Goal: Task Accomplishment & Management: Manage account settings

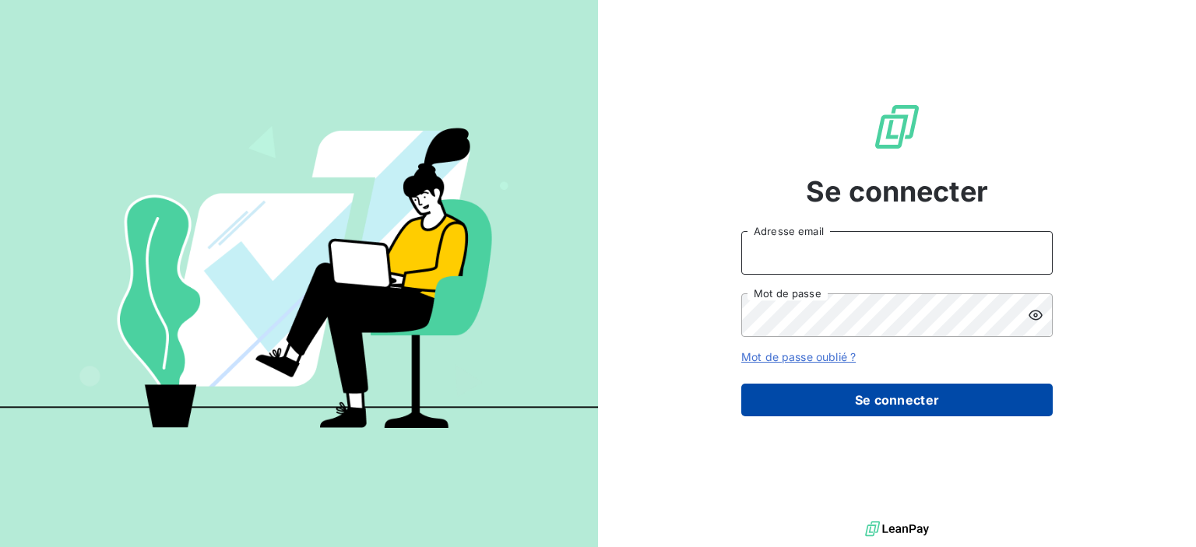
type input "[EMAIL_ADDRESS][DOMAIN_NAME]"
click at [937, 387] on button "Se connecter" at bounding box center [896, 400] width 311 height 33
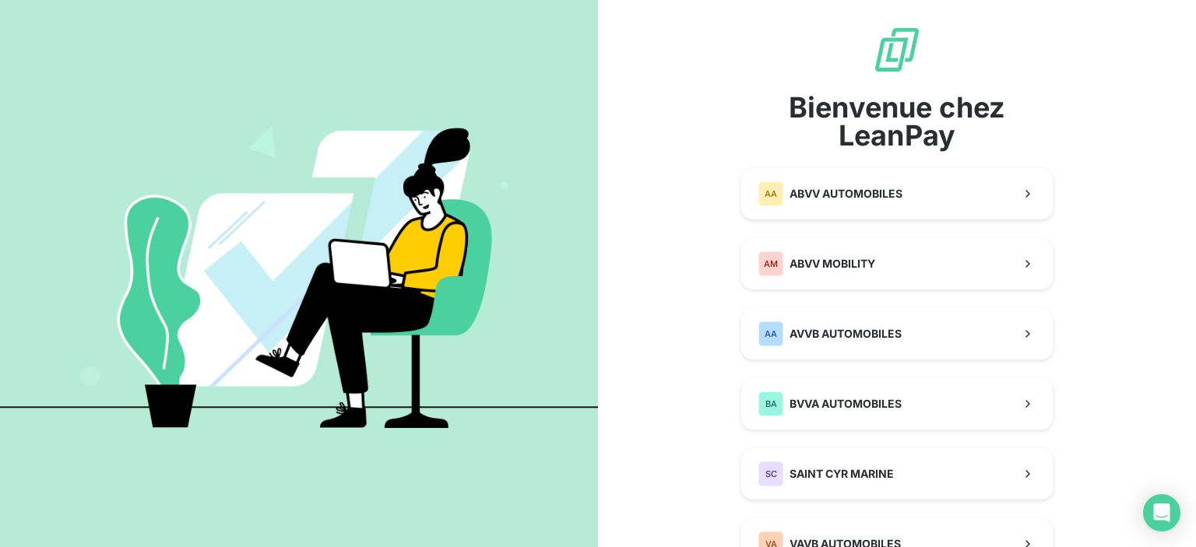
click at [845, 167] on div "Bienvenue chez LeanPay AA ABVV AUTOMOBILES AM ABVV MOBILITY AA AVVB AUTOMOBILES…" at bounding box center [896, 332] width 311 height 614
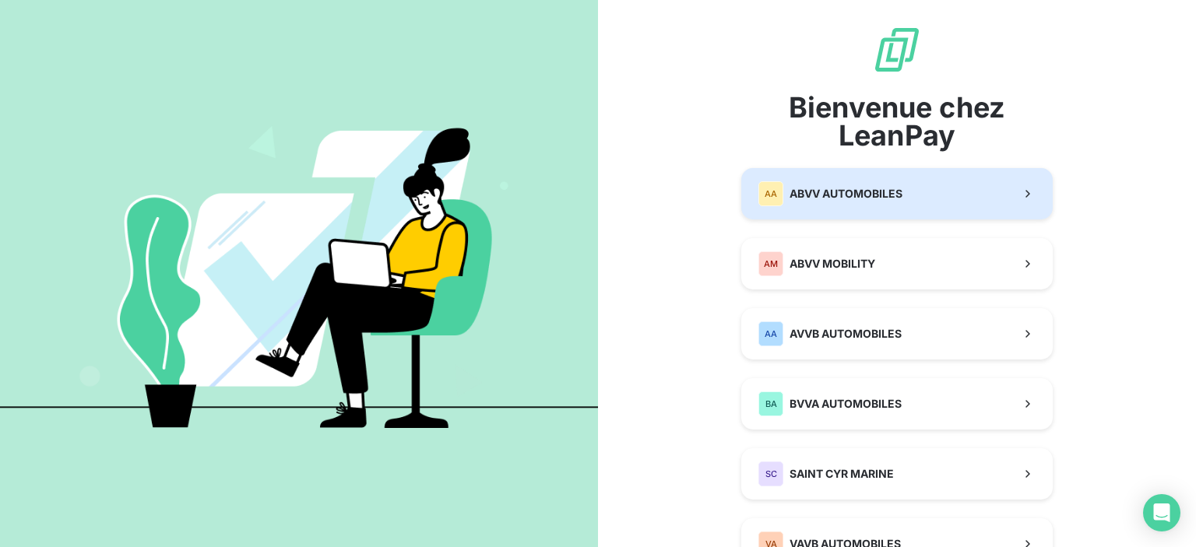
click at [858, 178] on button "AA ABVV AUTOMOBILES" at bounding box center [896, 193] width 311 height 51
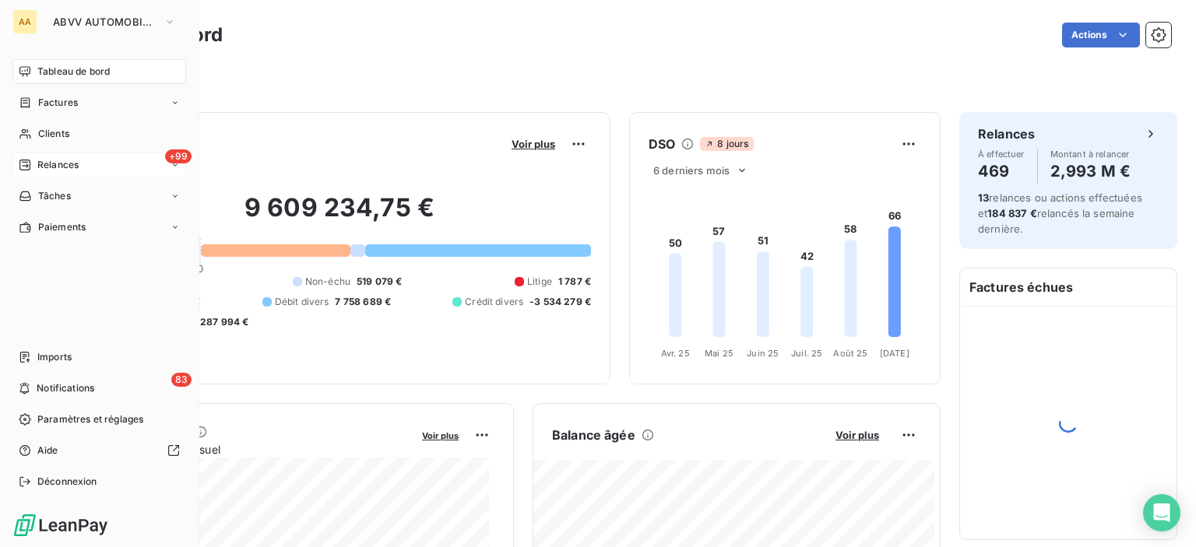
click at [49, 171] on span "Relances" at bounding box center [57, 165] width 41 height 14
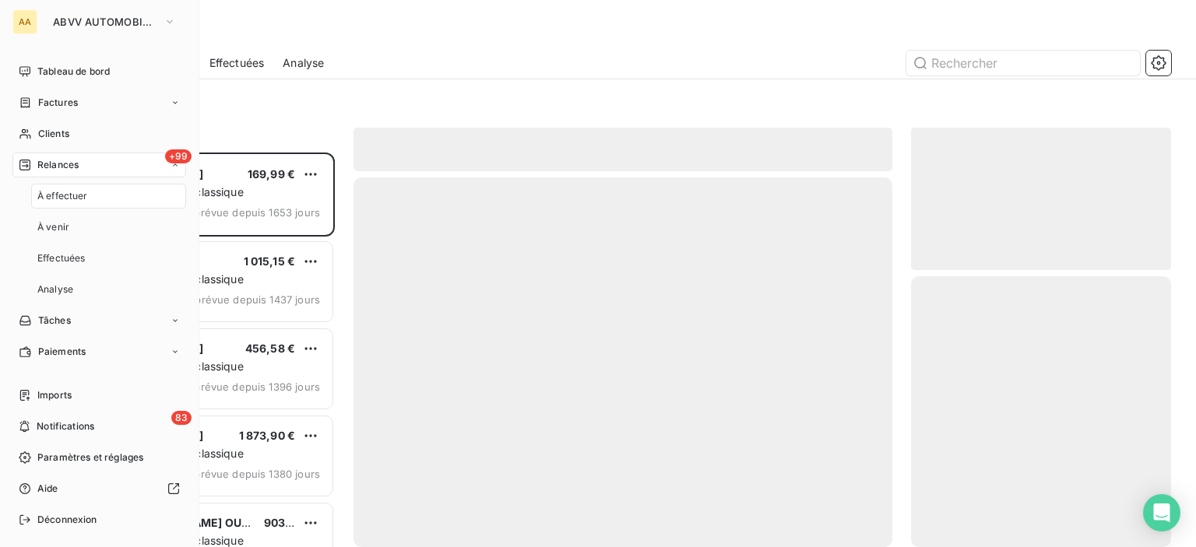
scroll to position [383, 248]
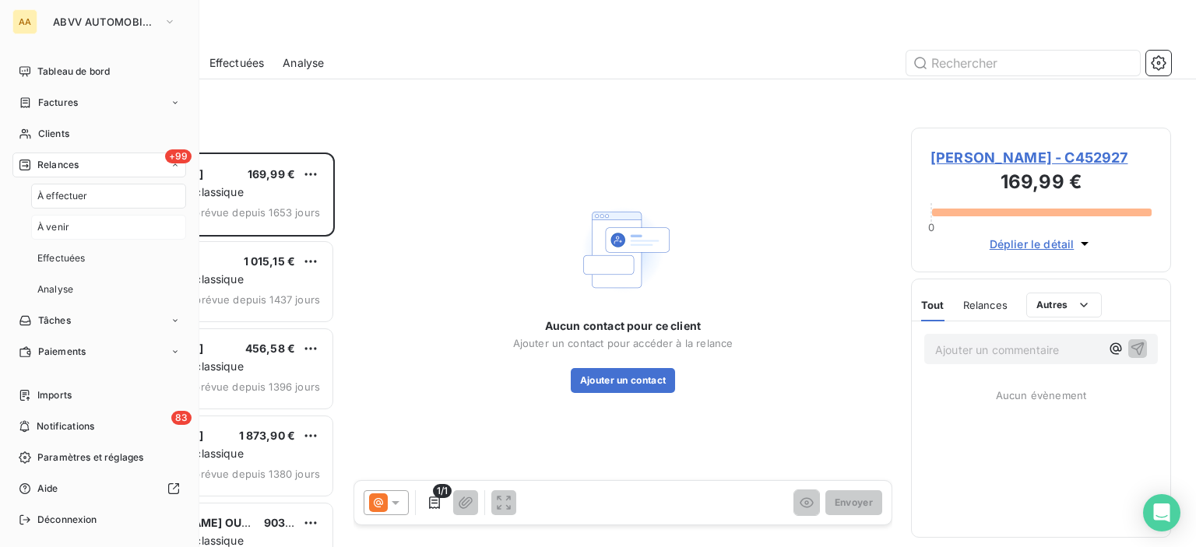
click at [141, 231] on div "À venir" at bounding box center [108, 227] width 155 height 25
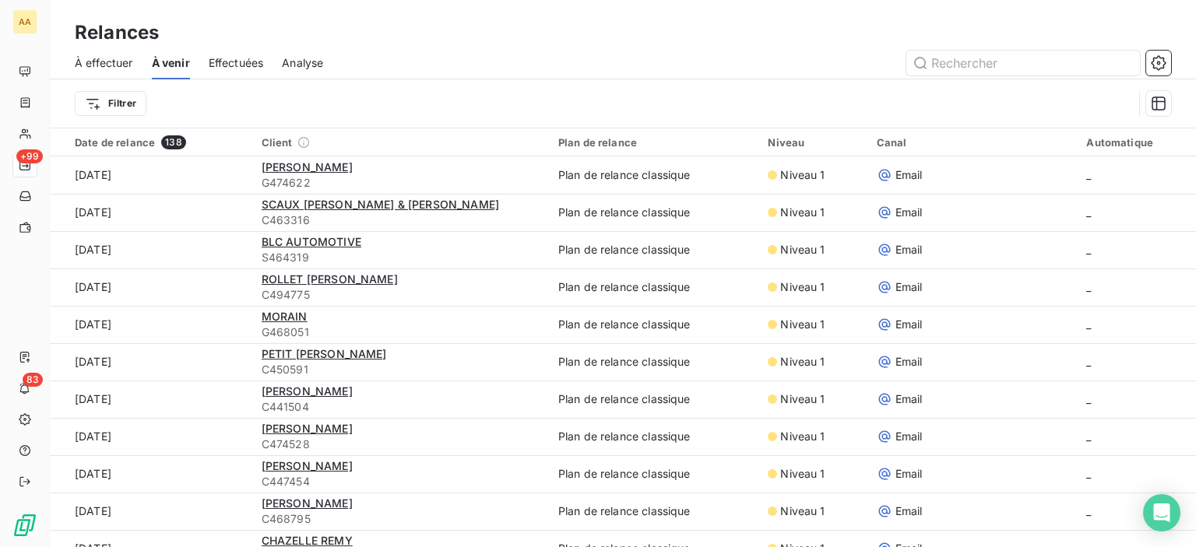
click at [119, 71] on div "À effectuer" at bounding box center [104, 63] width 58 height 33
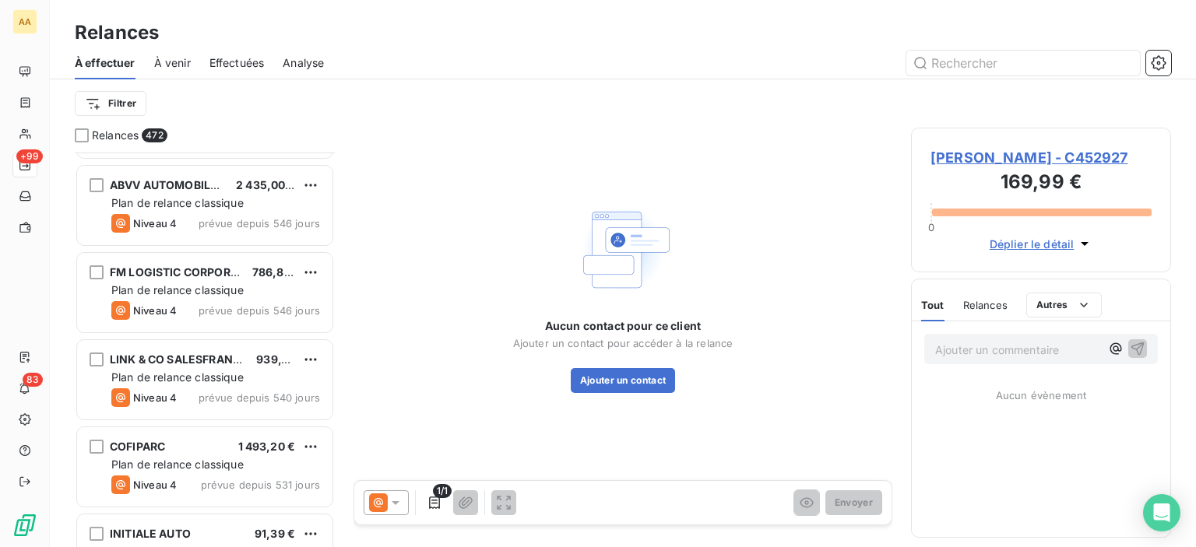
scroll to position [3738, 0]
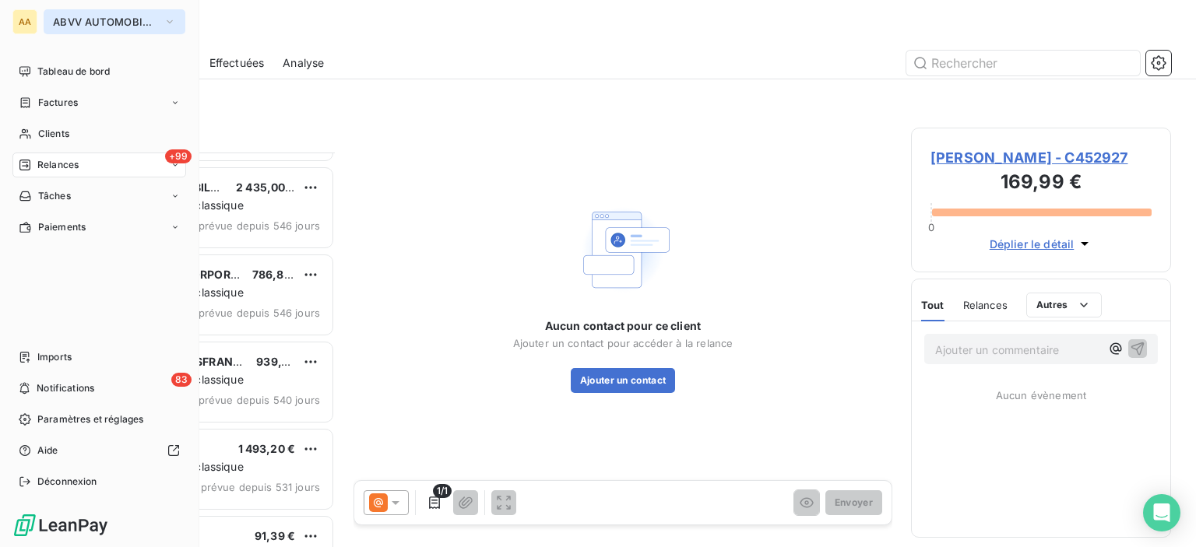
click at [114, 16] on span "ABVV AUTOMOBILES" at bounding box center [105, 22] width 104 height 12
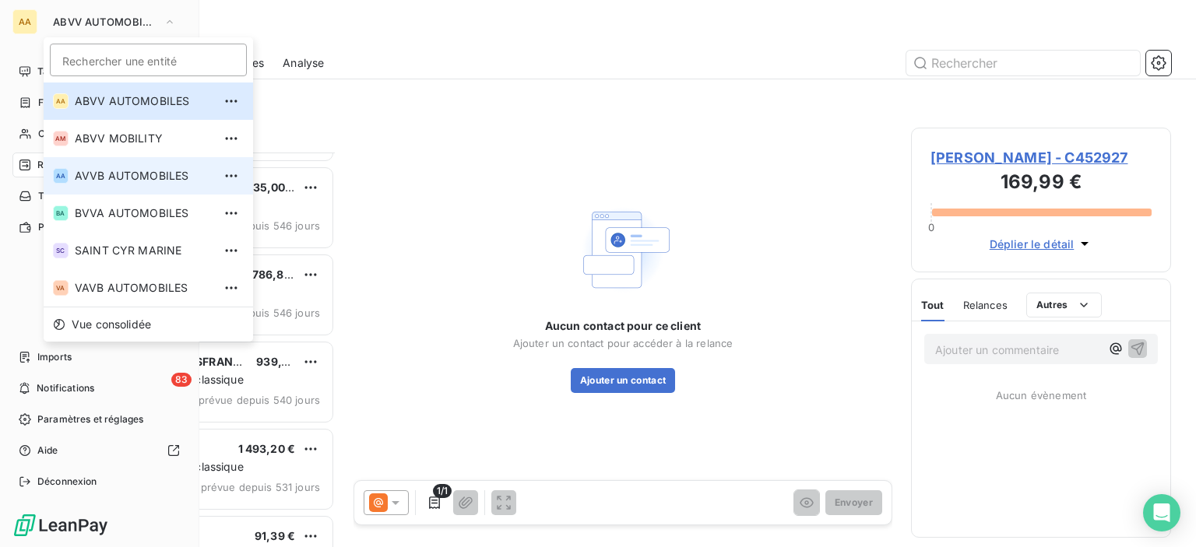
click at [148, 170] on span "AVVB AUTOMOBILES" at bounding box center [144, 176] width 138 height 16
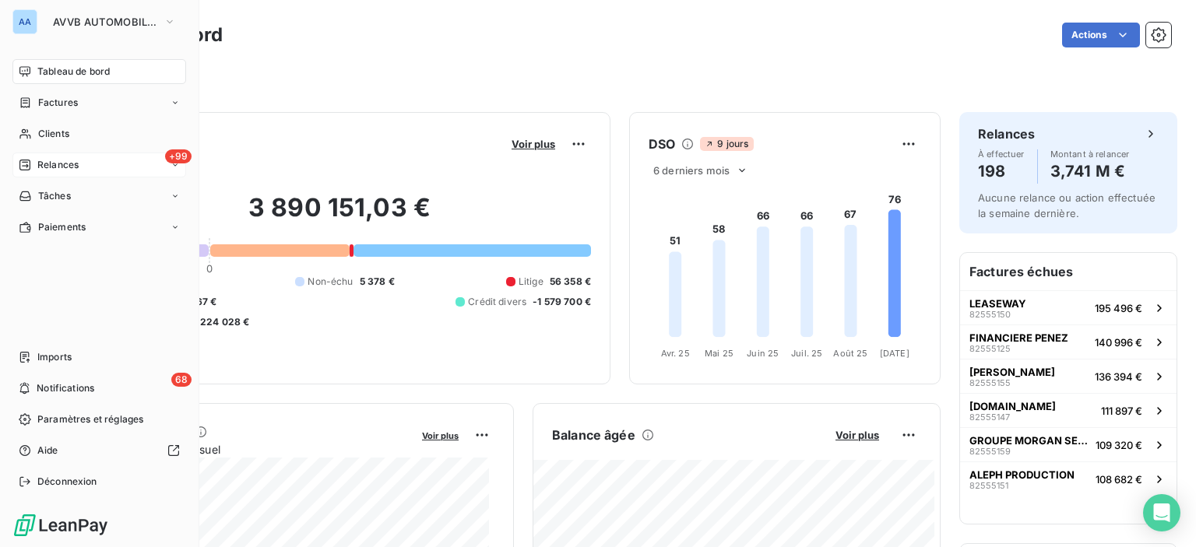
click at [69, 165] on span "Relances" at bounding box center [57, 165] width 41 height 14
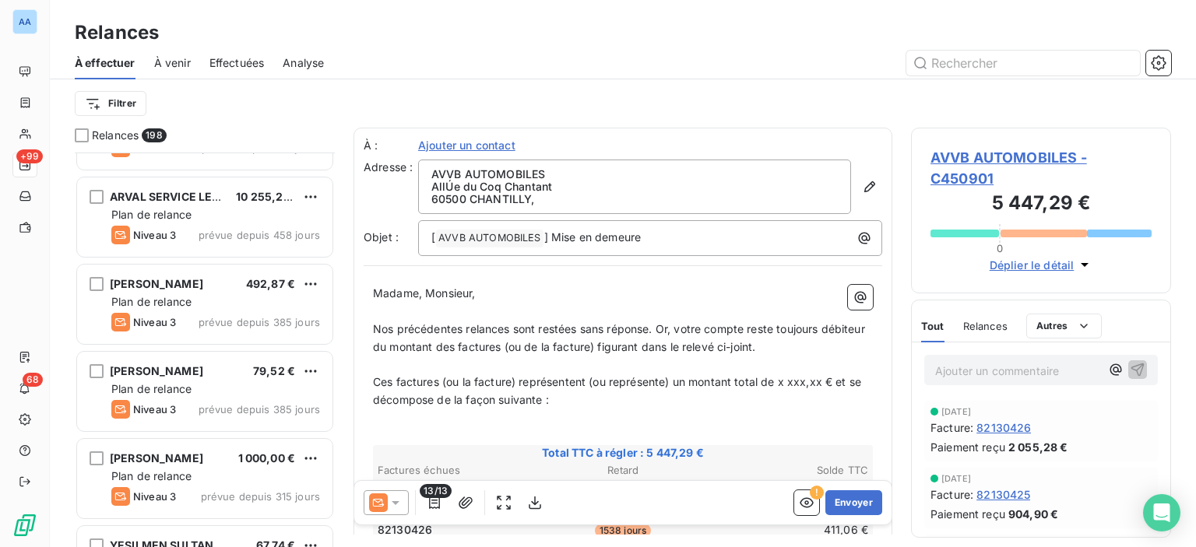
scroll to position [1557, 0]
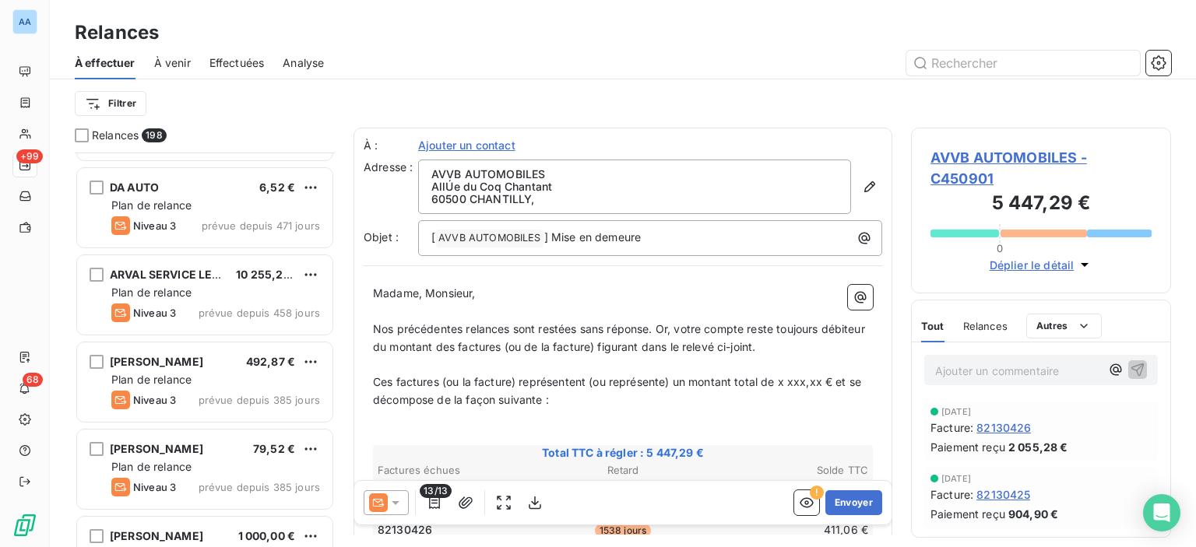
click at [206, 283] on div "ARVAL SERVICE LEASE 10 255,29 € Plan de relance Niveau 3 prévue depuis 458 jours" at bounding box center [204, 294] width 255 height 79
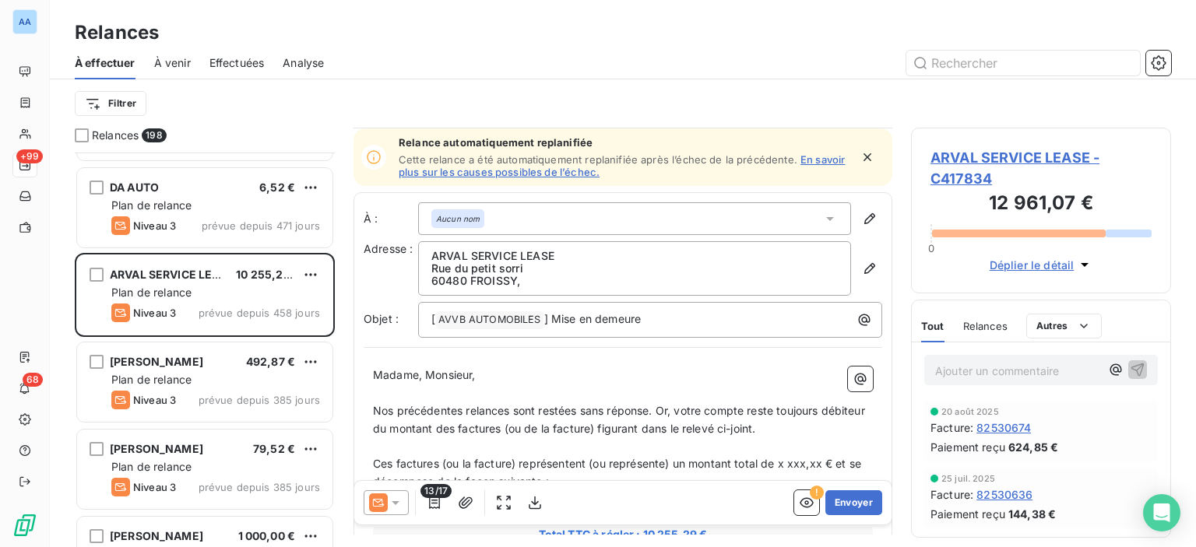
scroll to position [389, 0]
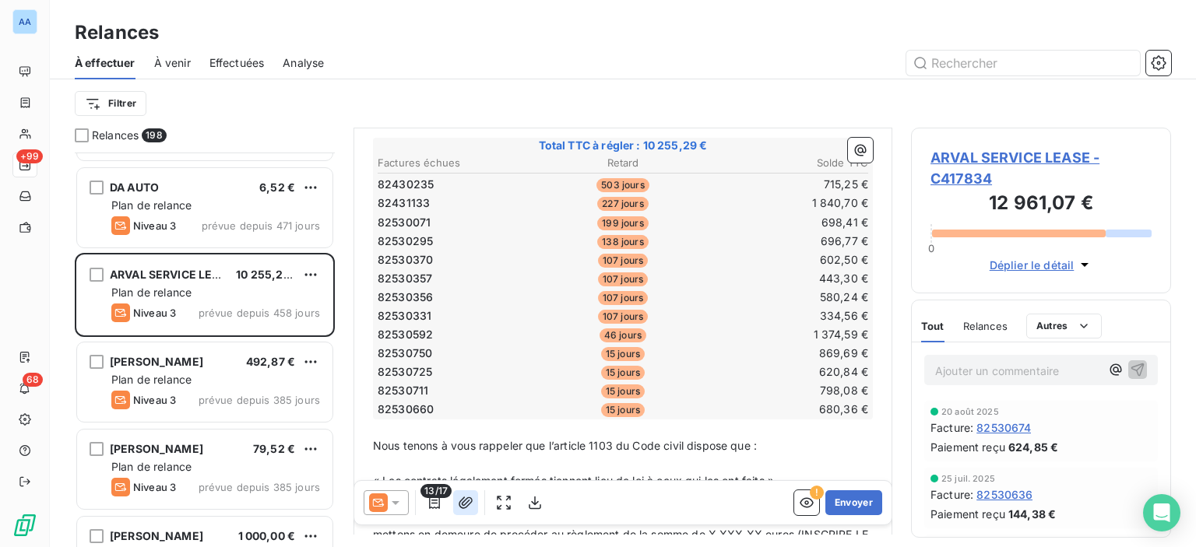
click at [462, 501] on icon "button" at bounding box center [466, 503] width 16 height 16
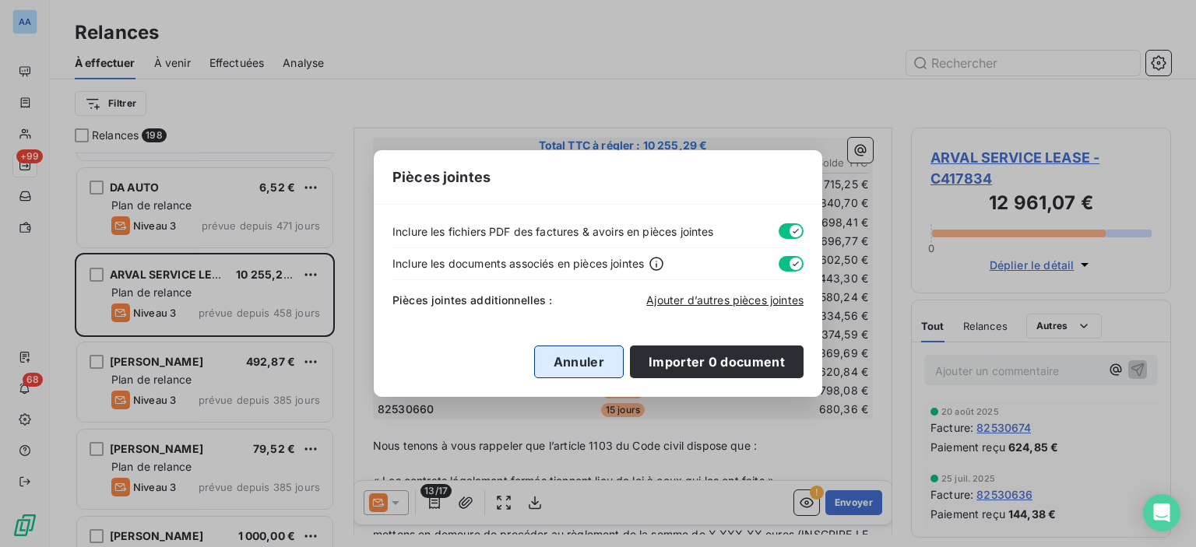
click at [599, 357] on button "Annuler" at bounding box center [579, 362] width 90 height 33
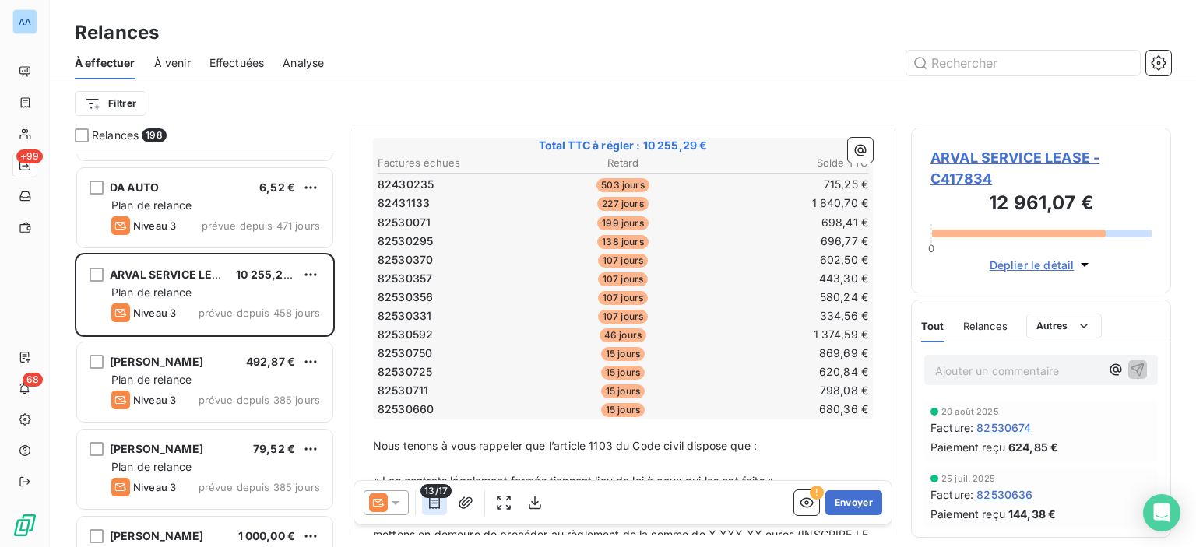
click at [433, 506] on icon "button" at bounding box center [435, 503] width 16 height 16
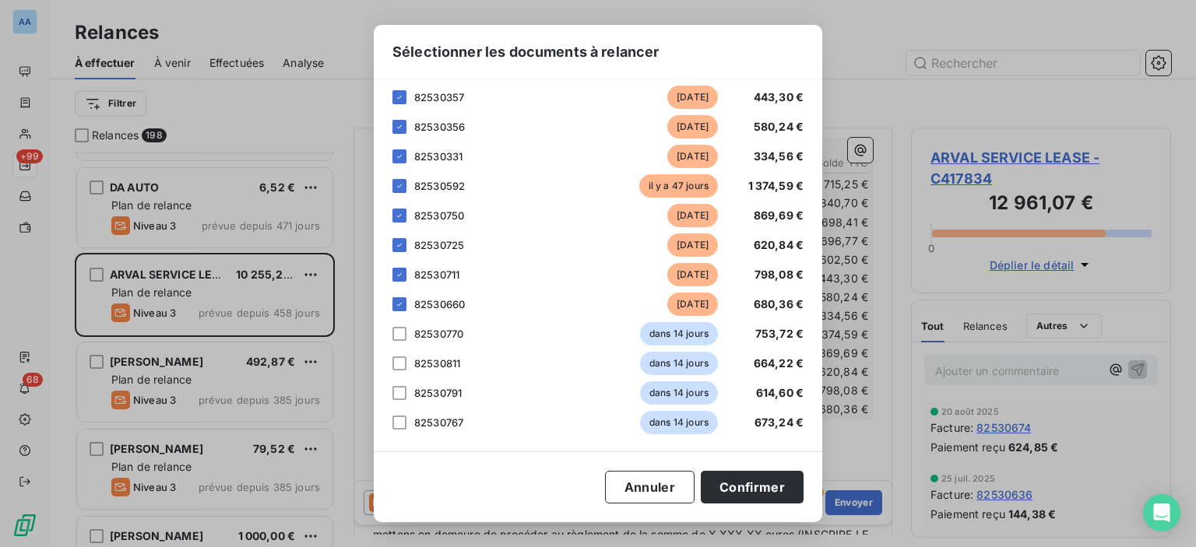
scroll to position [246, 0]
click at [396, 303] on icon at bounding box center [399, 302] width 9 height 9
click at [395, 216] on div "[PERSON_NAME] choisir les éléments que vous souhaitez intégrer au tableau de la…" at bounding box center [598, 265] width 449 height 372
click at [395, 217] on icon at bounding box center [399, 213] width 9 height 9
click at [400, 233] on div "82530725 [DATE] 620,84 €" at bounding box center [597, 243] width 411 height 23
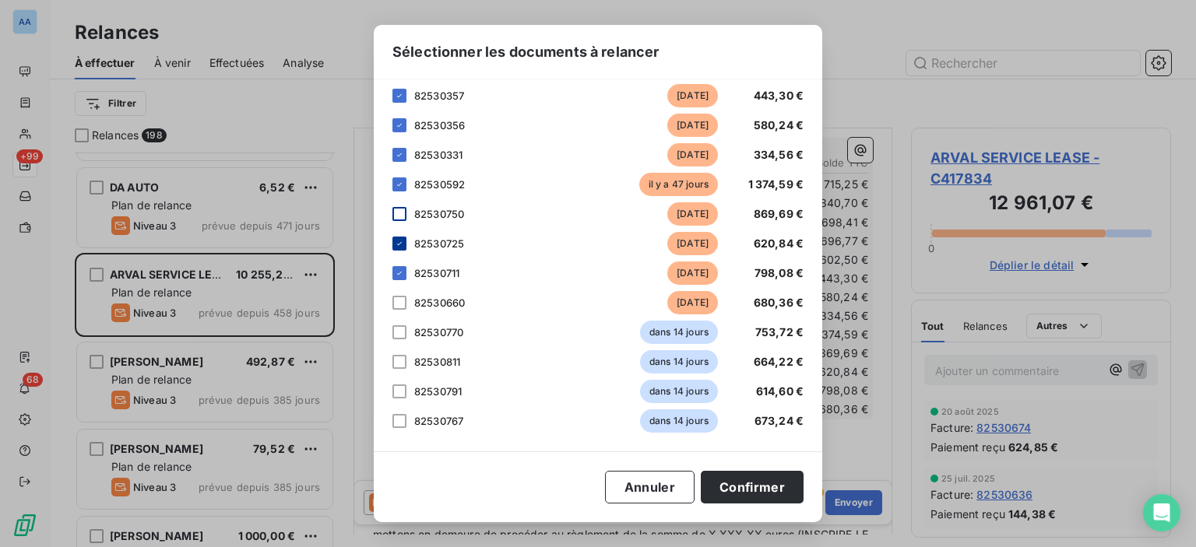
click at [400, 237] on div at bounding box center [399, 244] width 14 height 14
click at [403, 271] on icon at bounding box center [399, 273] width 9 height 9
click at [734, 494] on button "Confirmer" at bounding box center [752, 487] width 103 height 33
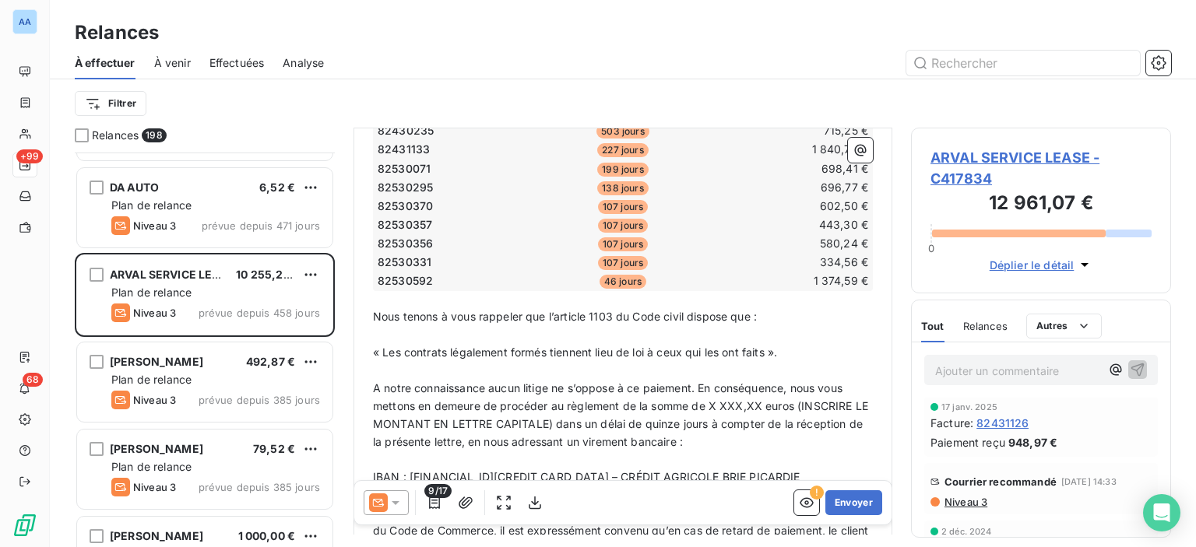
scroll to position [467, 0]
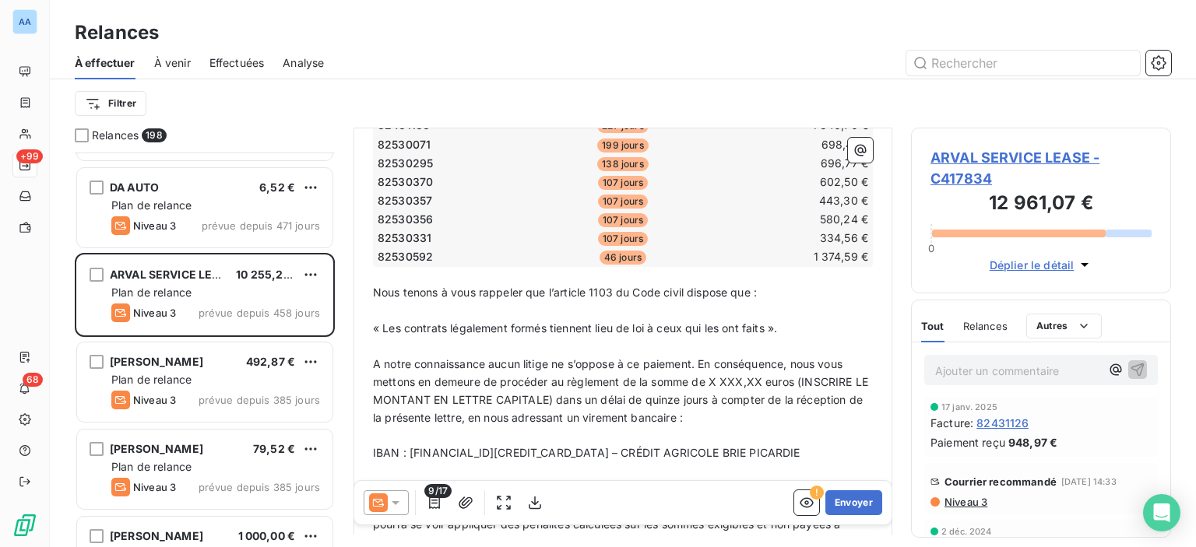
click at [389, 503] on icon at bounding box center [396, 503] width 16 height 16
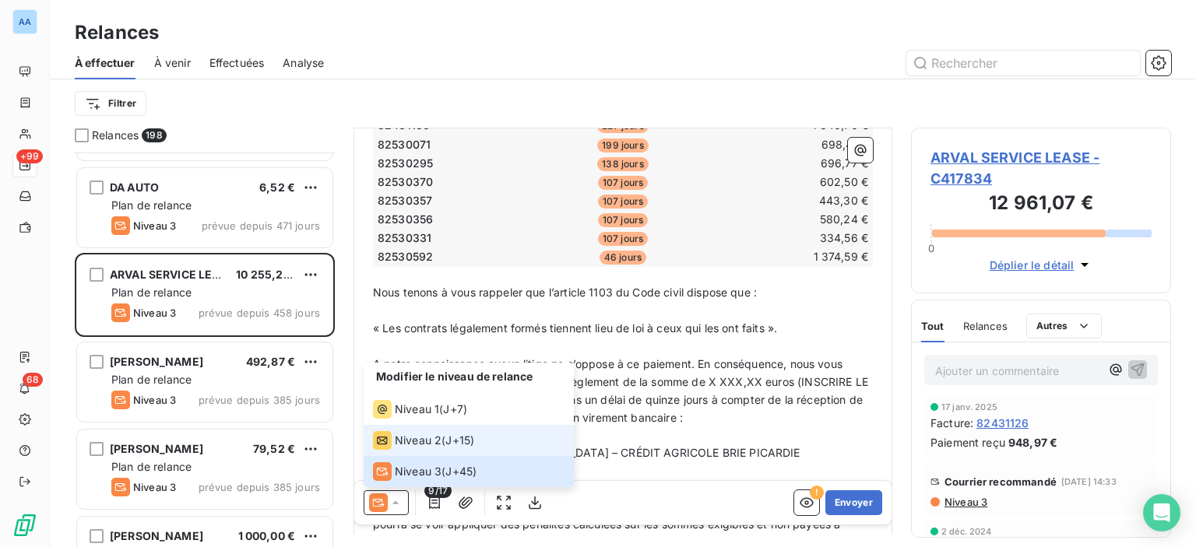
click at [448, 429] on li "Niveau 2 ( J+15 )" at bounding box center [469, 440] width 210 height 31
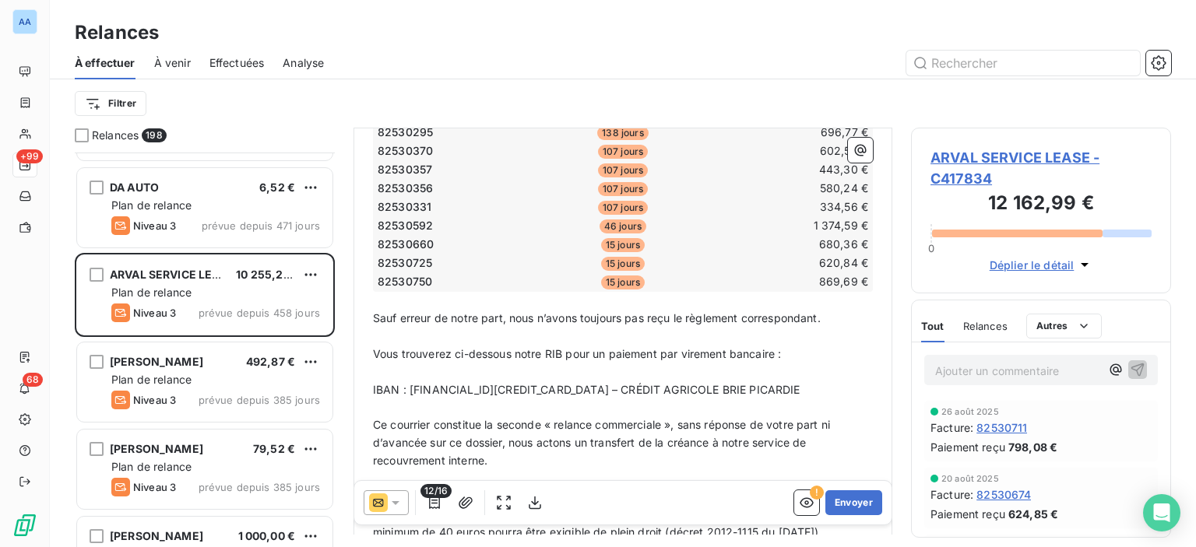
scroll to position [389, 0]
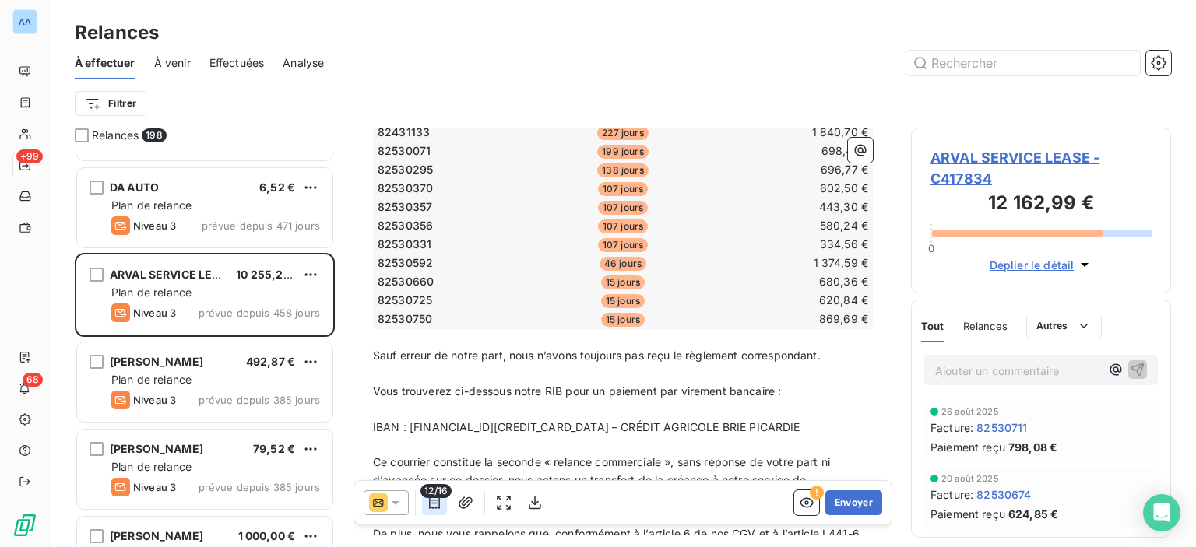
click at [438, 507] on icon "button" at bounding box center [435, 503] width 16 height 16
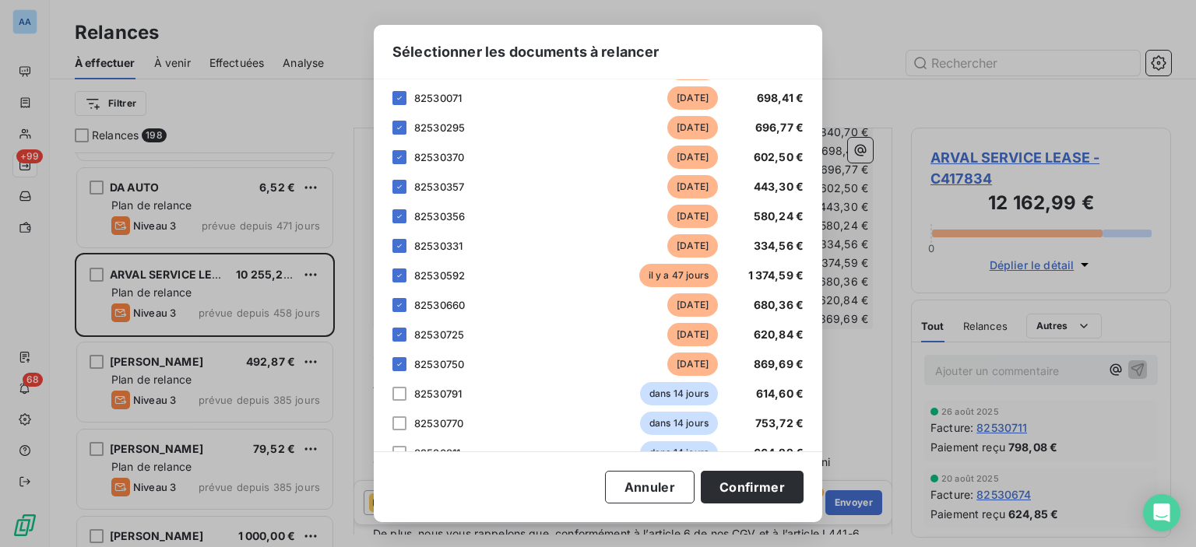
scroll to position [216, 0]
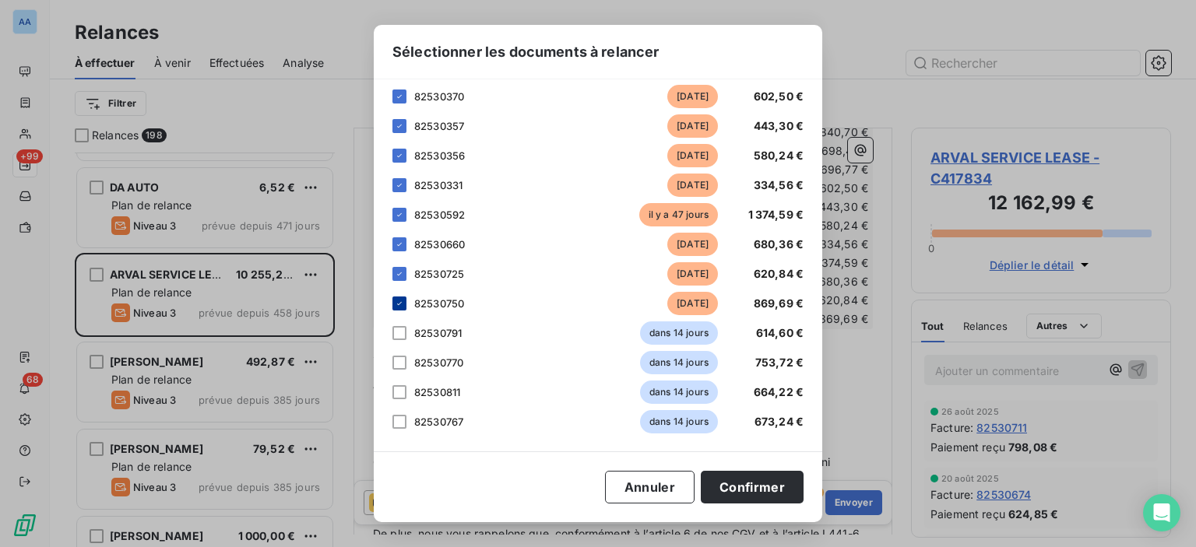
click at [405, 301] on div at bounding box center [399, 304] width 14 height 14
drag, startPoint x: 397, startPoint y: 273, endPoint x: 396, endPoint y: 247, distance: 26.5
click at [397, 273] on icon at bounding box center [399, 273] width 9 height 9
click at [396, 242] on icon at bounding box center [399, 244] width 9 height 9
click at [401, 218] on icon at bounding box center [399, 214] width 9 height 9
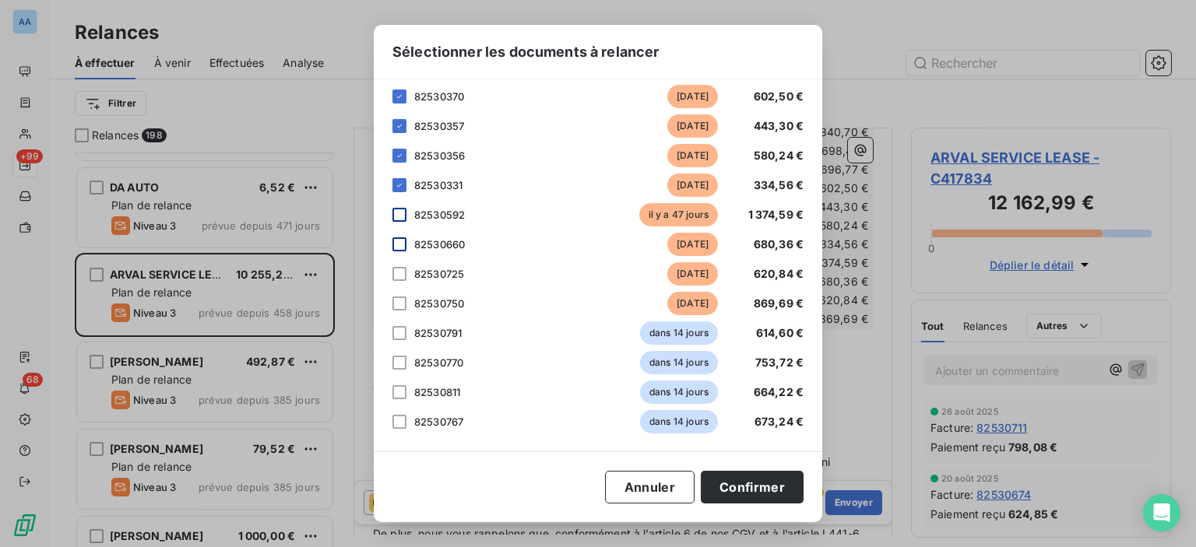
click at [399, 220] on div at bounding box center [399, 215] width 14 height 14
click at [749, 479] on button "Confirmer" at bounding box center [752, 487] width 103 height 33
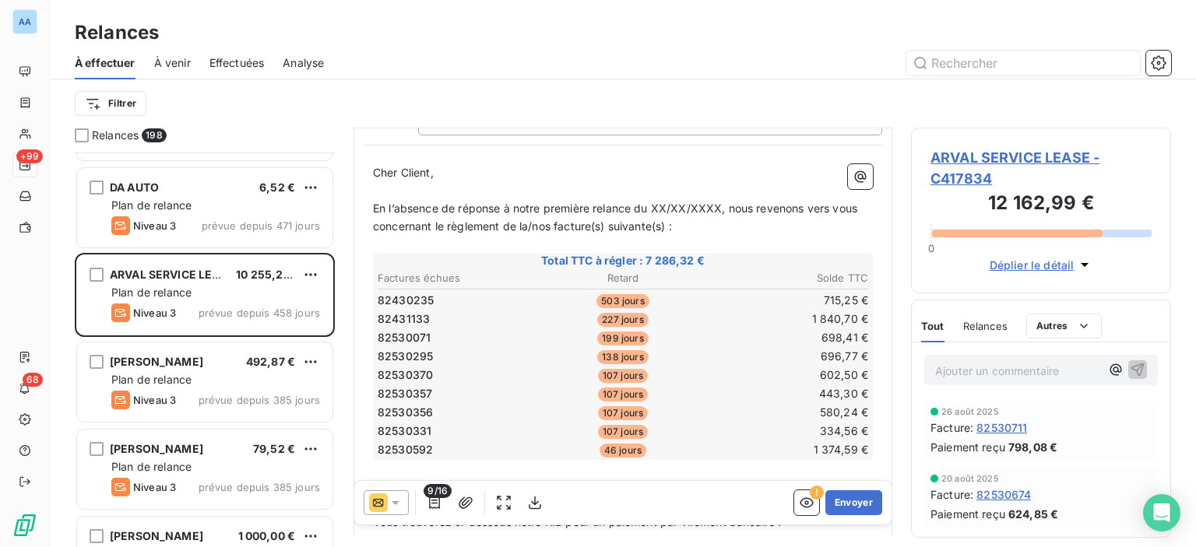
scroll to position [0, 0]
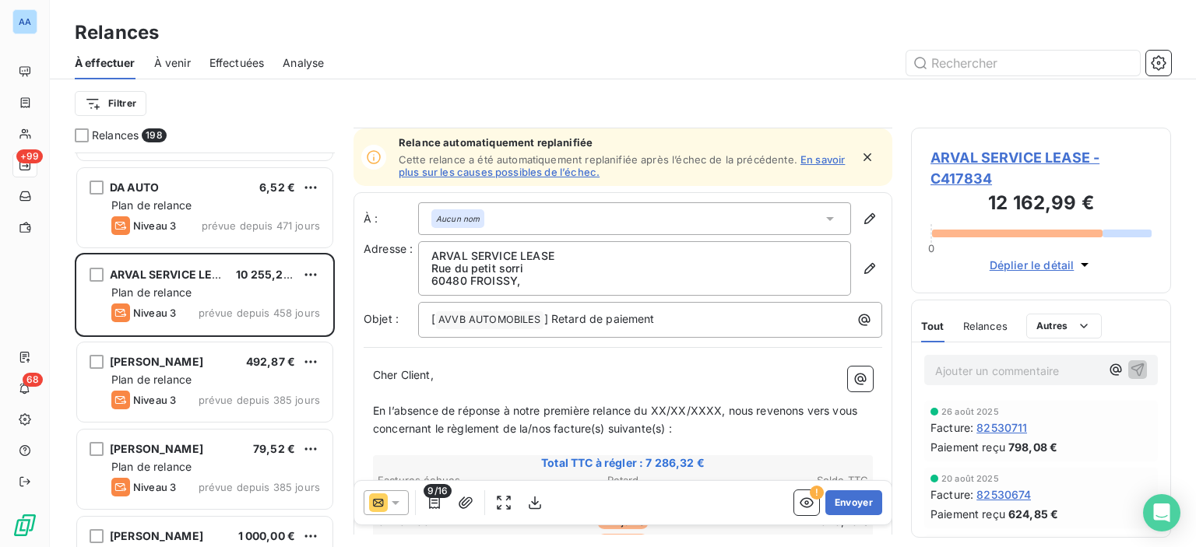
click at [395, 501] on icon at bounding box center [396, 503] width 16 height 16
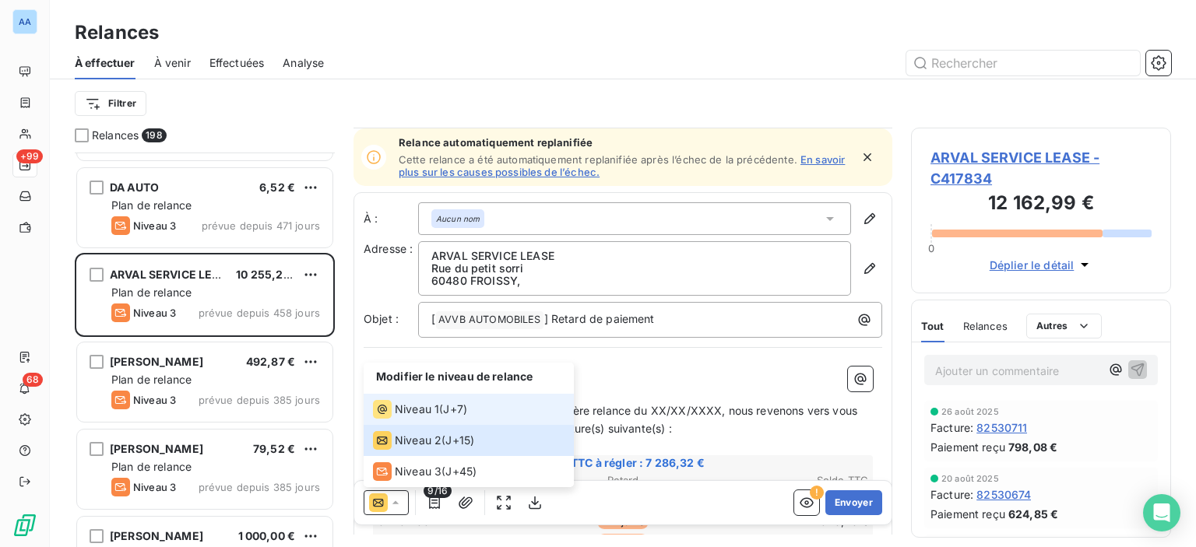
click at [418, 406] on span "Niveau 1" at bounding box center [417, 410] width 44 height 16
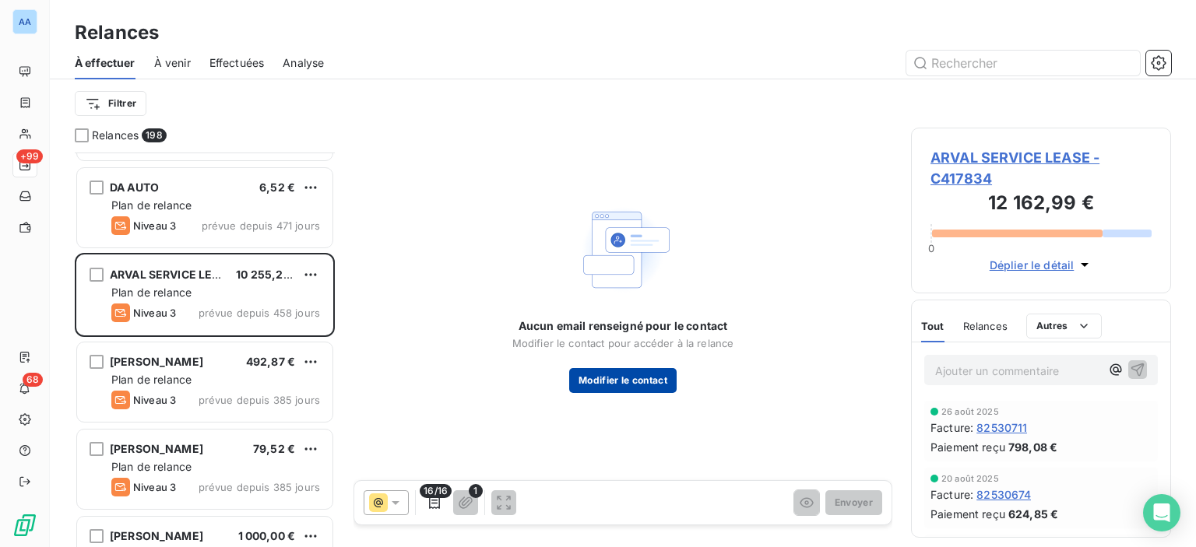
click at [634, 379] on button "Modifier le contact" at bounding box center [622, 380] width 107 height 25
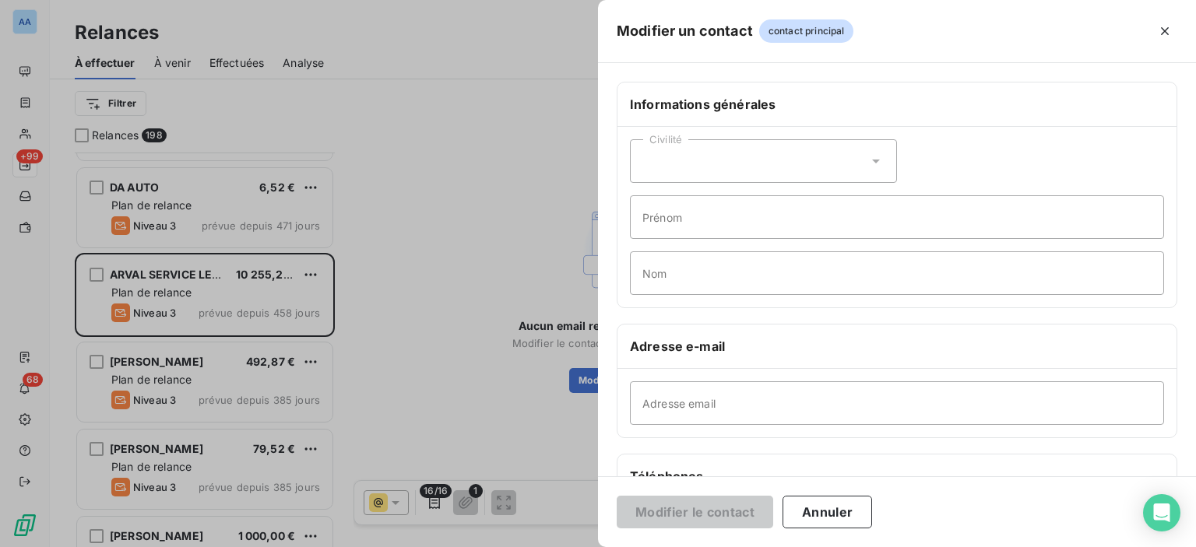
click at [744, 174] on div "Civilité" at bounding box center [763, 161] width 267 height 44
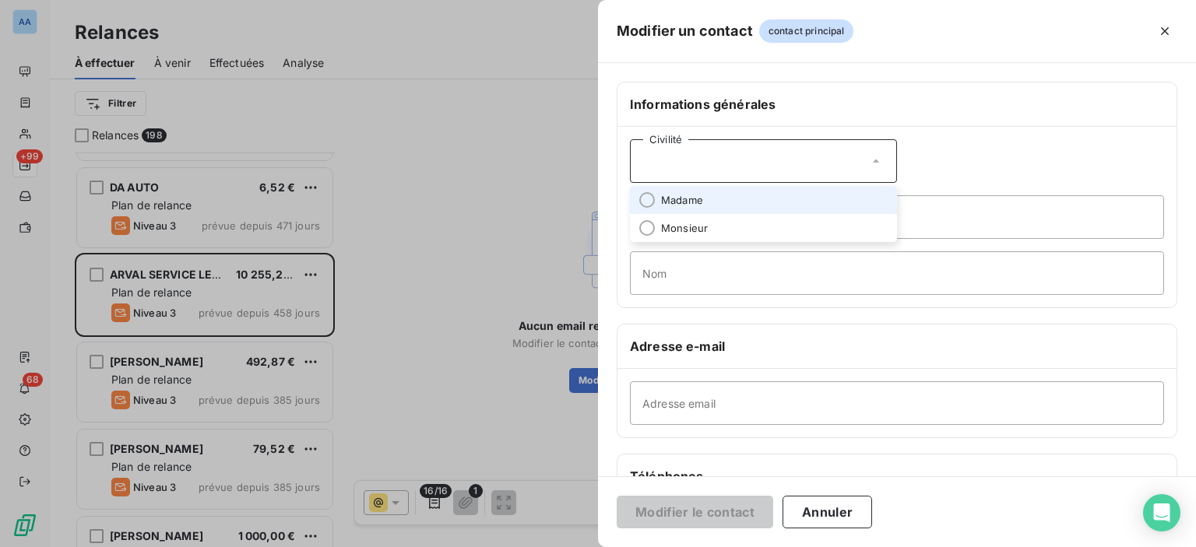
click at [896, 100] on h6 "Informations générales" at bounding box center [897, 104] width 534 height 19
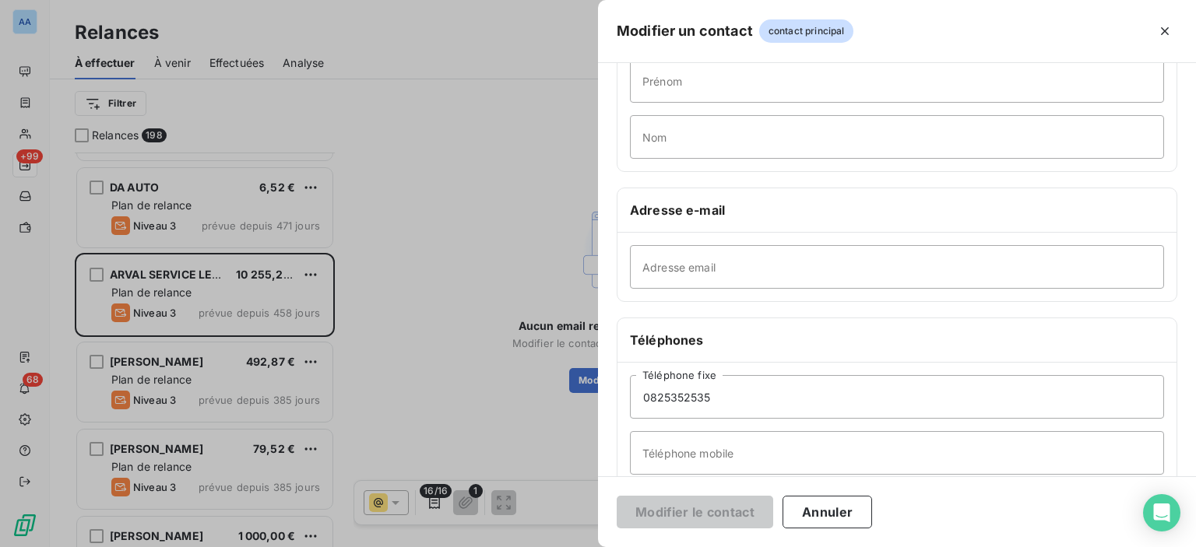
scroll to position [234, 0]
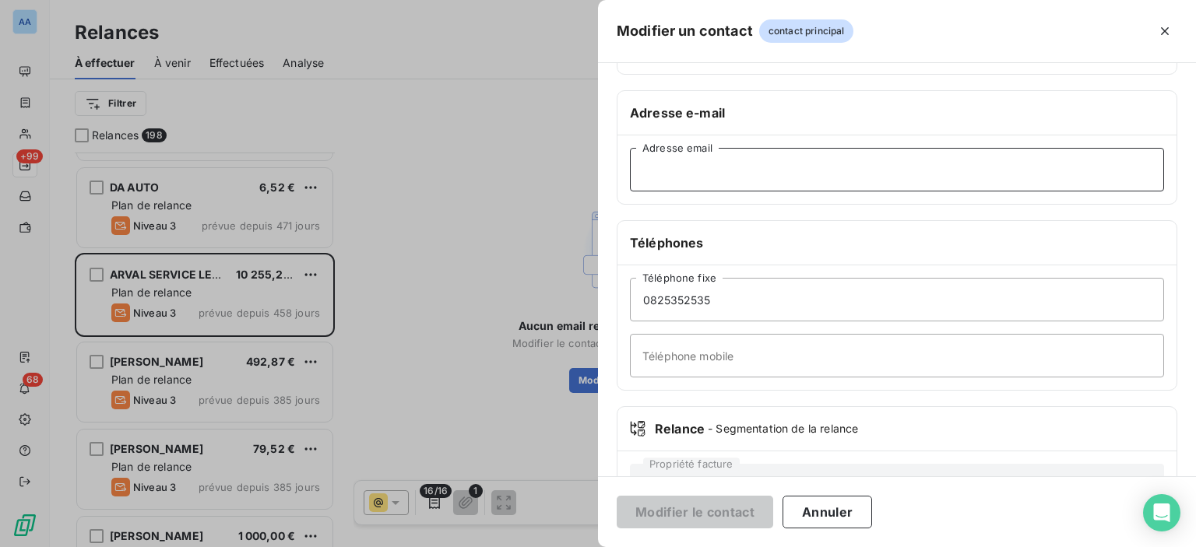
click at [767, 171] on input "Adresse email" at bounding box center [897, 170] width 534 height 44
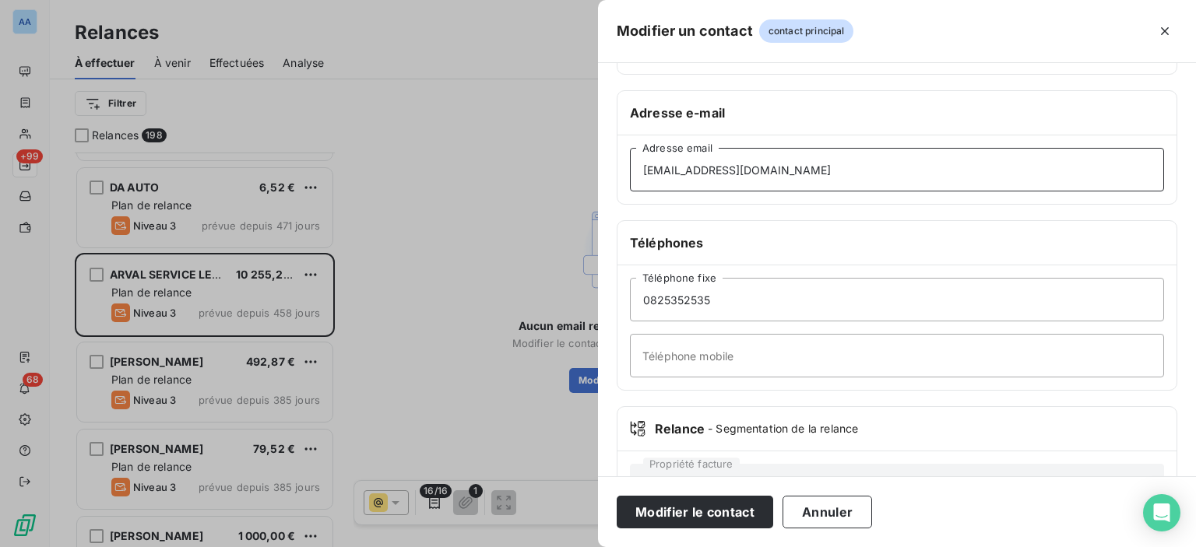
type input "[EMAIL_ADDRESS][DOMAIN_NAME]"
click at [700, 492] on div "Modifier le contact Annuler" at bounding box center [897, 512] width 598 height 71
click at [707, 513] on button "Modifier le contact" at bounding box center [695, 512] width 157 height 33
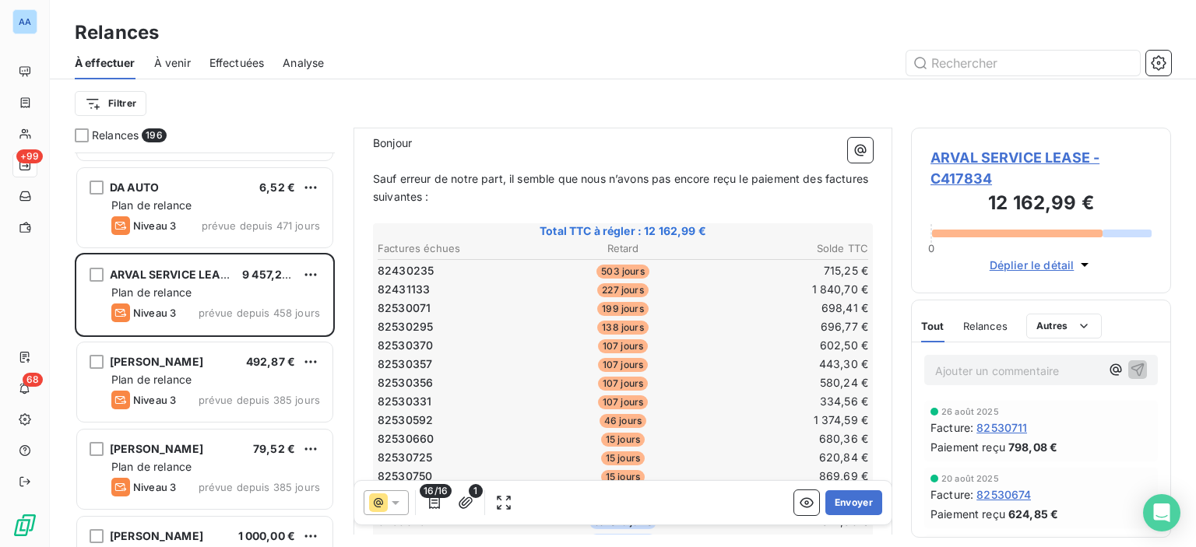
scroll to position [311, 0]
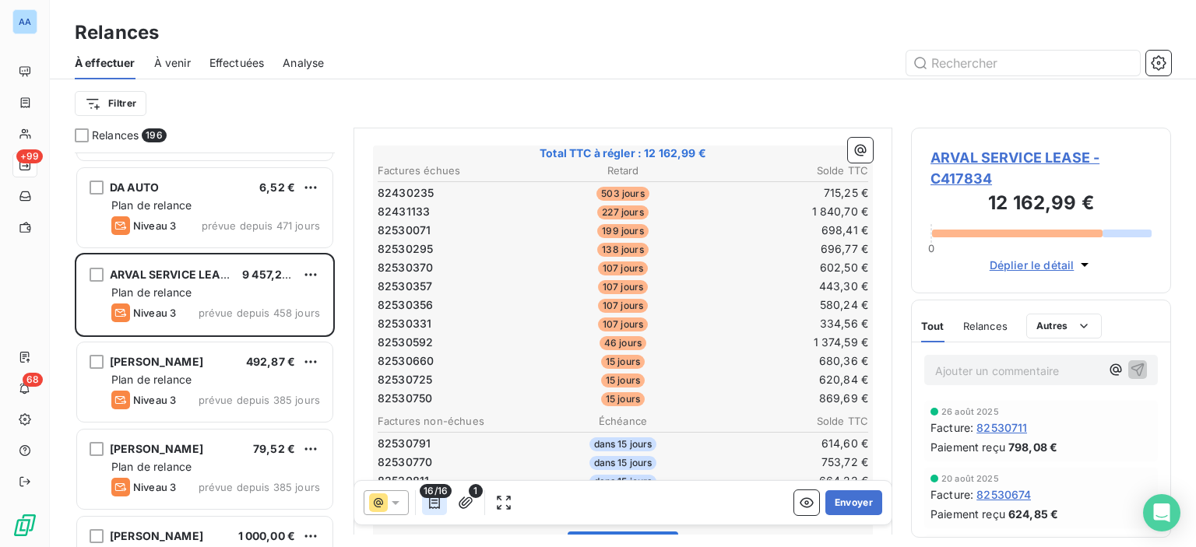
click at [440, 503] on icon "button" at bounding box center [435, 503] width 16 height 16
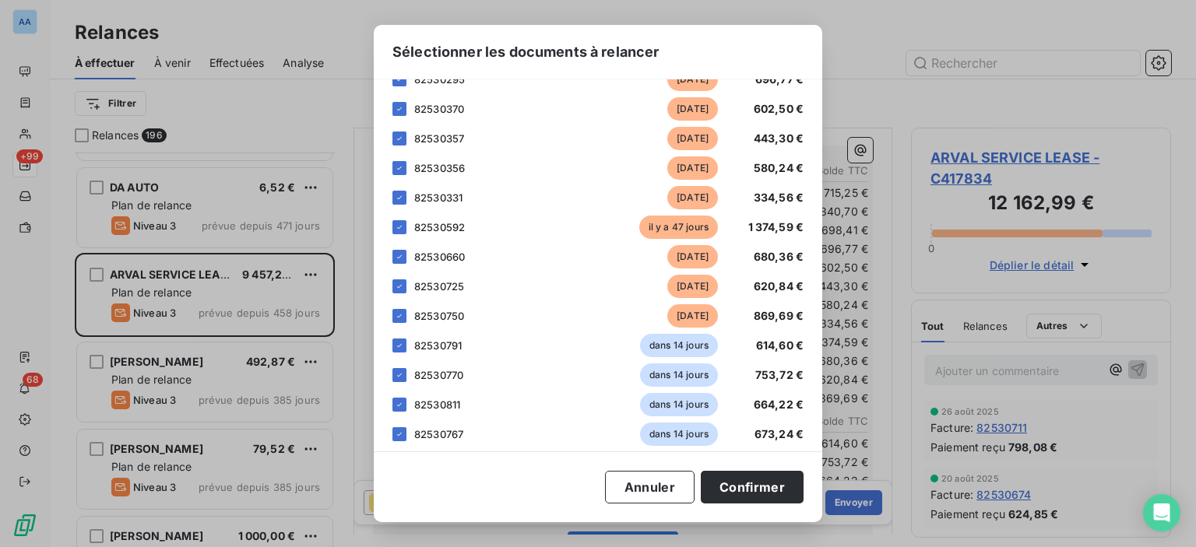
scroll to position [216, 0]
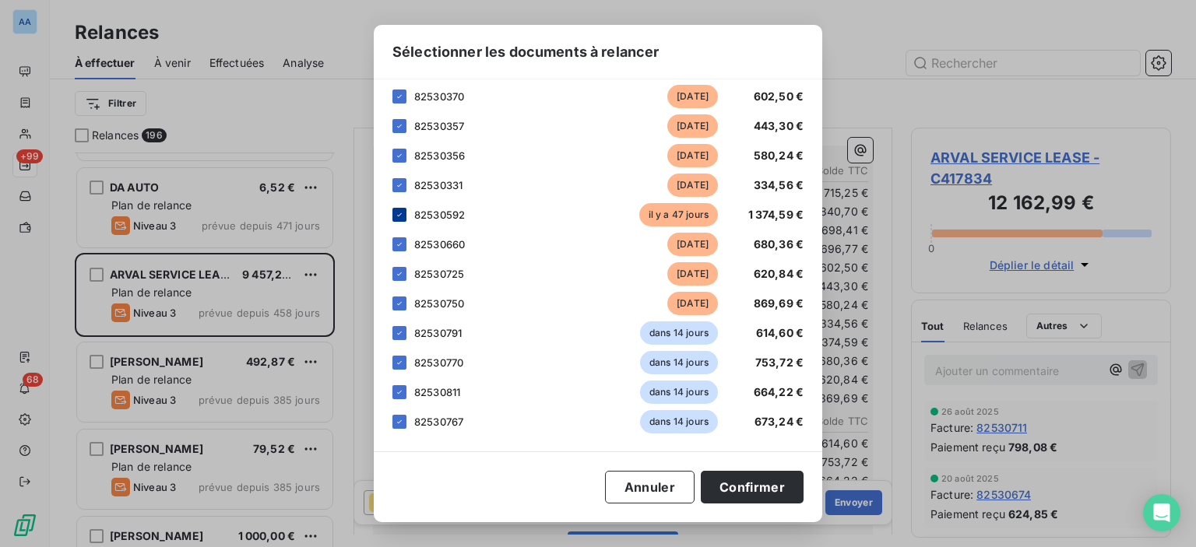
click at [399, 210] on icon at bounding box center [399, 214] width 9 height 9
drag, startPoint x: 402, startPoint y: 232, endPoint x: 399, endPoint y: 244, distance: 12.7
click at [402, 233] on div "82530660 [DATE] 680,36 €" at bounding box center [597, 244] width 411 height 23
click at [399, 244] on icon at bounding box center [399, 244] width 9 height 9
drag, startPoint x: 400, startPoint y: 216, endPoint x: 401, endPoint y: 262, distance: 45.2
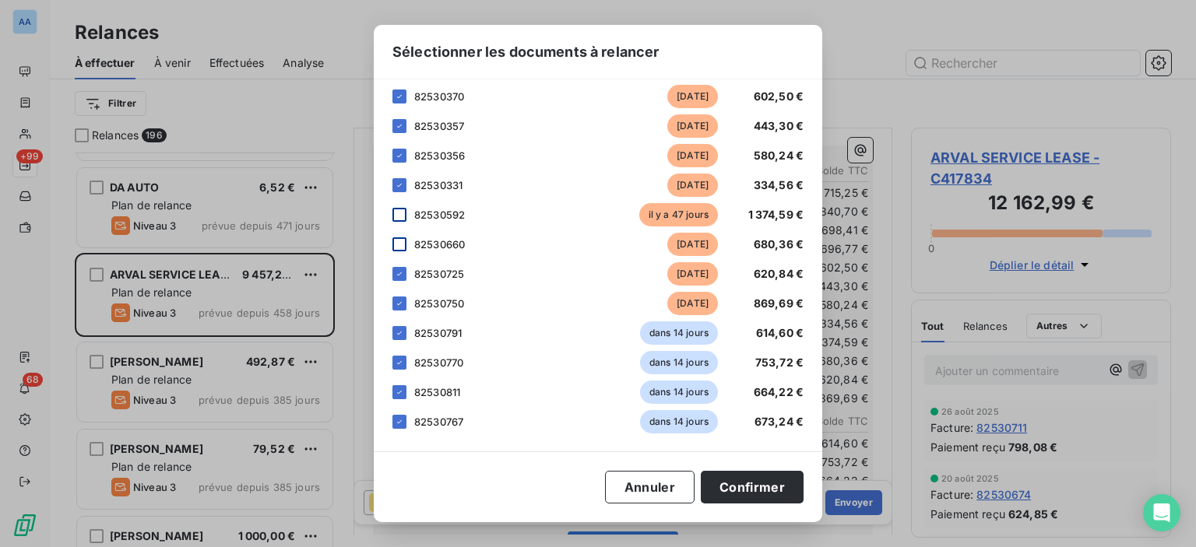
click at [400, 217] on div at bounding box center [399, 215] width 14 height 14
click at [407, 264] on div "82530725 [DATE] 620,84 €" at bounding box center [597, 273] width 411 height 23
drag, startPoint x: 401, startPoint y: 275, endPoint x: 398, endPoint y: 292, distance: 17.4
click at [400, 275] on icon at bounding box center [399, 273] width 9 height 9
click at [399, 301] on icon at bounding box center [399, 303] width 9 height 9
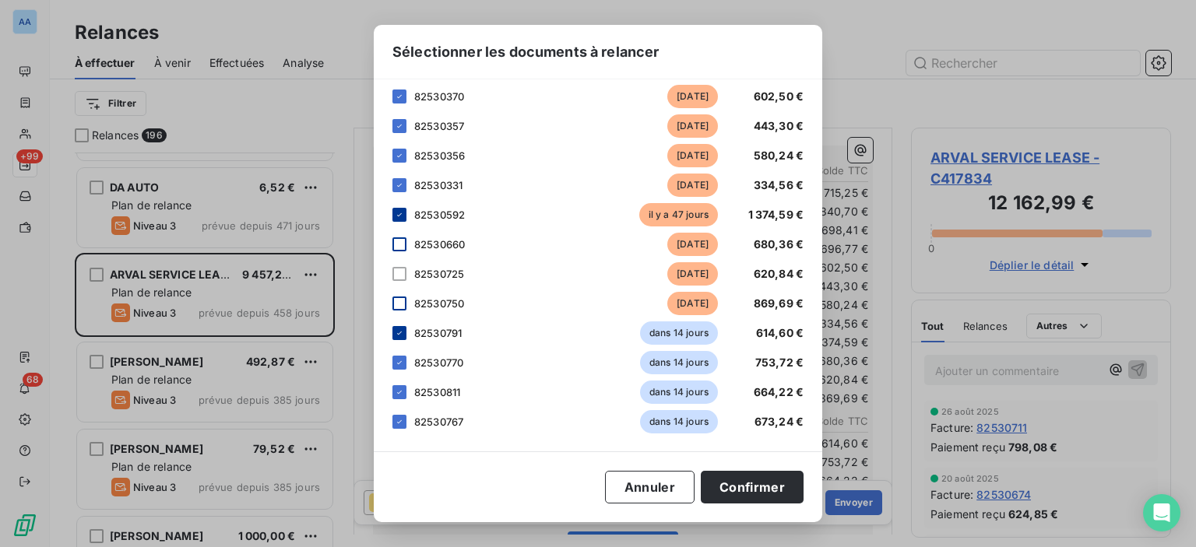
click at [399, 326] on div at bounding box center [399, 333] width 14 height 14
click at [401, 368] on div at bounding box center [399, 363] width 14 height 14
click at [406, 389] on div "82530811 dans 14 jours 664,22 €" at bounding box center [597, 392] width 411 height 23
click at [405, 392] on div at bounding box center [399, 392] width 14 height 14
click at [401, 418] on icon at bounding box center [399, 421] width 9 height 9
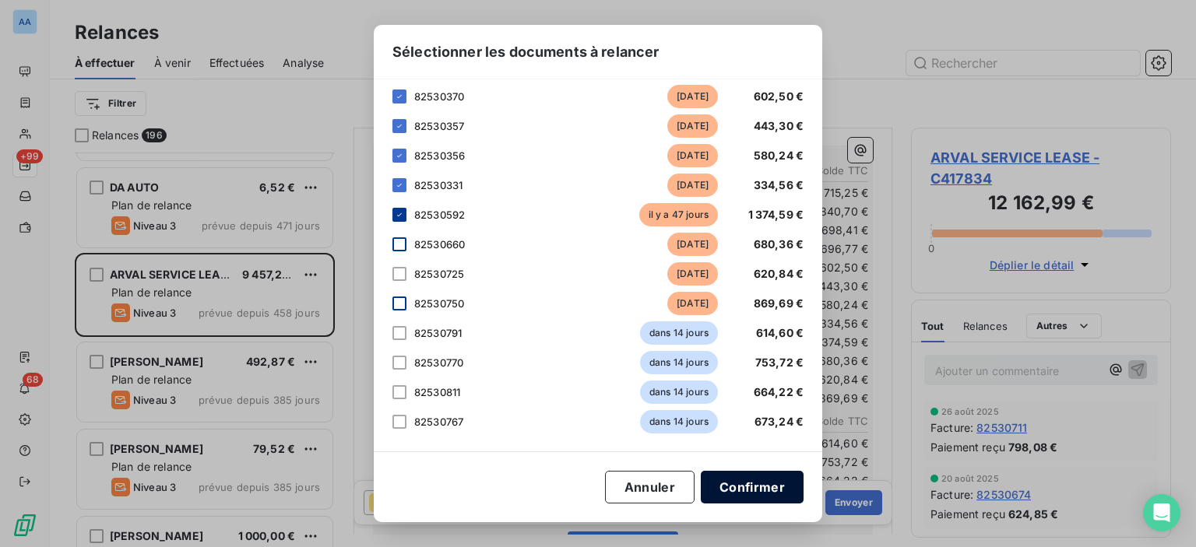
click at [758, 491] on button "Confirmer" at bounding box center [752, 487] width 103 height 33
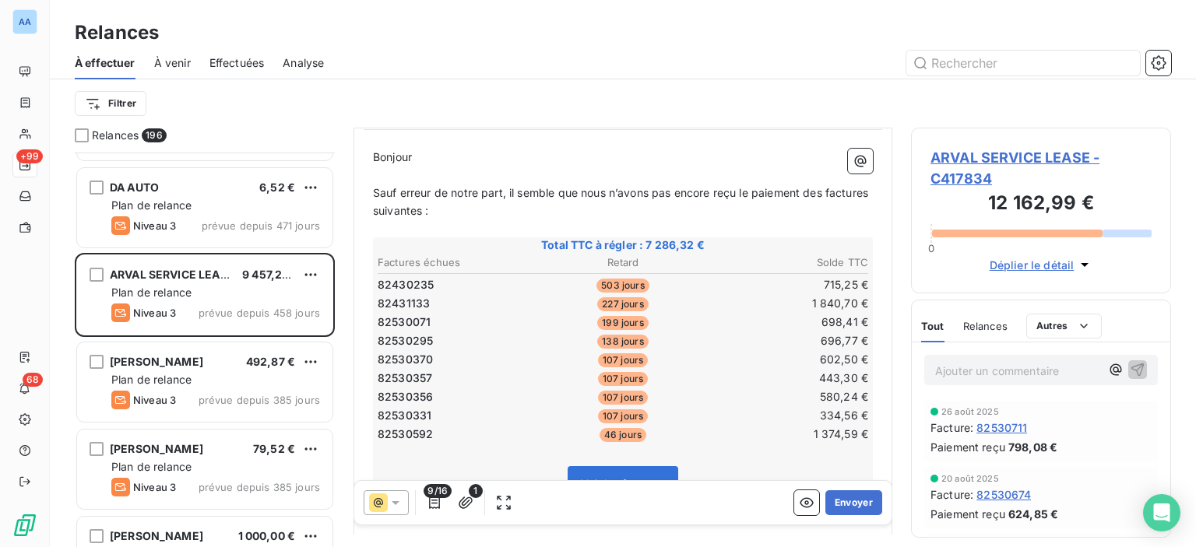
scroll to position [78, 0]
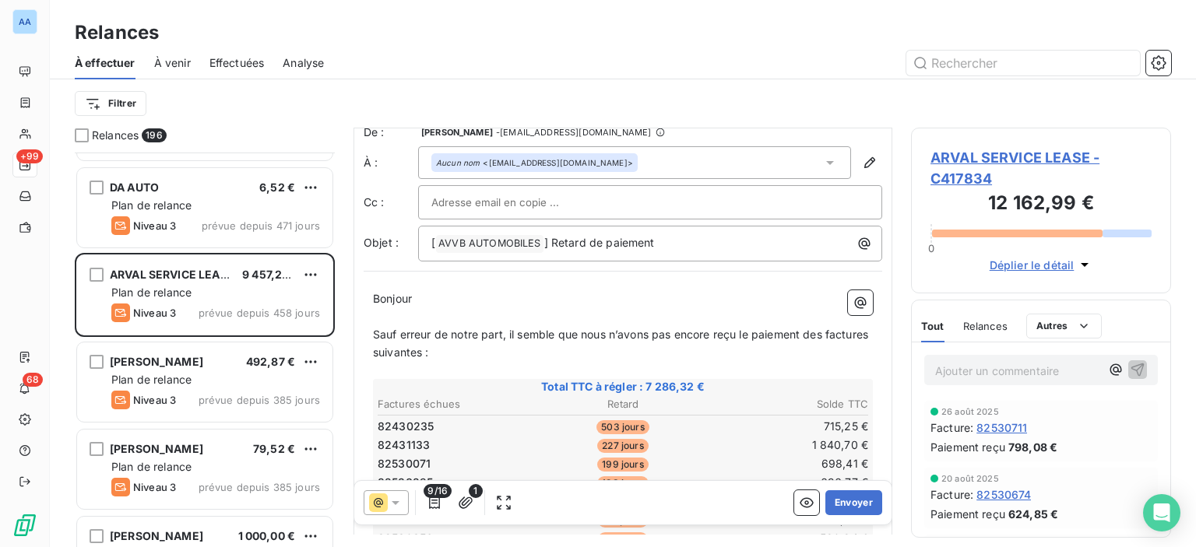
click at [427, 292] on p "Bonjour ﻿ ﻿ ﻿" at bounding box center [623, 299] width 500 height 18
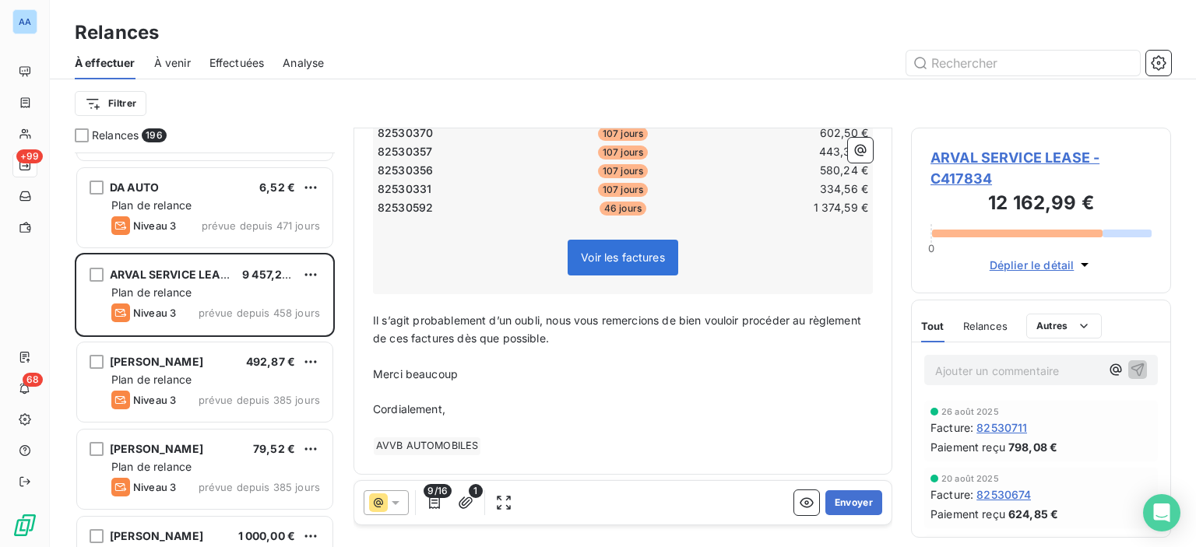
scroll to position [447, 0]
click at [466, 500] on icon "button" at bounding box center [466, 503] width 16 height 16
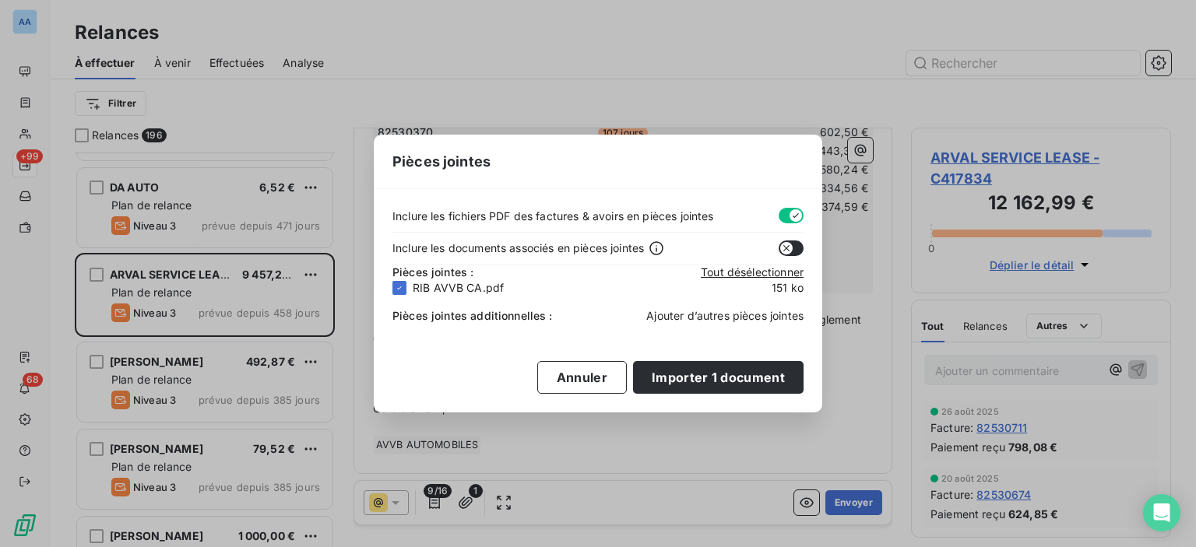
click at [681, 311] on span "Ajouter d’autres pièces jointes" at bounding box center [724, 315] width 157 height 13
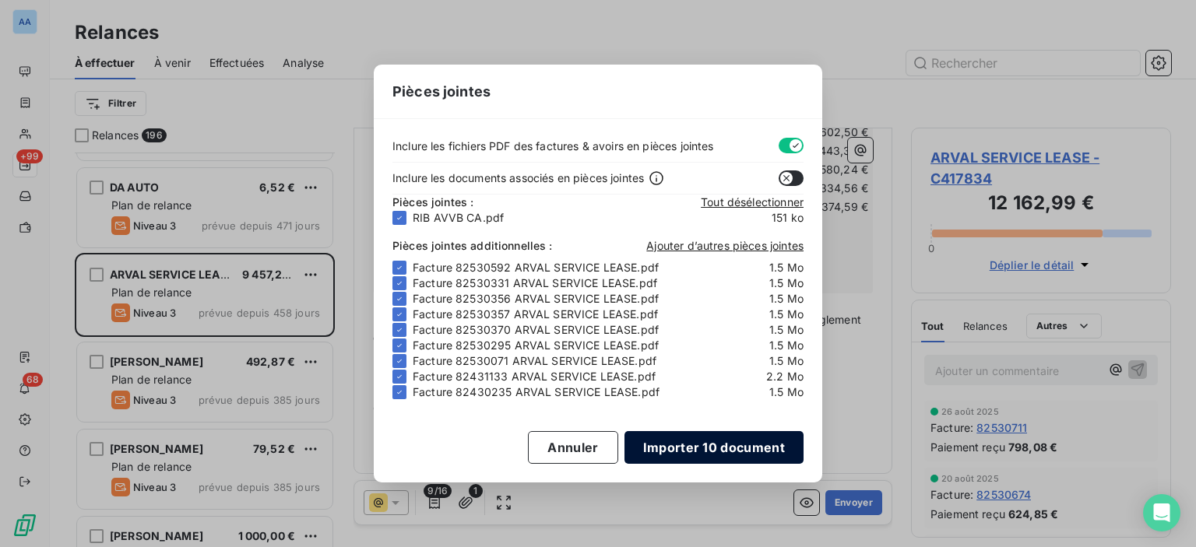
click at [726, 444] on button "Importer 10 document" at bounding box center [713, 447] width 179 height 33
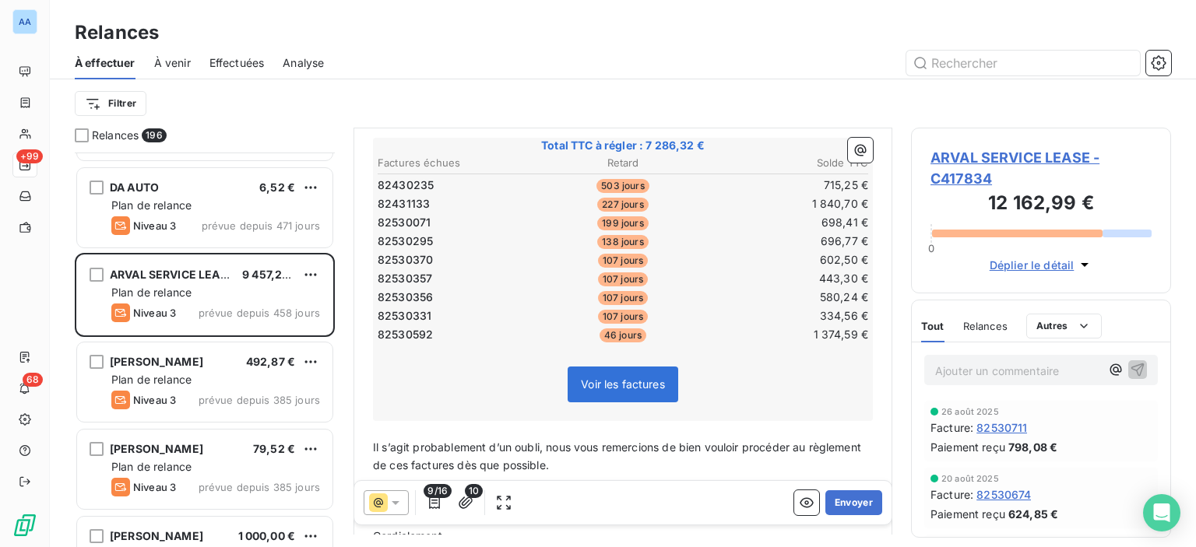
scroll to position [0, 0]
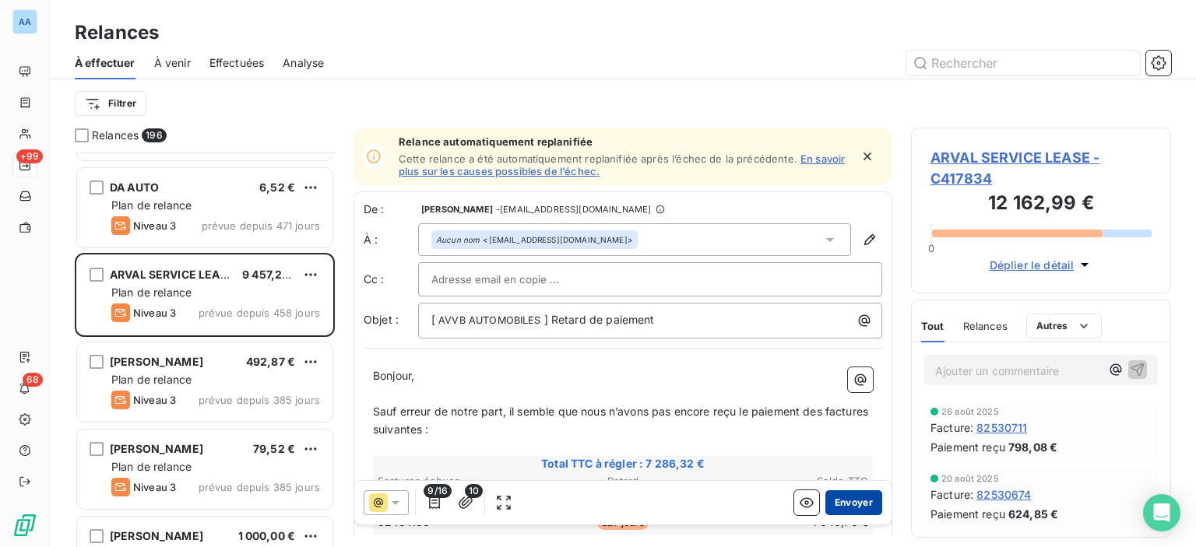
click at [850, 498] on button "Envoyer" at bounding box center [853, 503] width 57 height 25
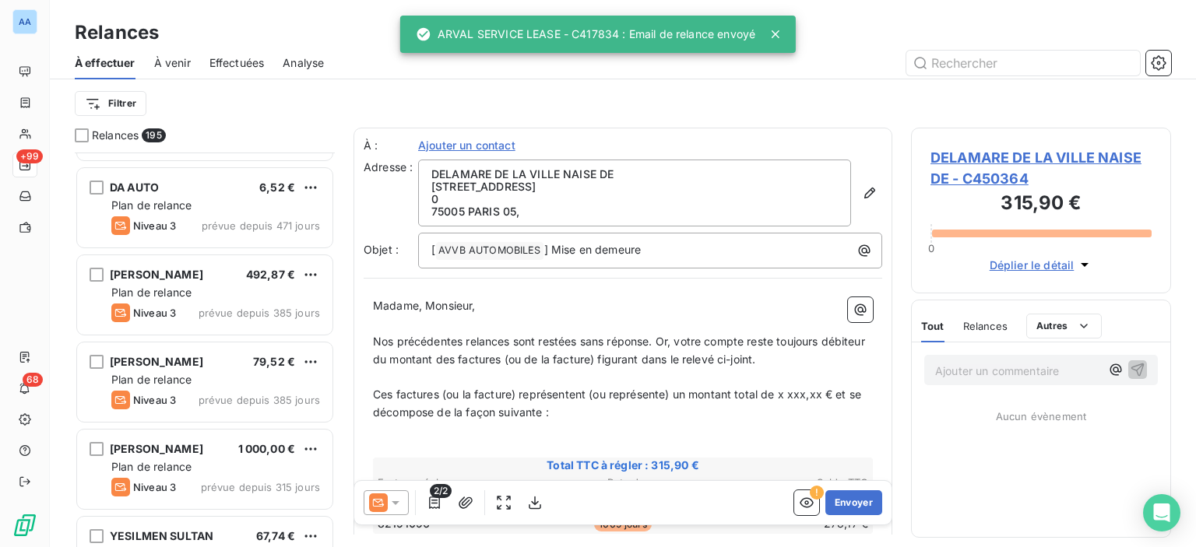
click at [248, 69] on span "Effectuées" at bounding box center [236, 63] width 55 height 16
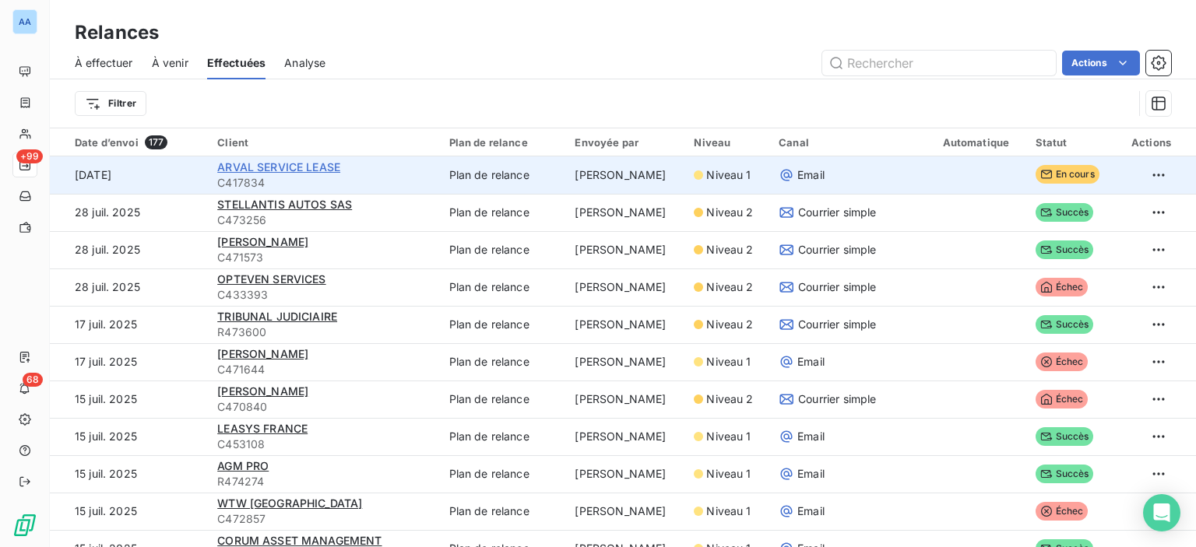
click at [327, 160] on span "ARVAL SERVICE LEASE" at bounding box center [278, 166] width 123 height 13
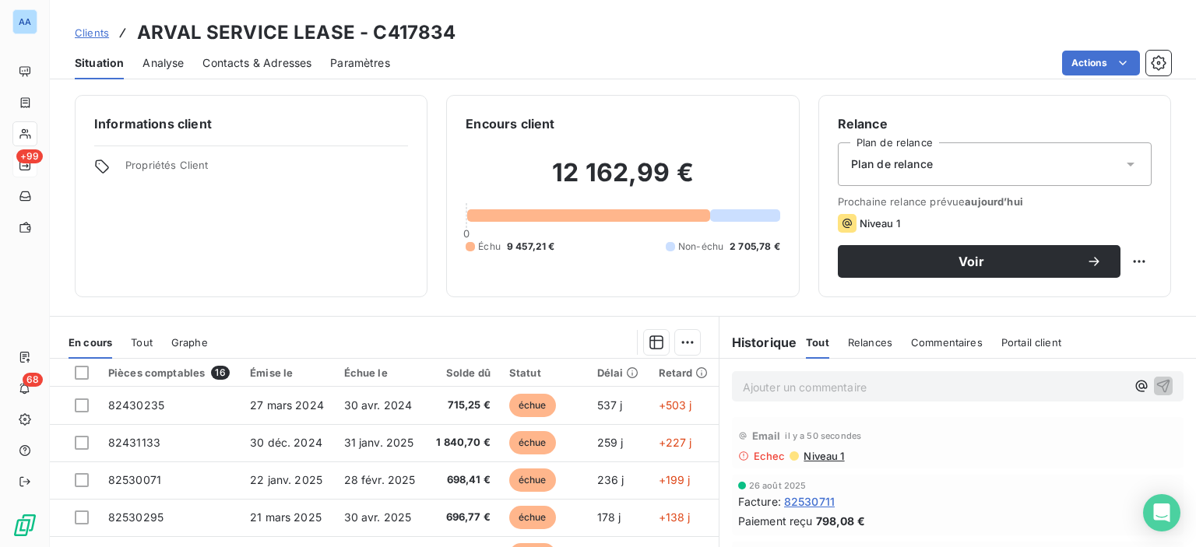
click at [802, 459] on span "Niveau 1" at bounding box center [823, 456] width 42 height 12
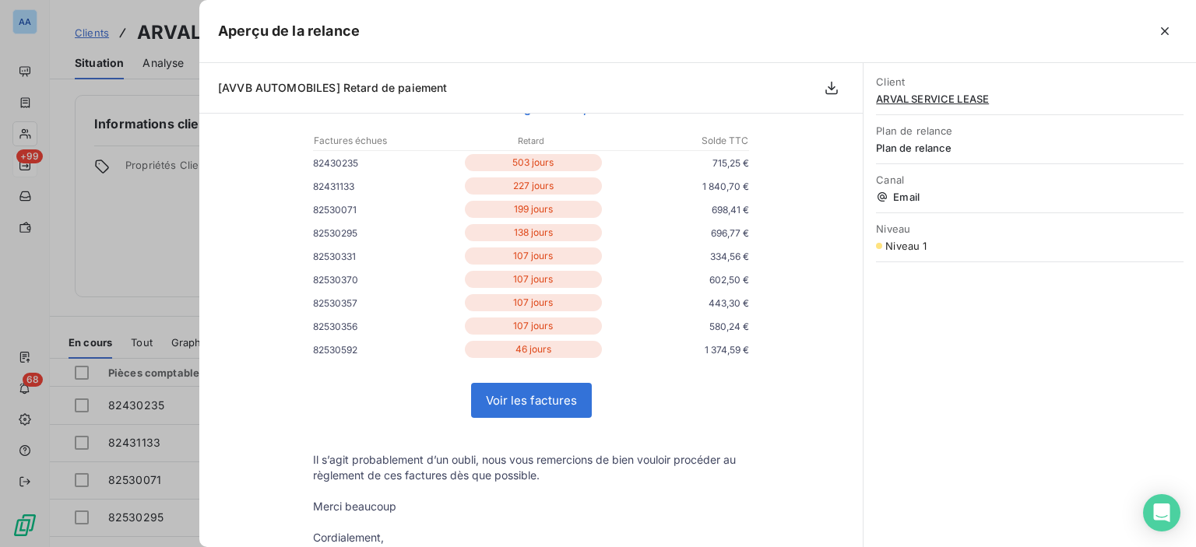
scroll to position [371, 0]
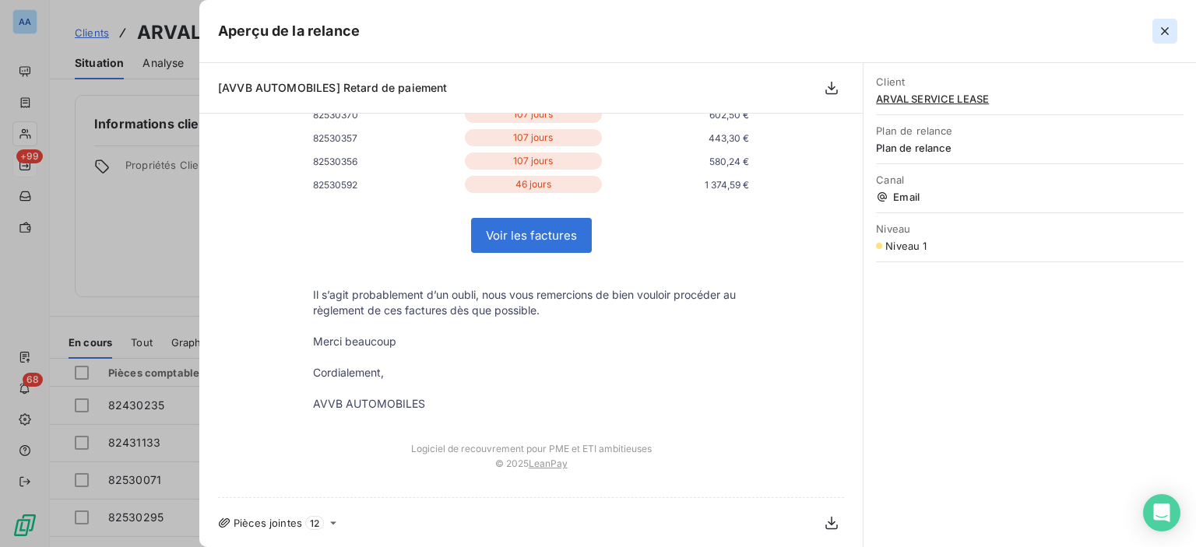
click at [1173, 26] on button "button" at bounding box center [1164, 31] width 25 height 25
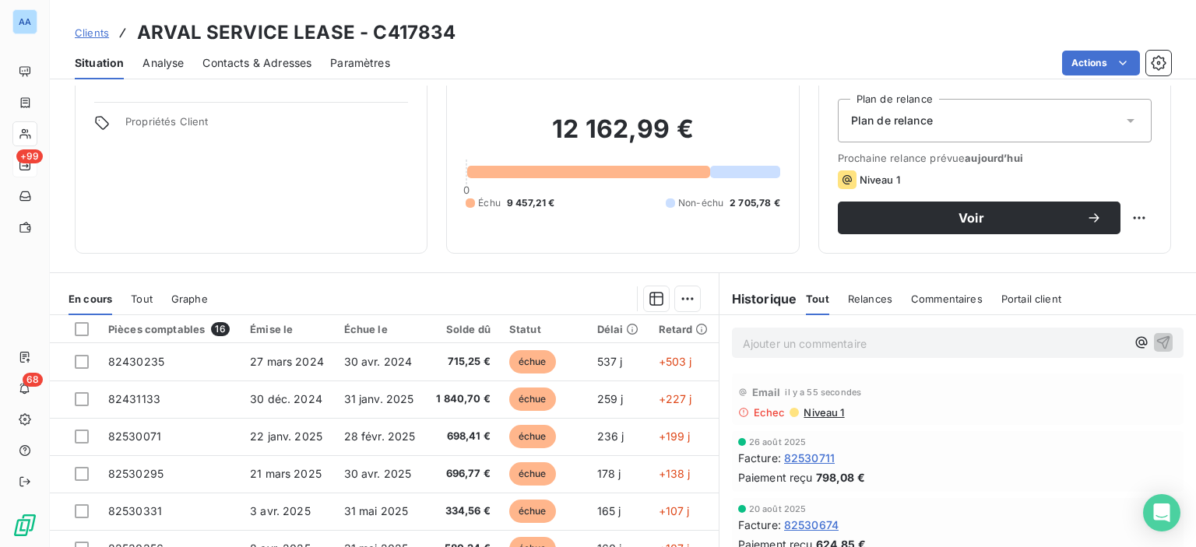
scroll to position [2, 0]
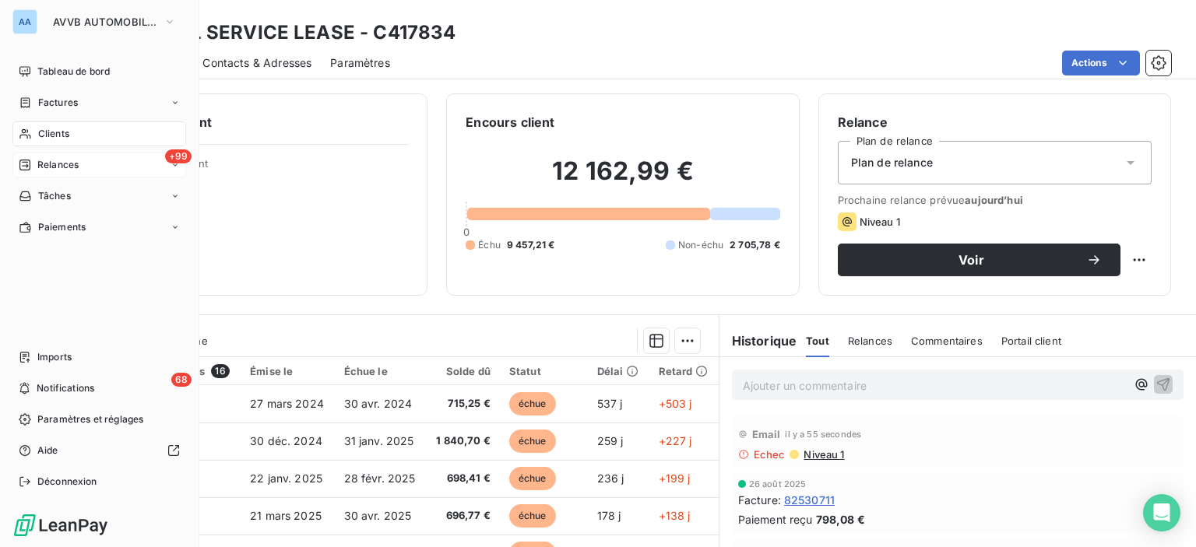
click at [102, 164] on div "+99 Relances" at bounding box center [99, 165] width 174 height 25
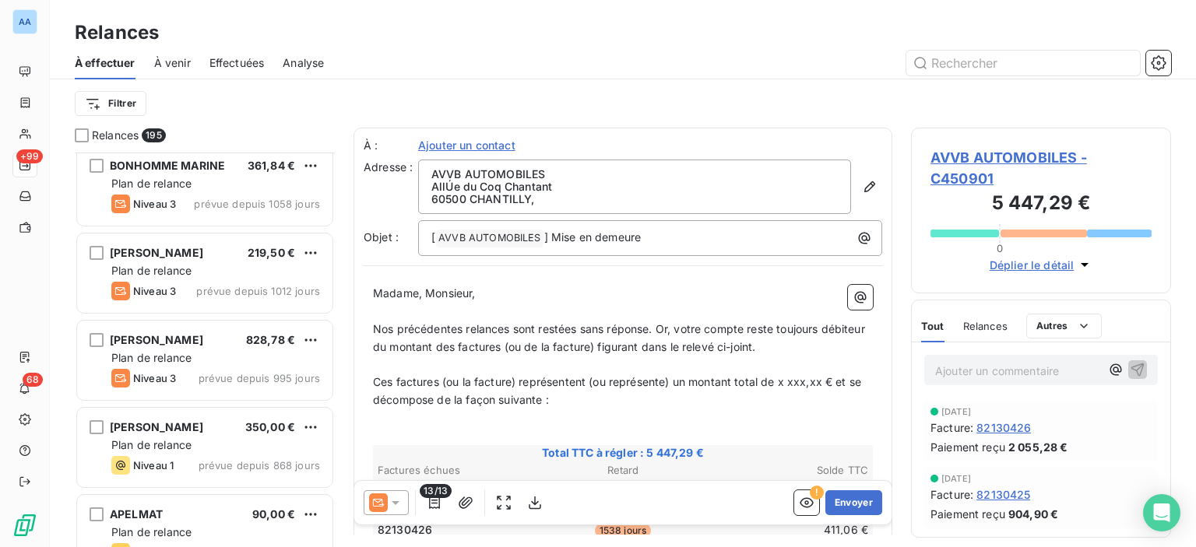
scroll to position [623, 0]
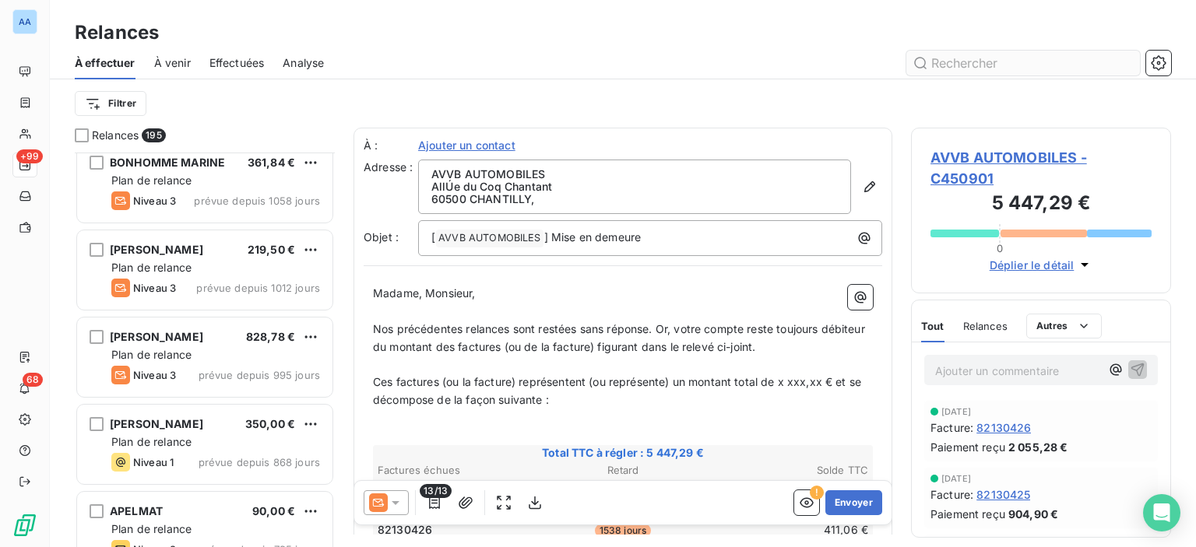
click at [1062, 62] on input "text" at bounding box center [1023, 63] width 234 height 25
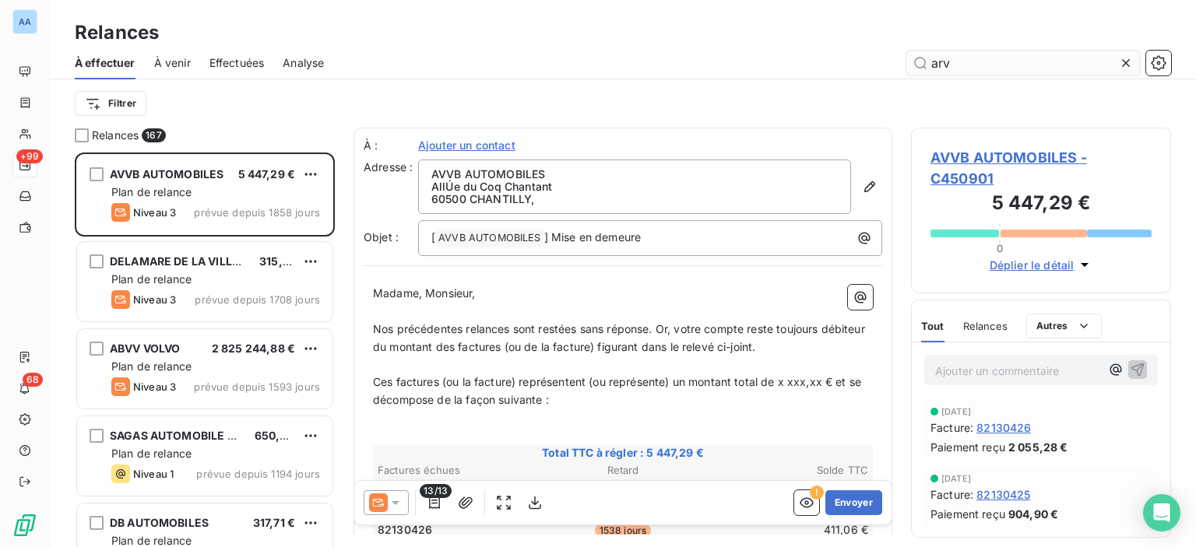
scroll to position [383, 248]
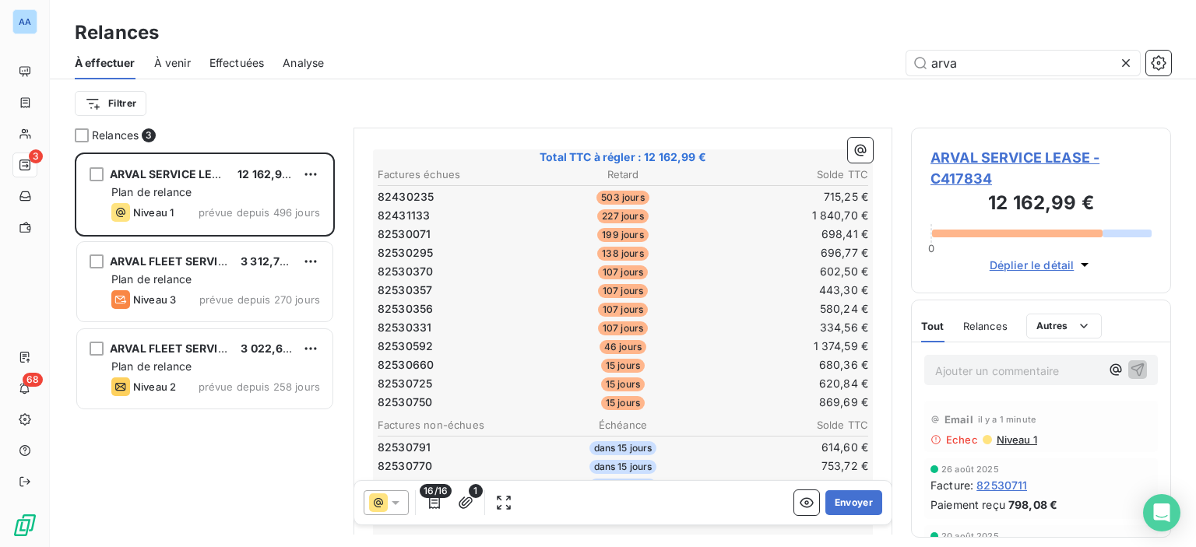
scroll to position [389, 0]
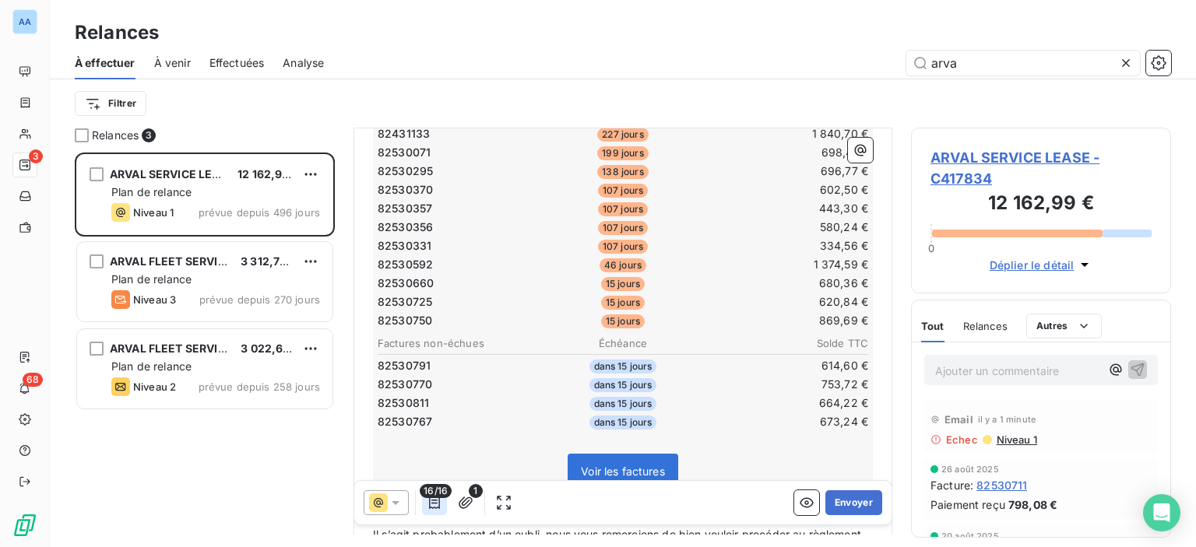
type input "arva"
click at [438, 501] on icon "button" at bounding box center [434, 503] width 11 height 12
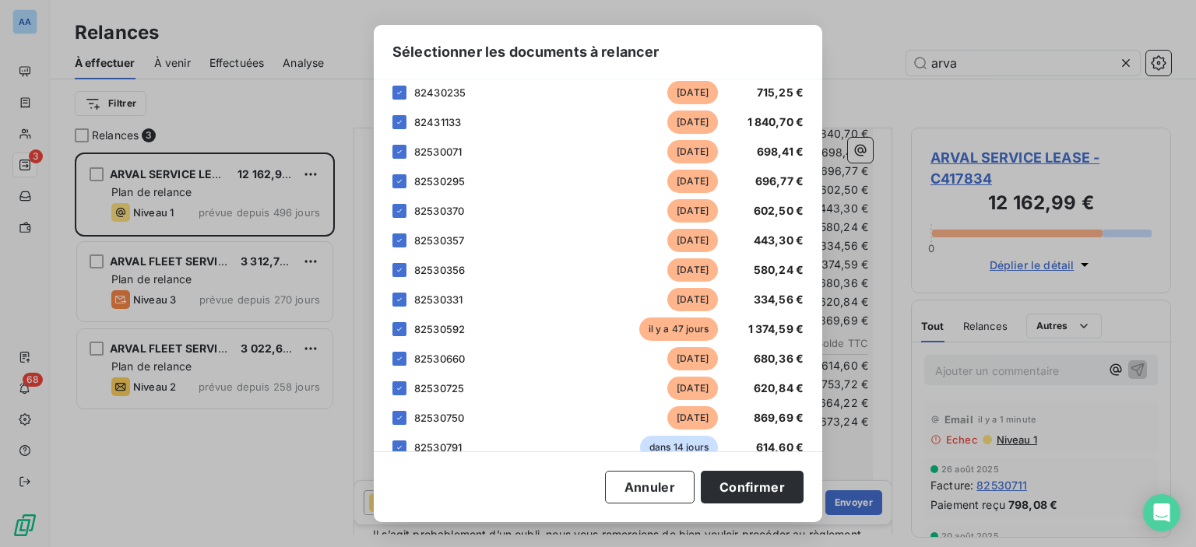
scroll to position [216, 0]
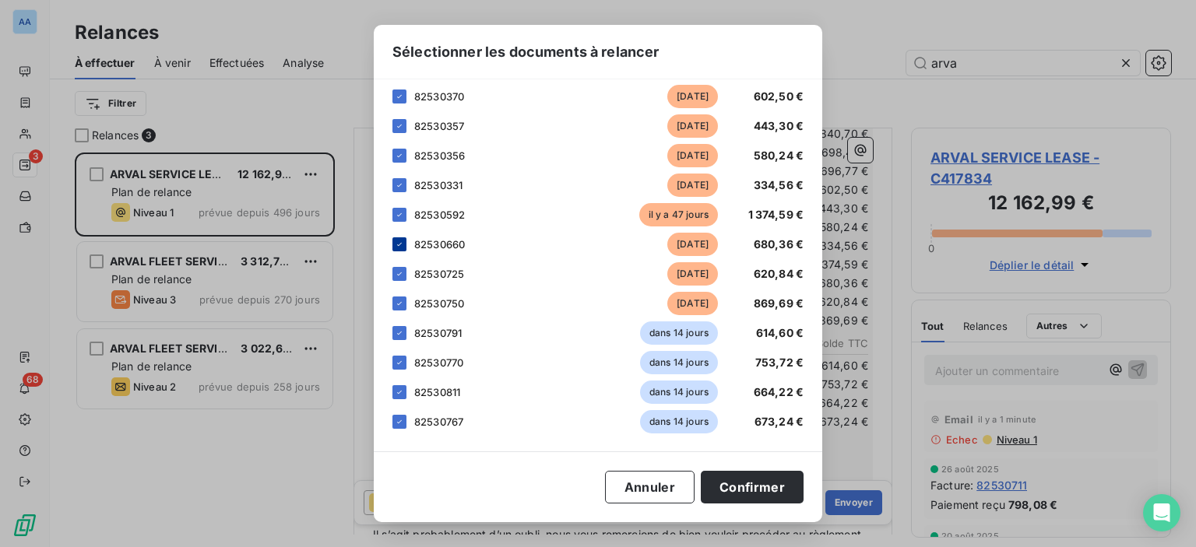
click at [401, 244] on icon at bounding box center [399, 244] width 9 height 9
click at [404, 269] on div at bounding box center [399, 274] width 14 height 14
click at [399, 299] on icon at bounding box center [399, 303] width 9 height 9
drag, startPoint x: 400, startPoint y: 329, endPoint x: 400, endPoint y: 348, distance: 18.7
click at [400, 330] on icon at bounding box center [399, 333] width 9 height 9
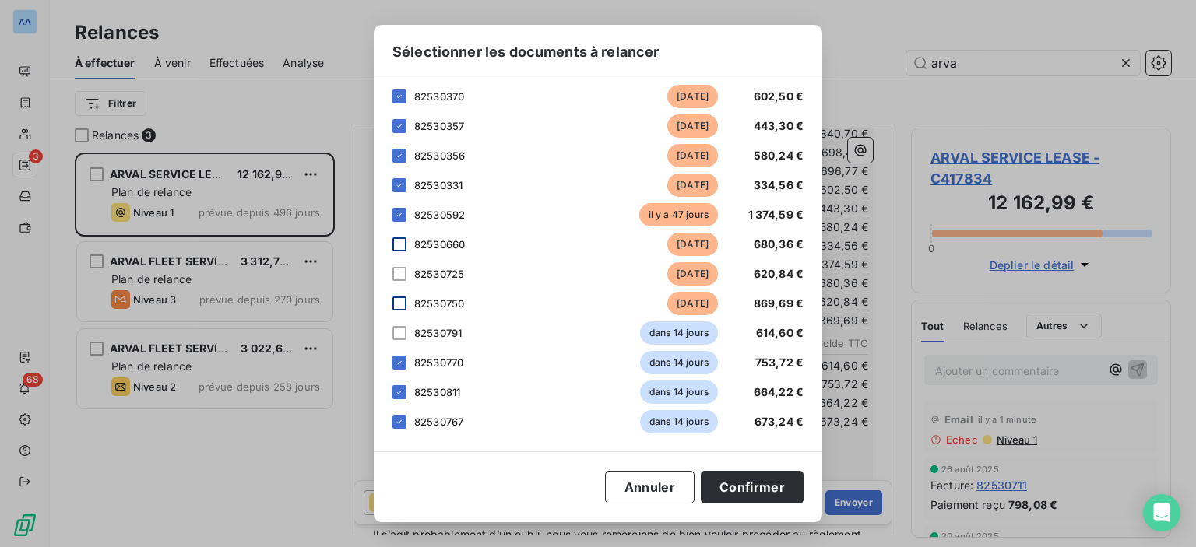
click at [400, 375] on div "12 factures 82430235 [DATE] 715,25 € 82431133 [DATE] 1 840,70 € 82530071 [DATE]…" at bounding box center [597, 189] width 411 height 490
click at [399, 368] on div at bounding box center [399, 363] width 14 height 14
click at [403, 392] on icon at bounding box center [399, 392] width 9 height 9
click at [408, 420] on div "82530767 dans 14 jours 673,24 €" at bounding box center [597, 421] width 411 height 23
click at [401, 415] on div at bounding box center [399, 422] width 14 height 14
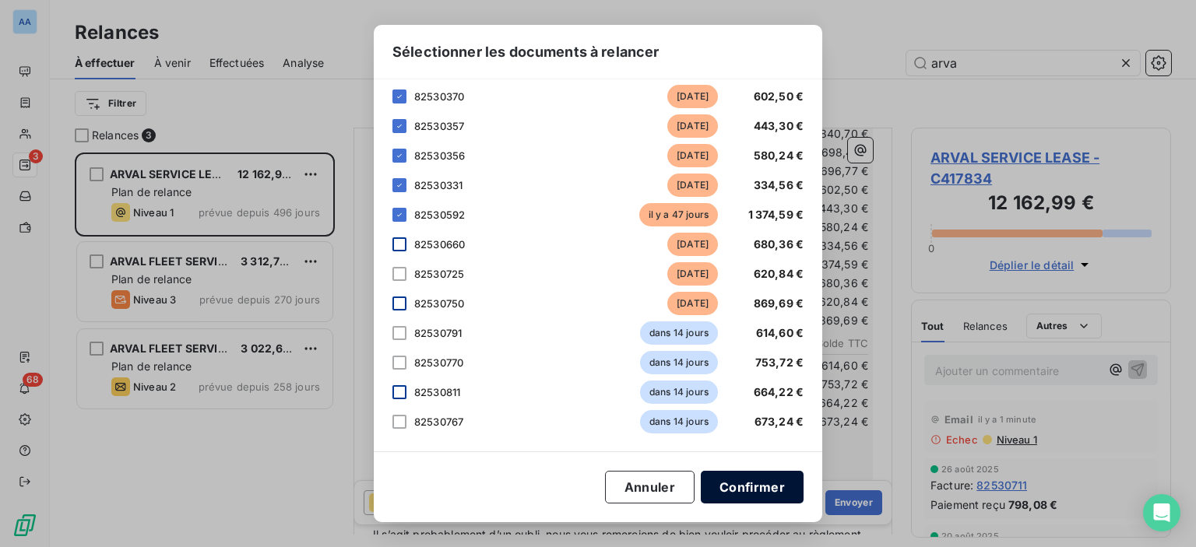
click at [738, 487] on button "Confirmer" at bounding box center [752, 487] width 103 height 33
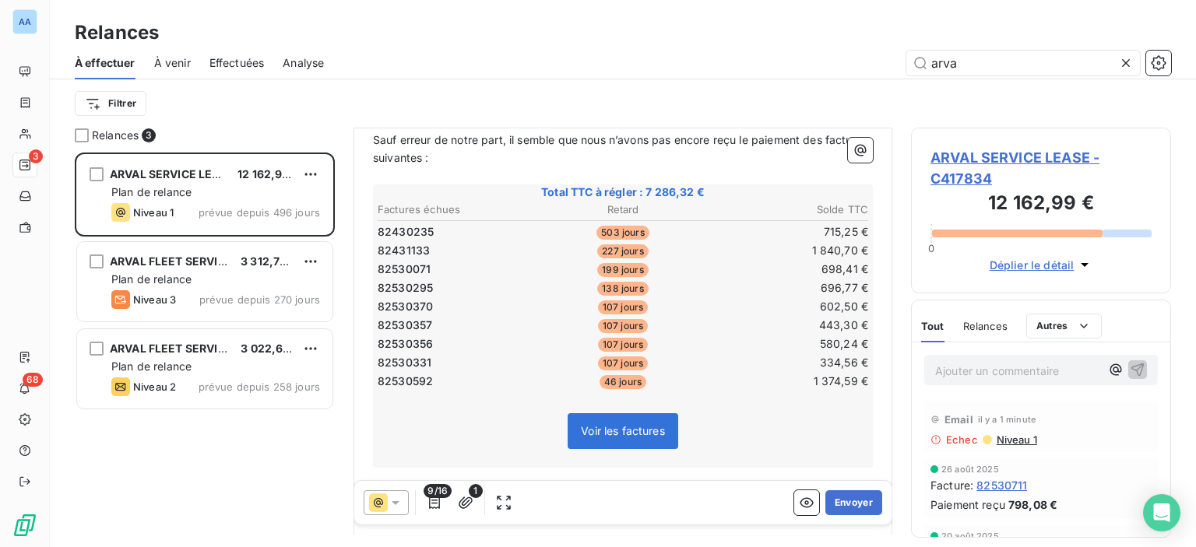
scroll to position [78, 0]
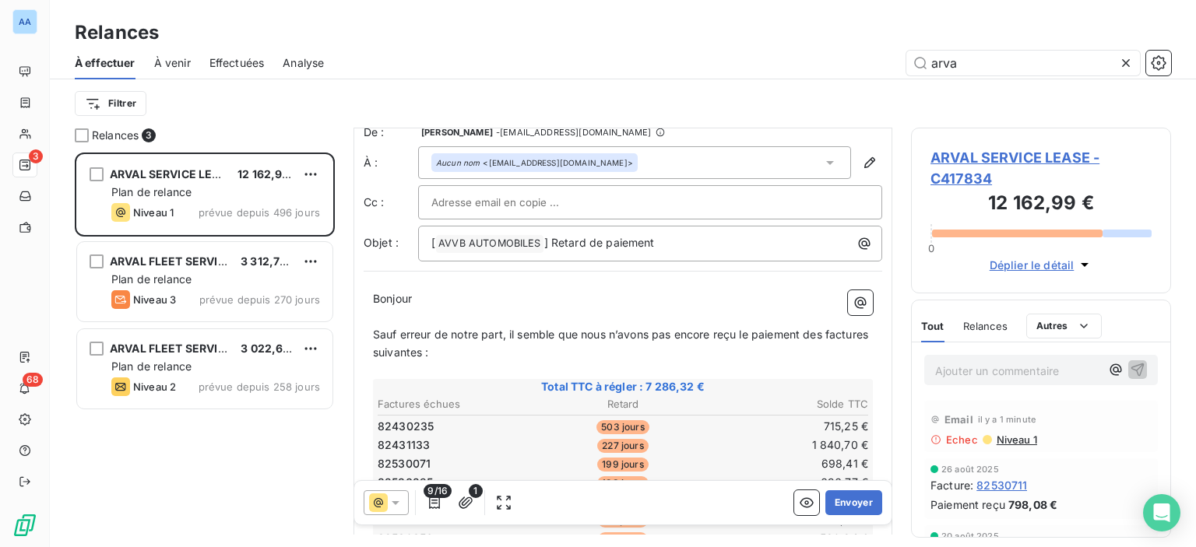
click at [383, 505] on icon at bounding box center [378, 503] width 19 height 19
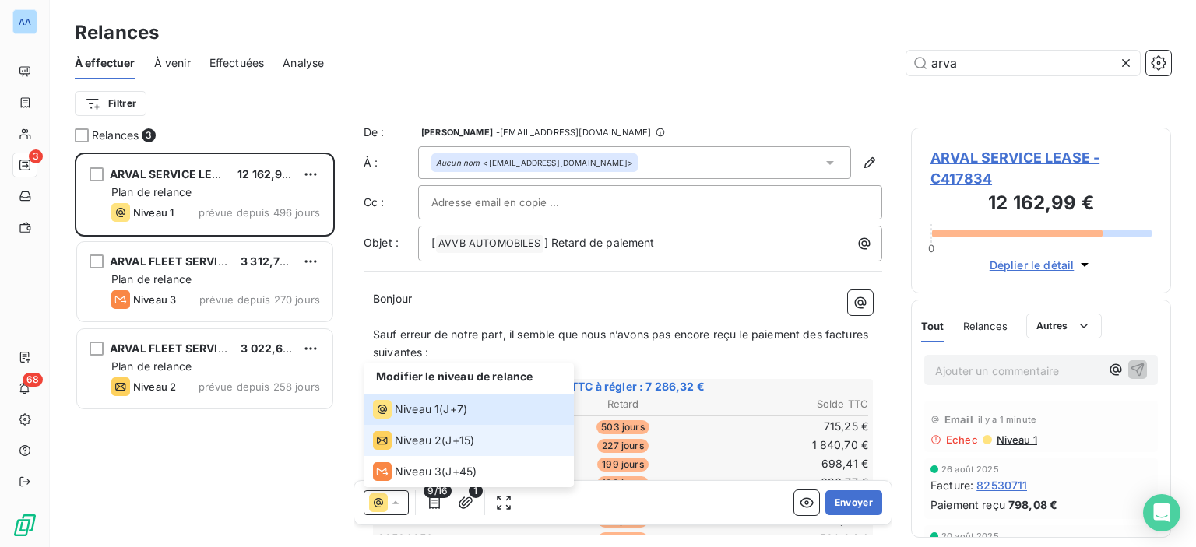
click at [416, 440] on span "Niveau 2" at bounding box center [418, 441] width 47 height 16
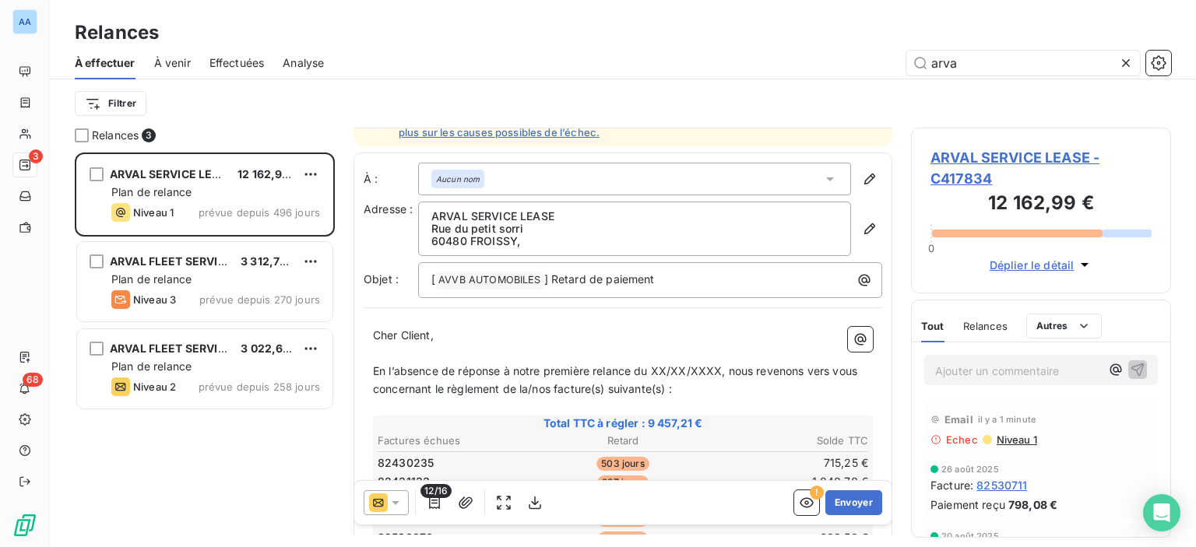
scroll to position [0, 0]
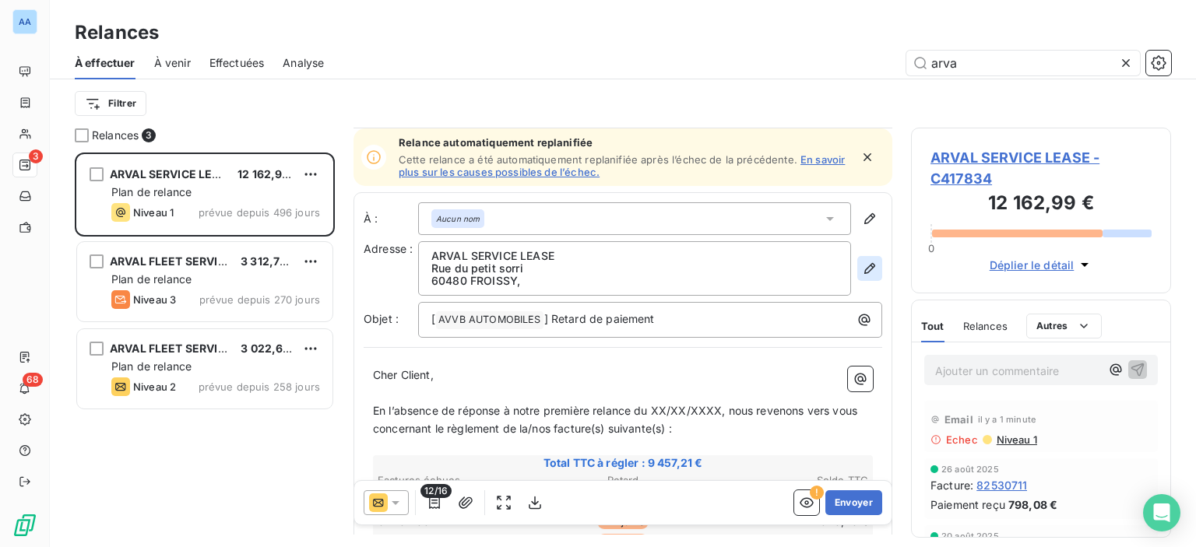
click at [864, 264] on icon "button" at bounding box center [869, 268] width 11 height 11
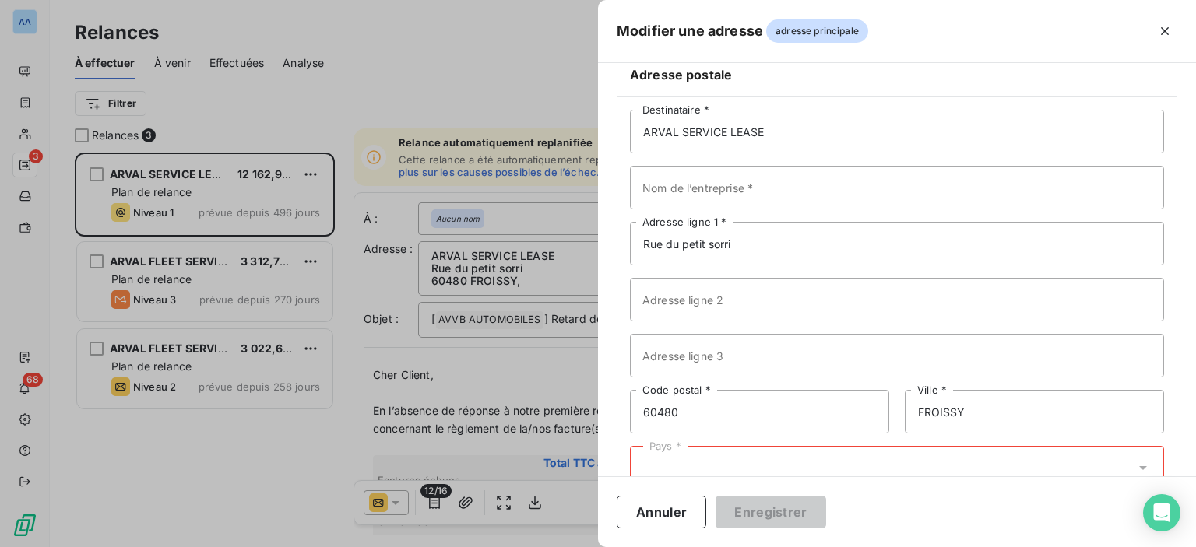
scroll to position [101, 0]
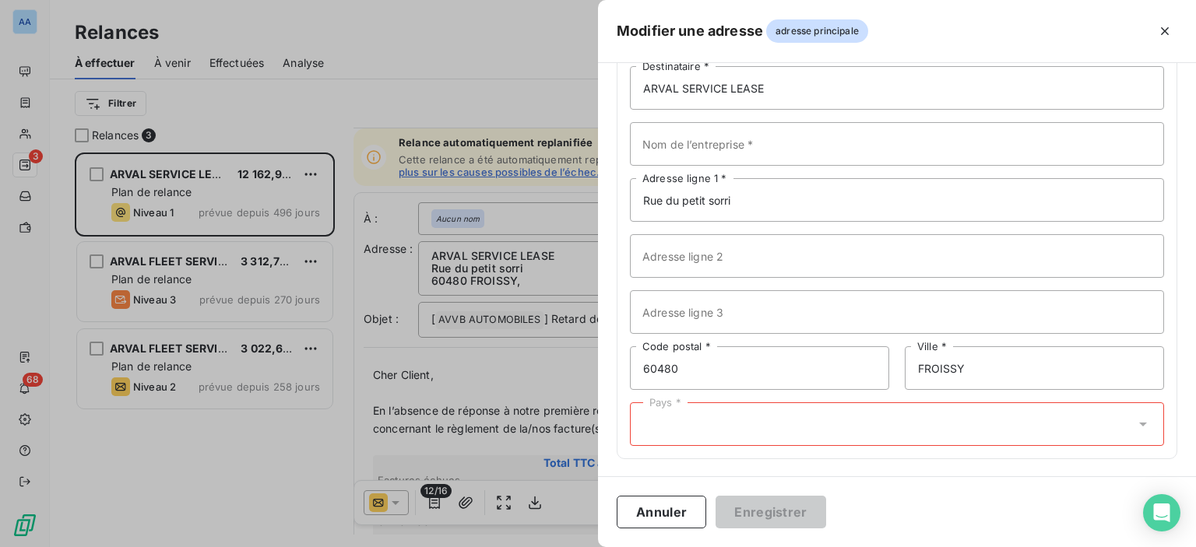
click at [757, 431] on div "Pays *" at bounding box center [897, 425] width 534 height 44
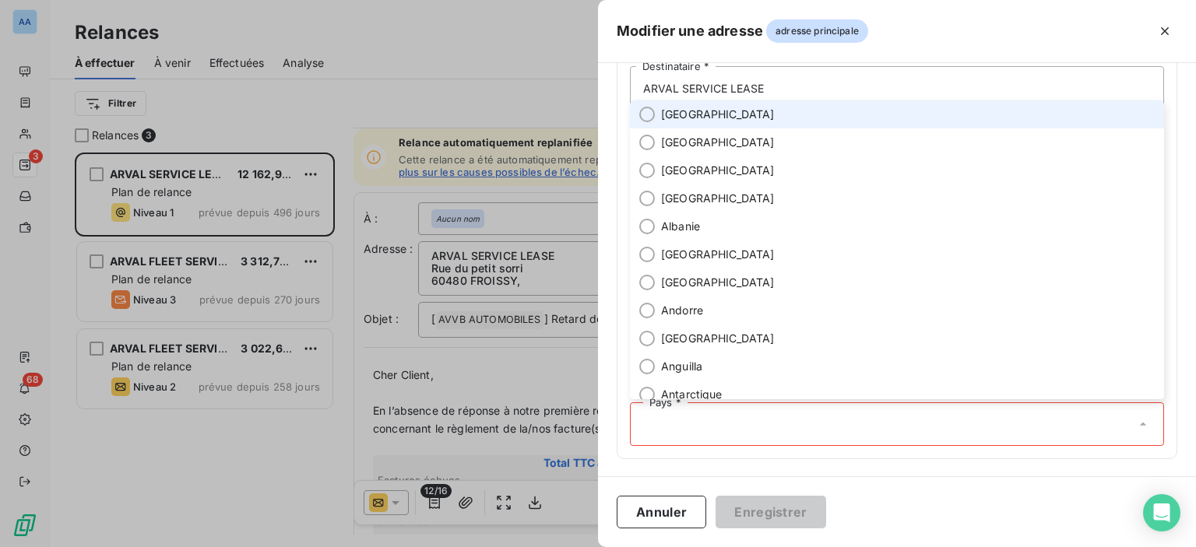
click at [699, 107] on li "[GEOGRAPHIC_DATA]" at bounding box center [897, 114] width 534 height 28
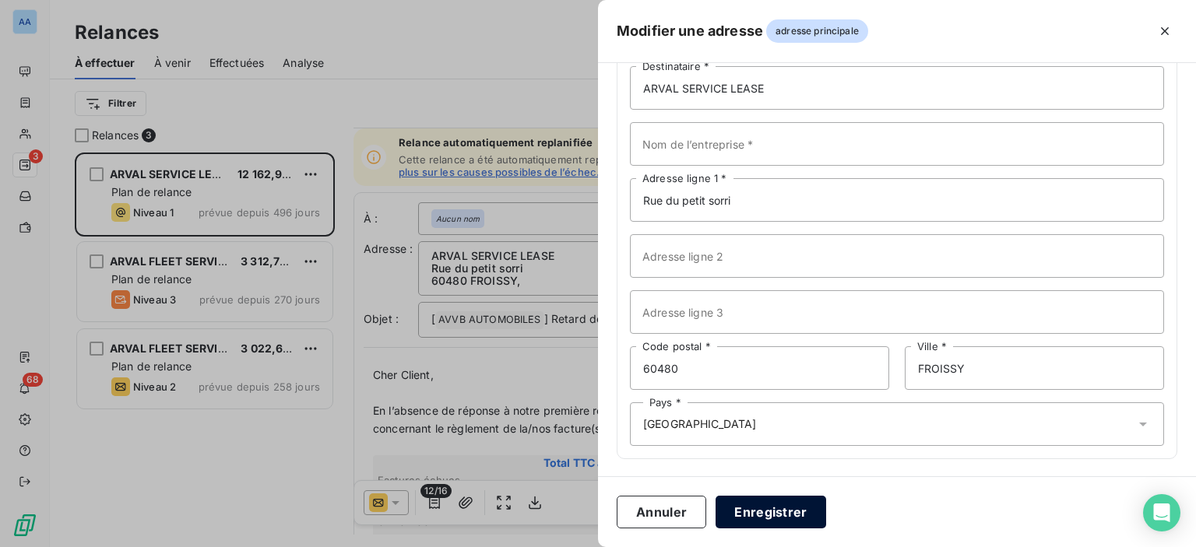
click at [787, 526] on button "Enregistrer" at bounding box center [771, 512] width 111 height 33
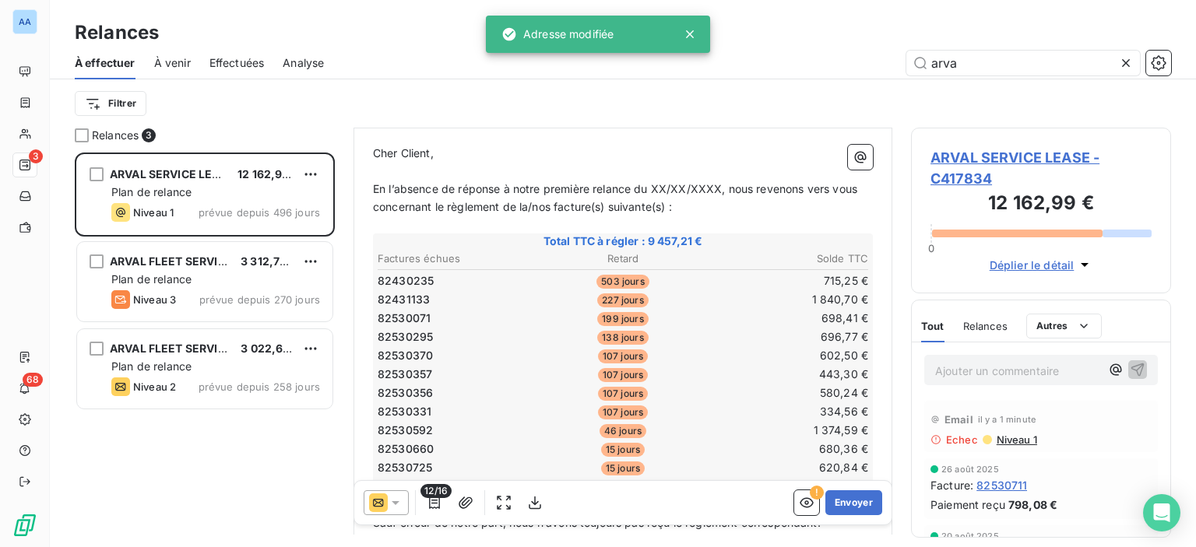
scroll to position [234, 0]
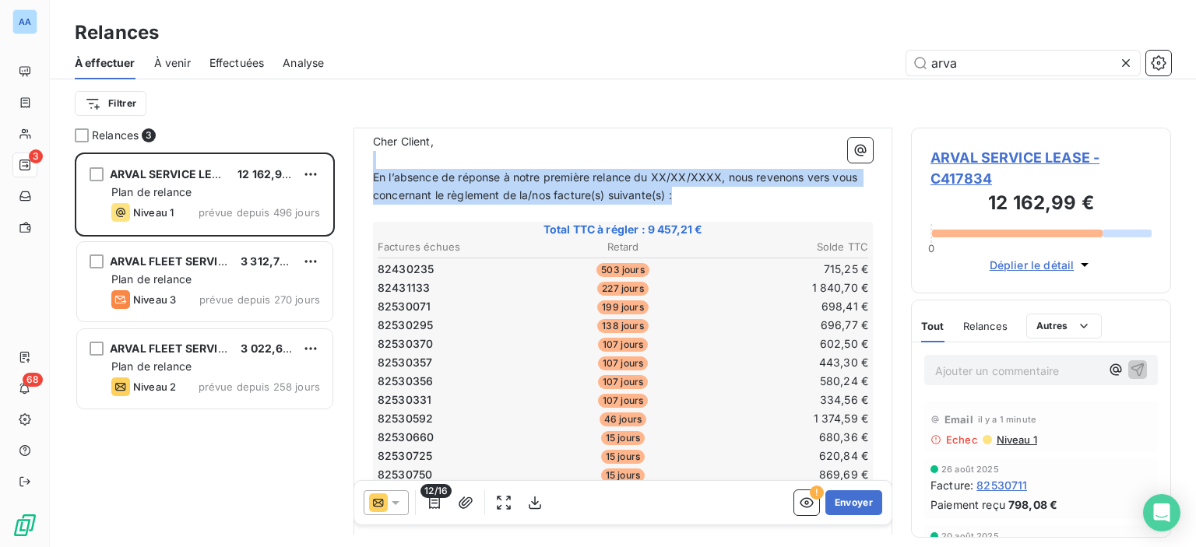
drag, startPoint x: 582, startPoint y: 202, endPoint x: 367, endPoint y: 161, distance: 218.7
click at [367, 161] on div "Cher Client, ﻿ En l’absence de réponse à notre première relance du XX/XX/XXXX, …" at bounding box center [623, 550] width 519 height 852
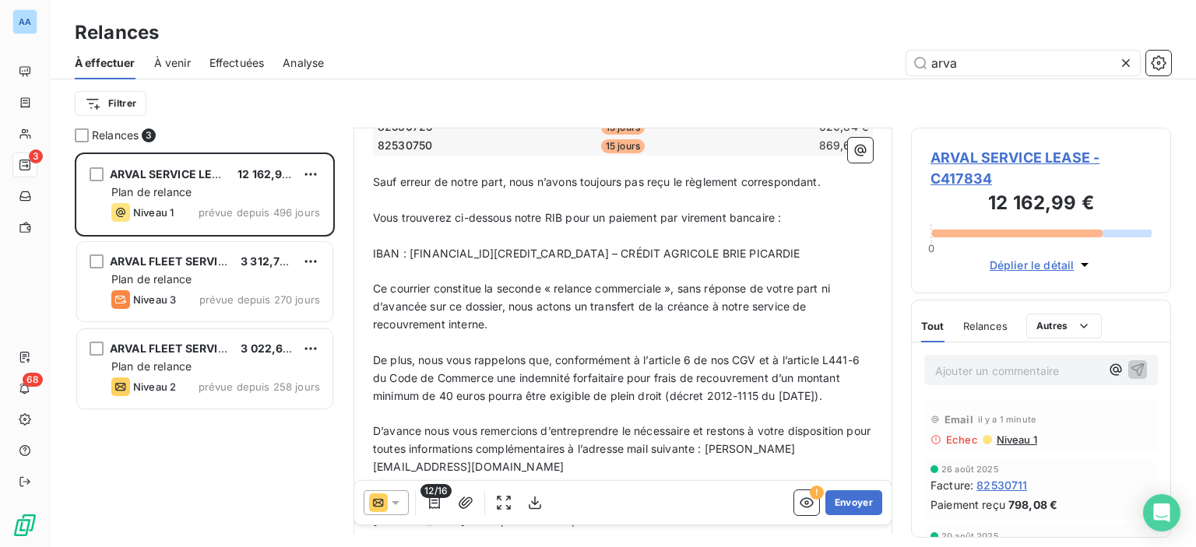
scroll to position [389, 0]
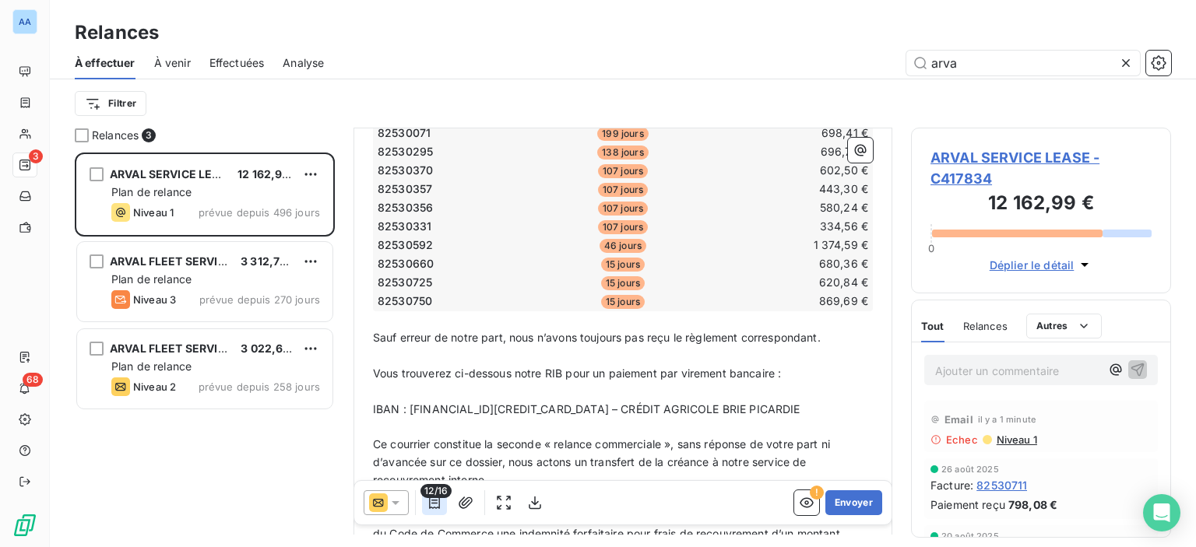
click at [431, 500] on icon "button" at bounding box center [435, 503] width 16 height 16
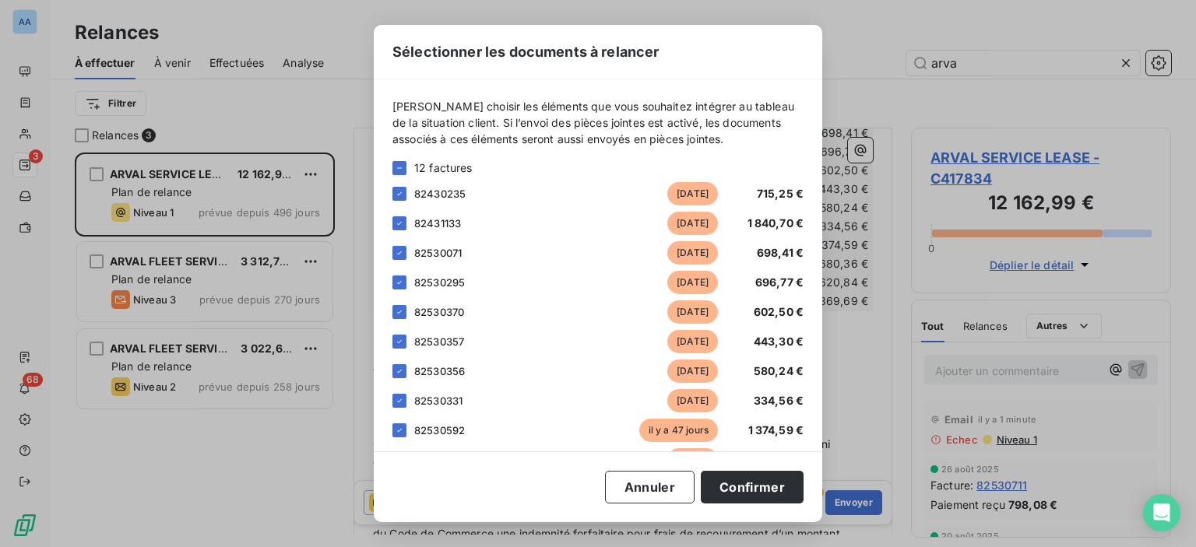
scroll to position [216, 0]
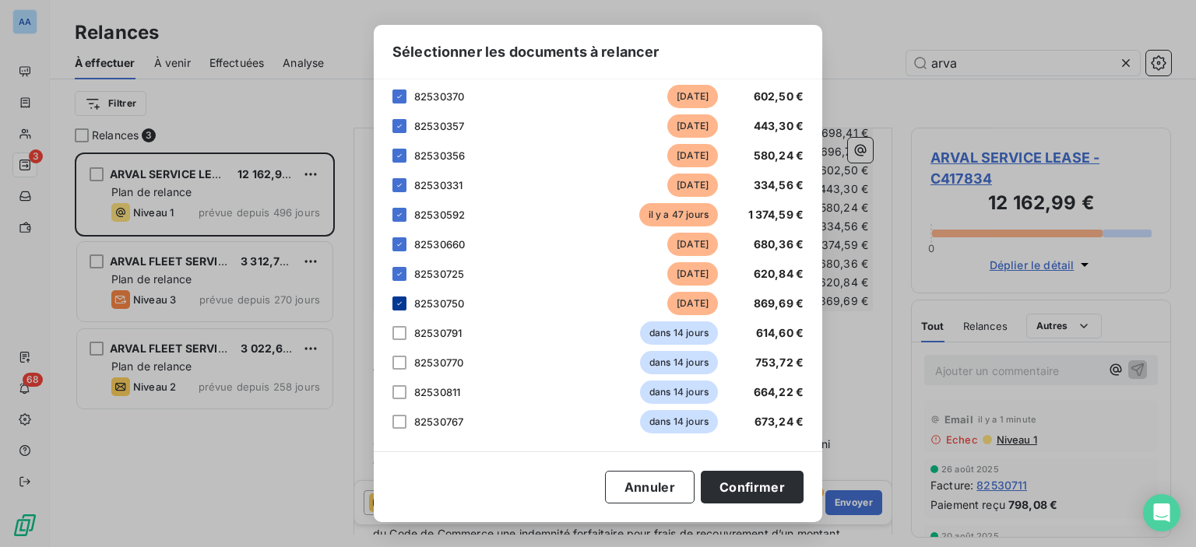
click at [397, 309] on div at bounding box center [399, 304] width 14 height 14
click at [405, 271] on div at bounding box center [399, 274] width 14 height 14
click at [405, 250] on div at bounding box center [399, 244] width 14 height 14
click at [772, 485] on button "Confirmer" at bounding box center [752, 487] width 103 height 33
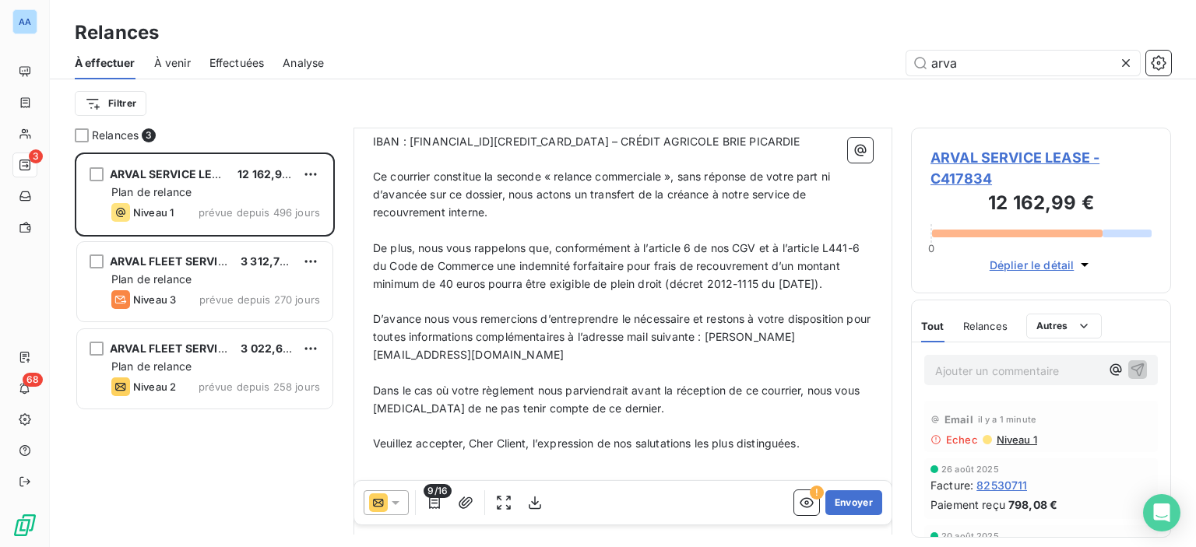
scroll to position [651, 0]
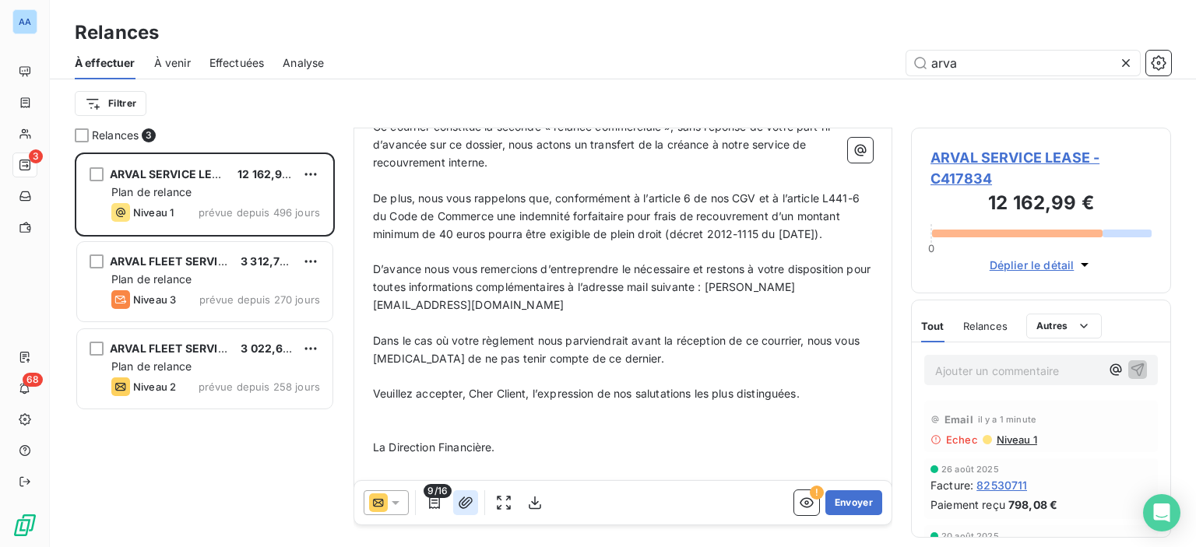
click at [464, 504] on icon "button" at bounding box center [466, 503] width 16 height 16
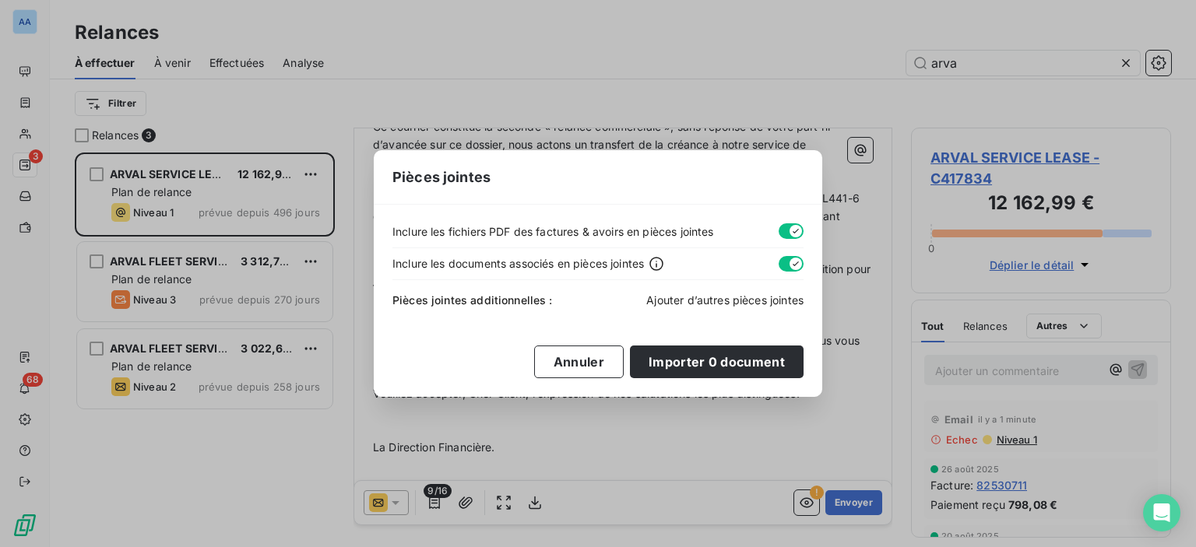
click at [782, 295] on span "Ajouter d’autres pièces jointes" at bounding box center [724, 300] width 157 height 13
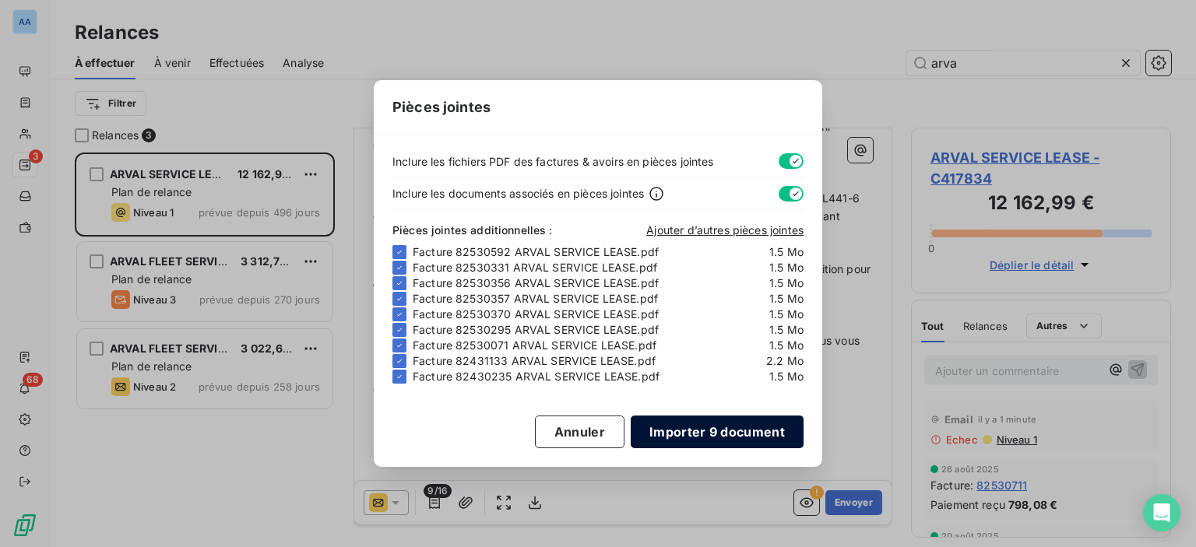
click at [702, 438] on button "Importer 9 document" at bounding box center [717, 432] width 173 height 33
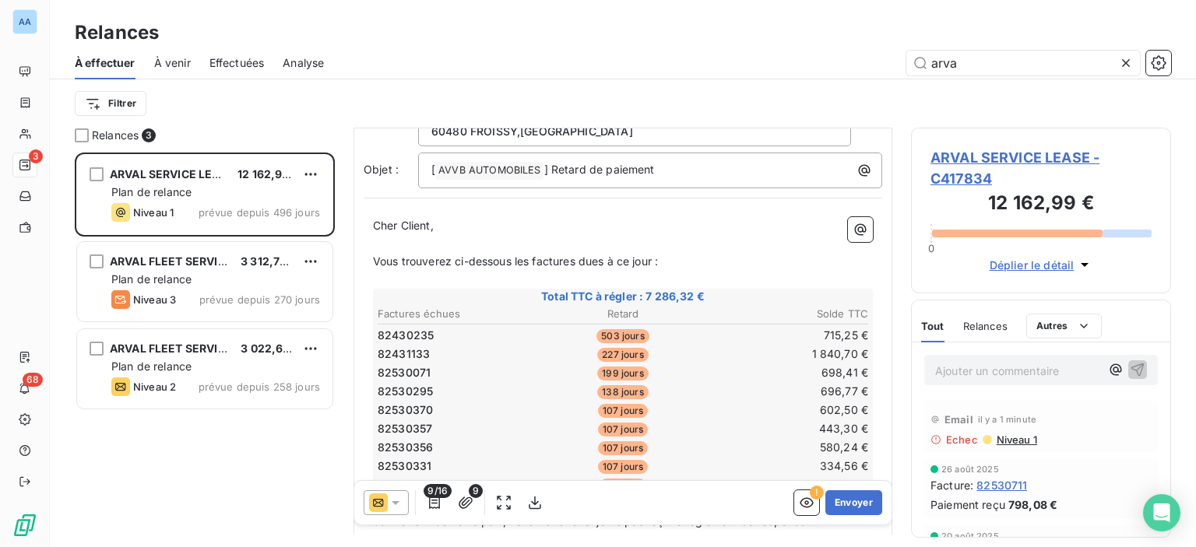
scroll to position [106, 0]
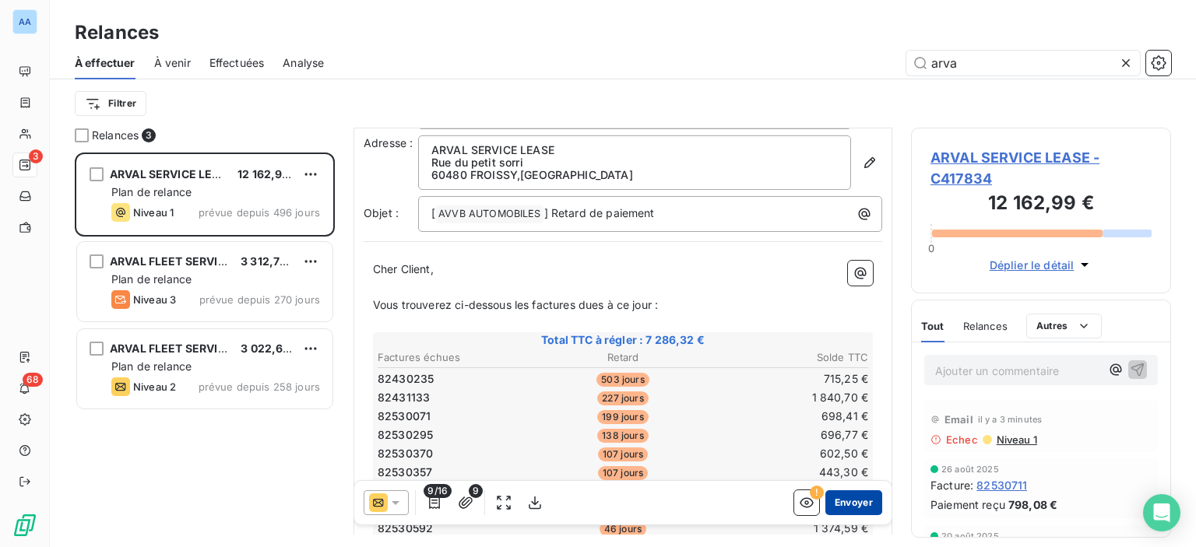
click at [845, 502] on button "Envoyer" at bounding box center [853, 503] width 57 height 25
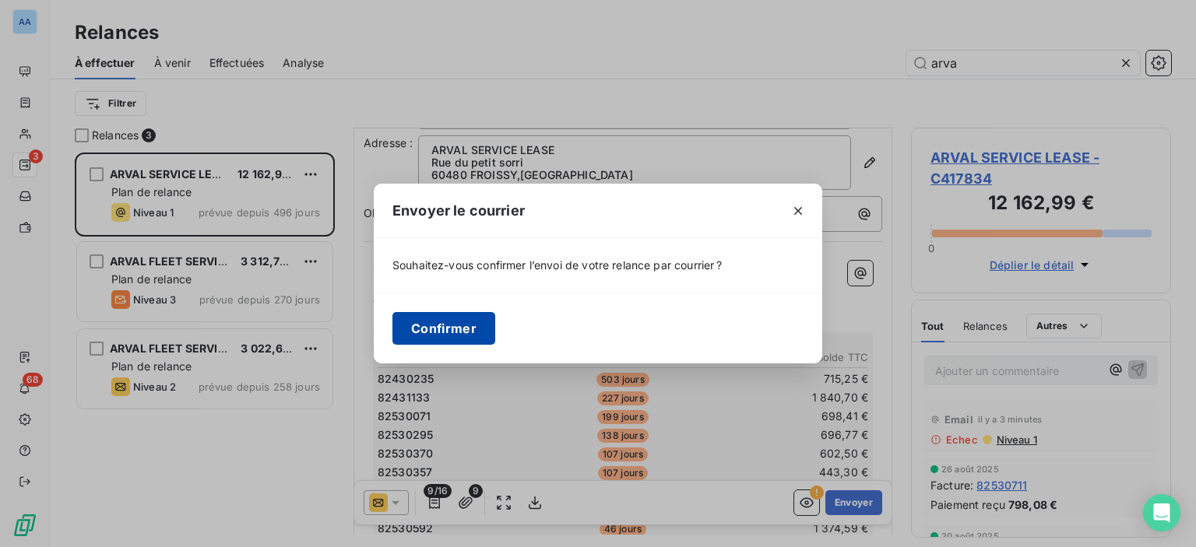
click at [438, 318] on button "Confirmer" at bounding box center [443, 328] width 103 height 33
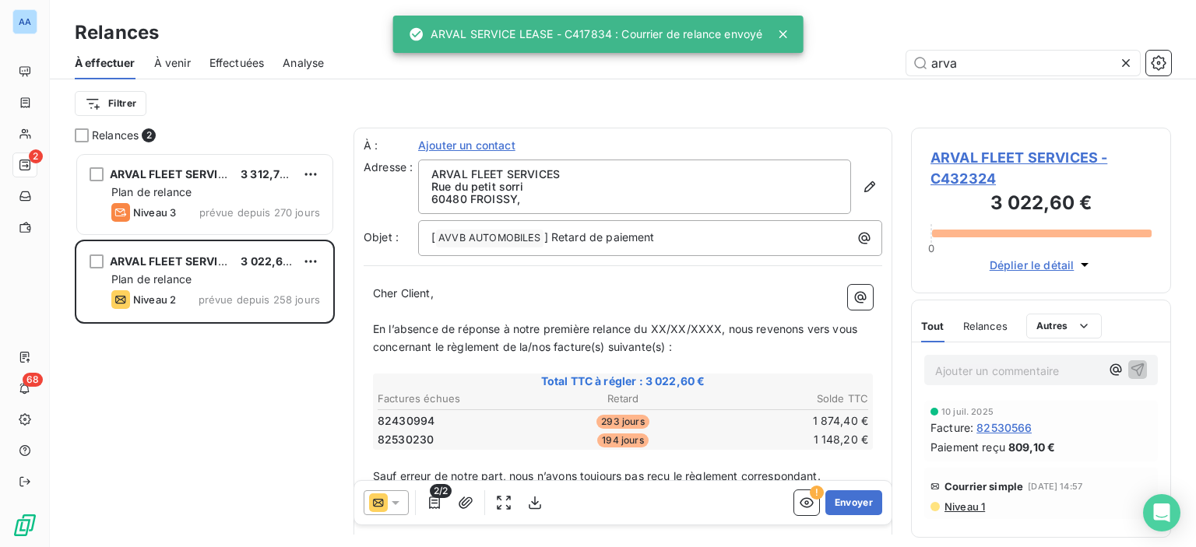
click at [216, 40] on div "Relances" at bounding box center [623, 33] width 1146 height 28
click at [240, 58] on span "Effectuées" at bounding box center [236, 63] width 55 height 16
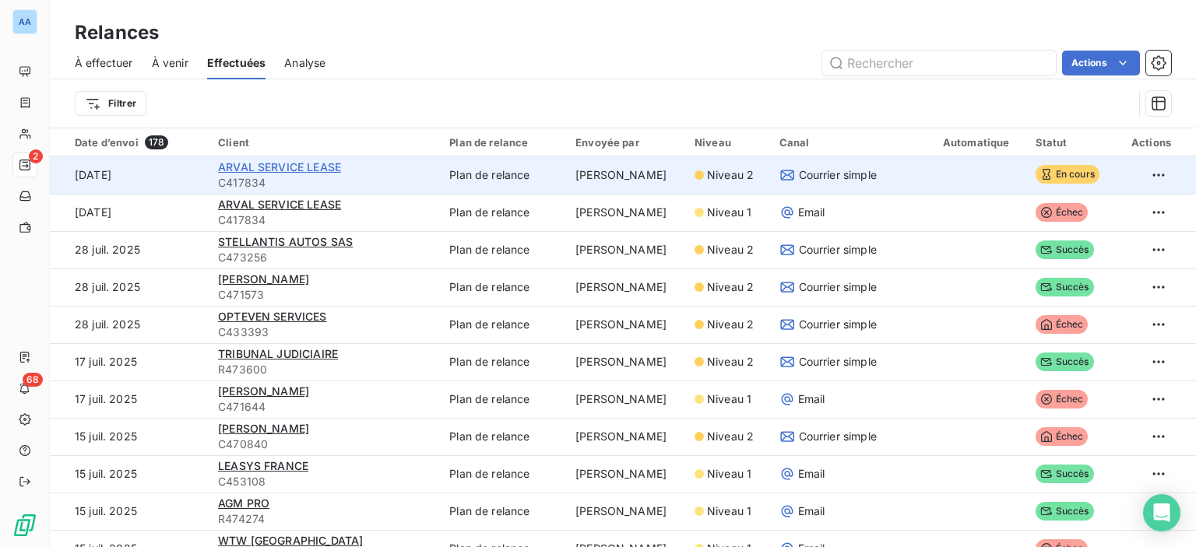
click at [231, 167] on span "ARVAL SERVICE LEASE" at bounding box center [279, 166] width 123 height 13
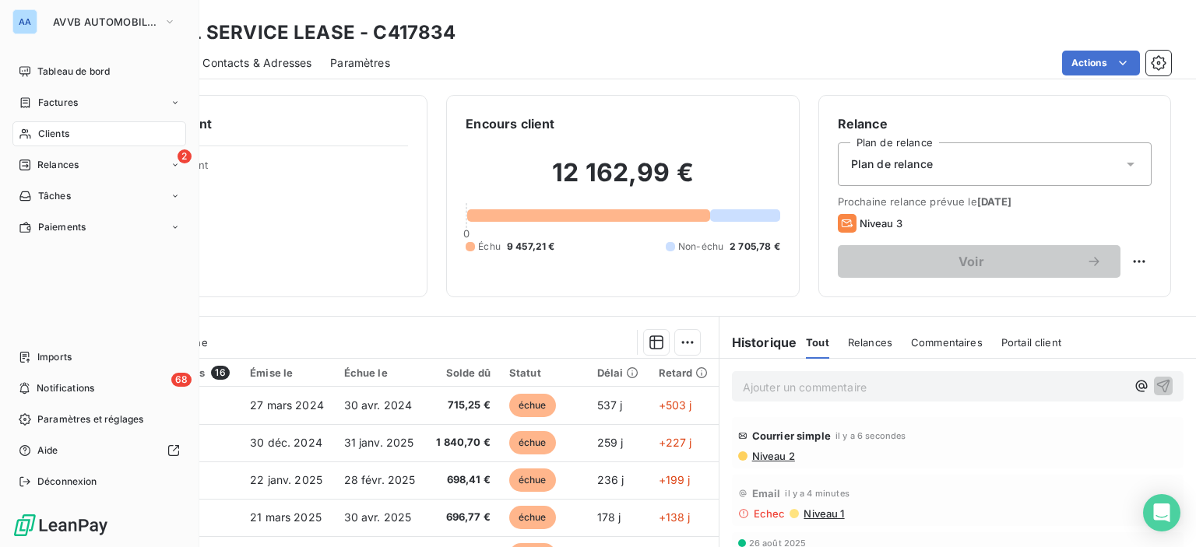
click at [26, 150] on nav "Tableau de bord Factures Clients 2 Relances Tâches Paiements" at bounding box center [99, 149] width 174 height 181
click at [40, 166] on span "Relances" at bounding box center [57, 165] width 41 height 14
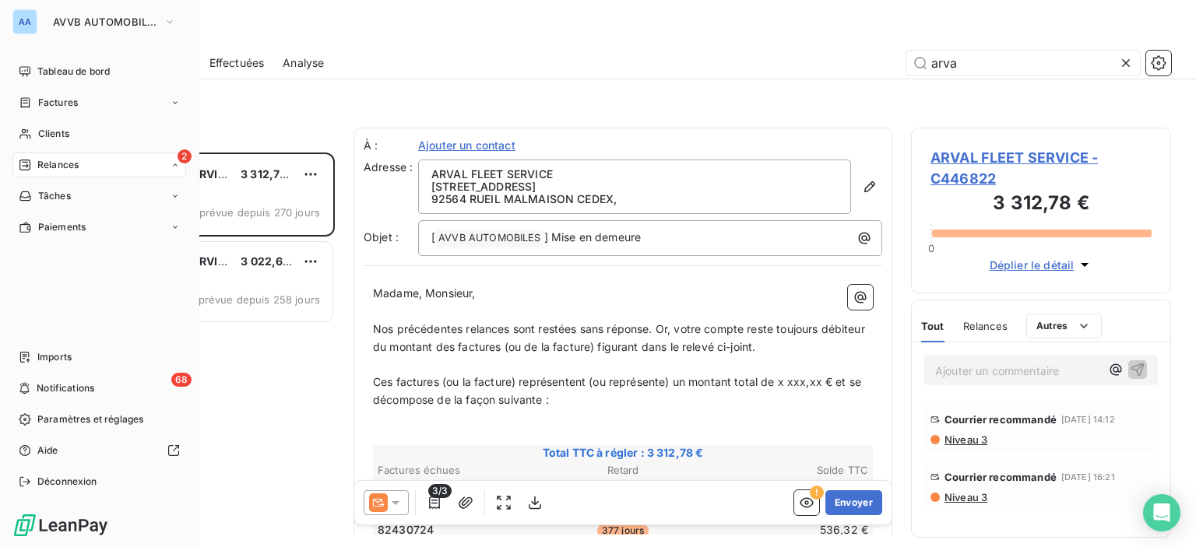
scroll to position [383, 248]
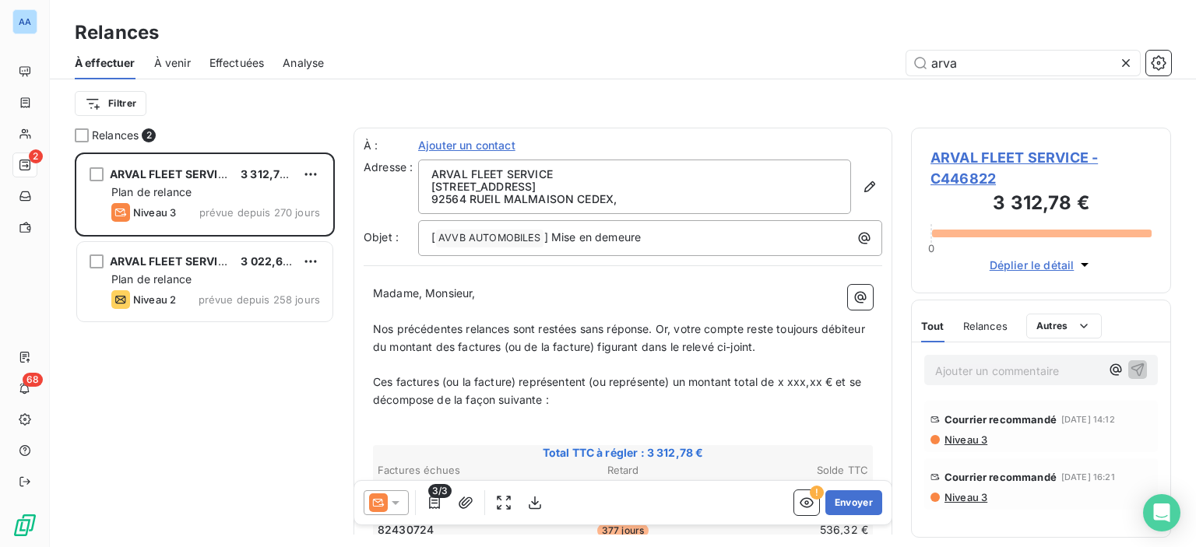
click at [213, 61] on span "Effectuées" at bounding box center [236, 63] width 55 height 16
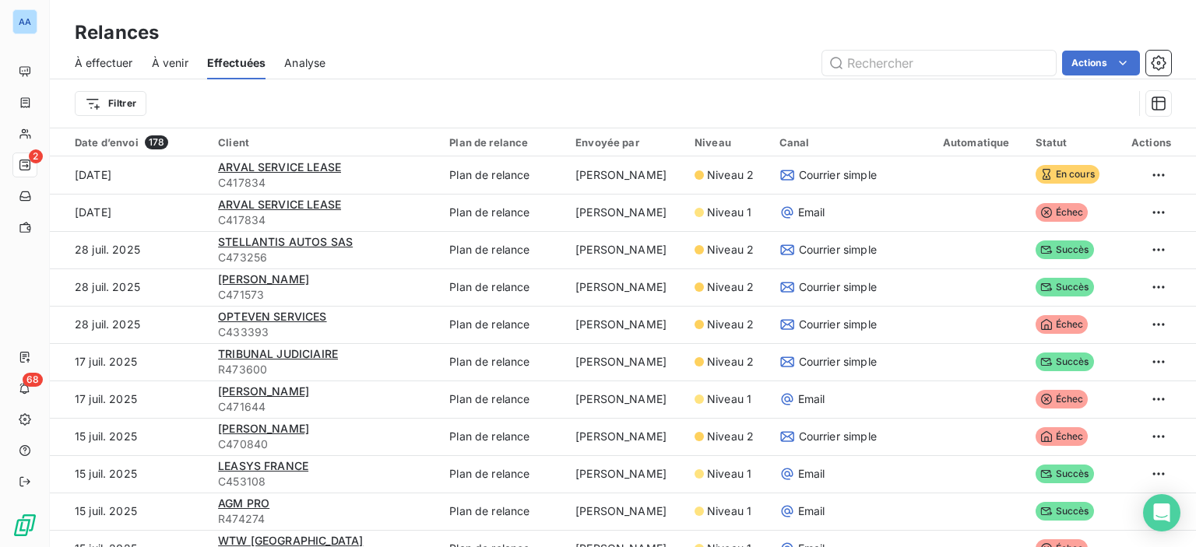
click at [97, 68] on span "À effectuer" at bounding box center [104, 63] width 58 height 16
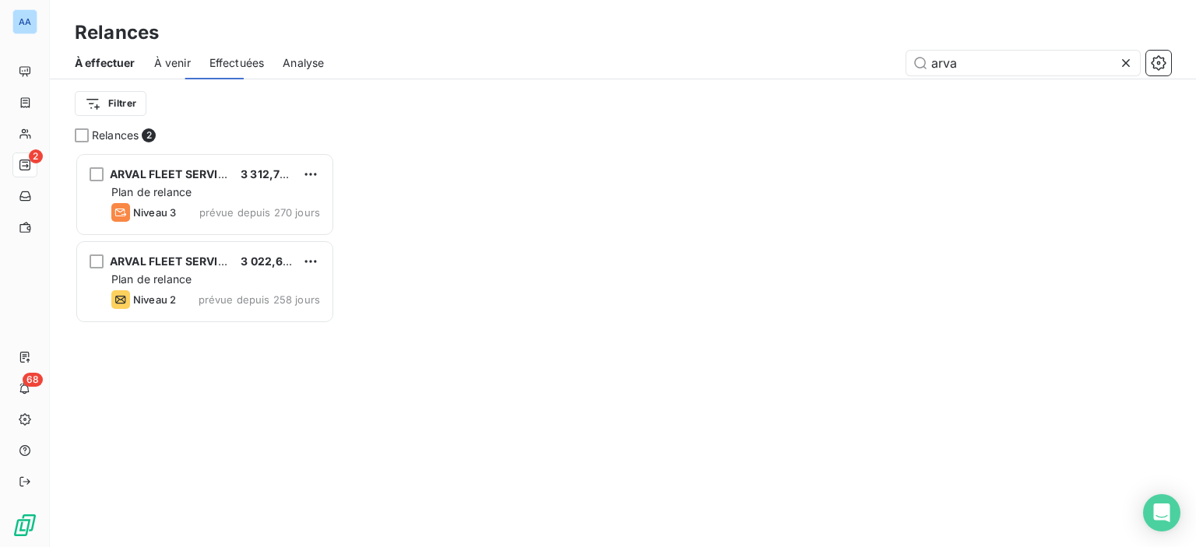
scroll to position [383, 248]
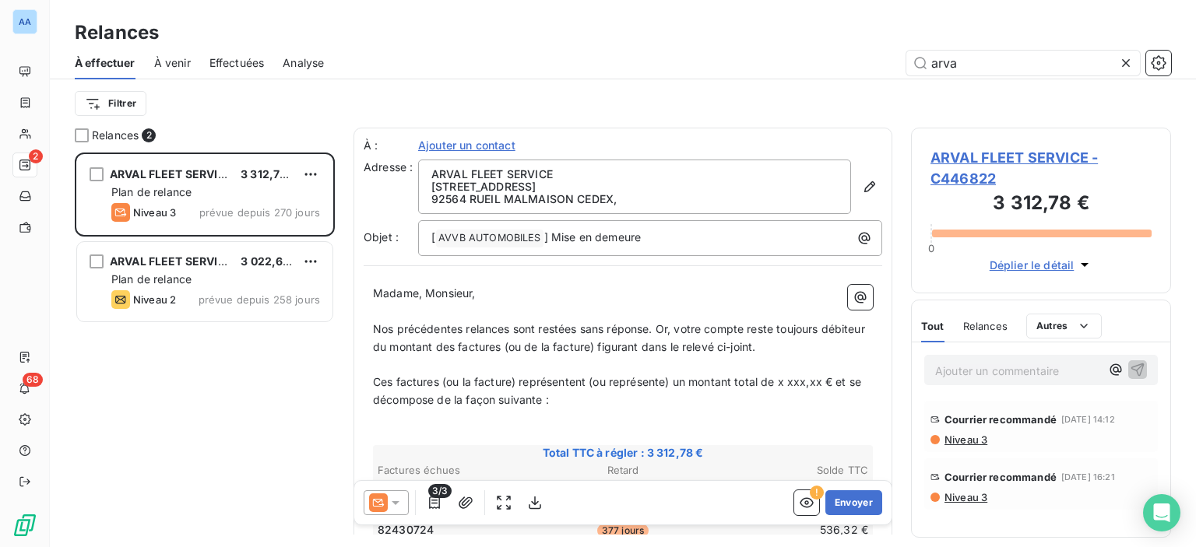
click at [1119, 65] on icon at bounding box center [1126, 63] width 16 height 16
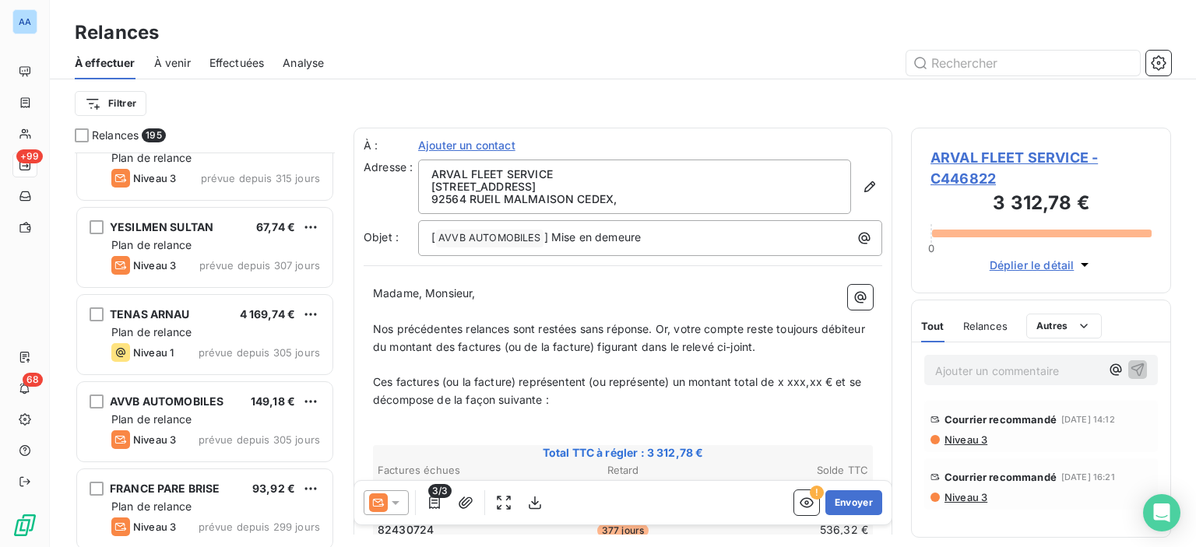
scroll to position [1947, 0]
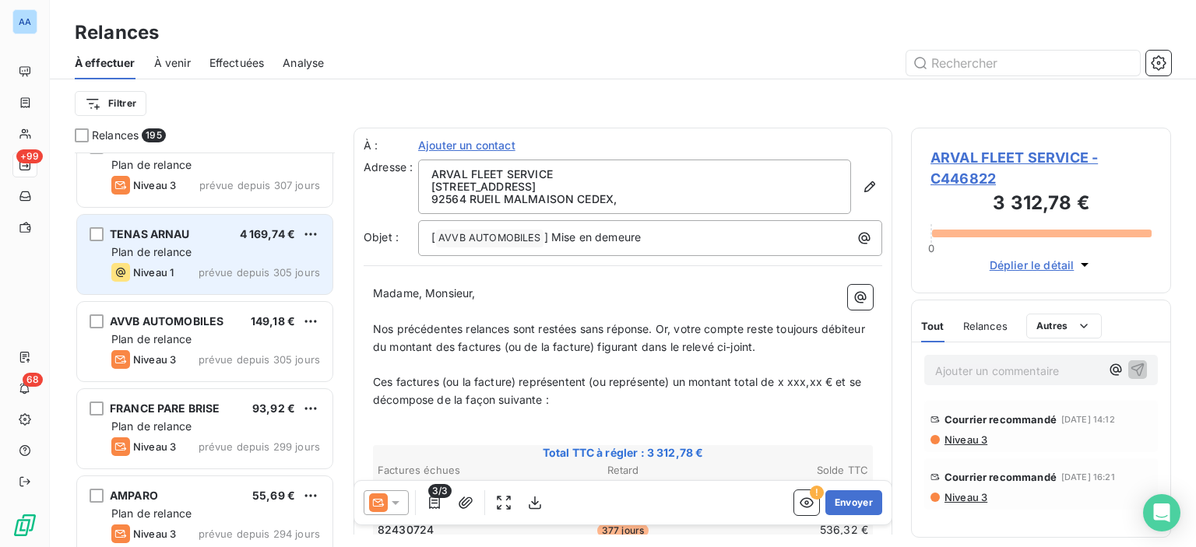
click at [247, 270] on span "prévue depuis 305 jours" at bounding box center [259, 272] width 121 height 12
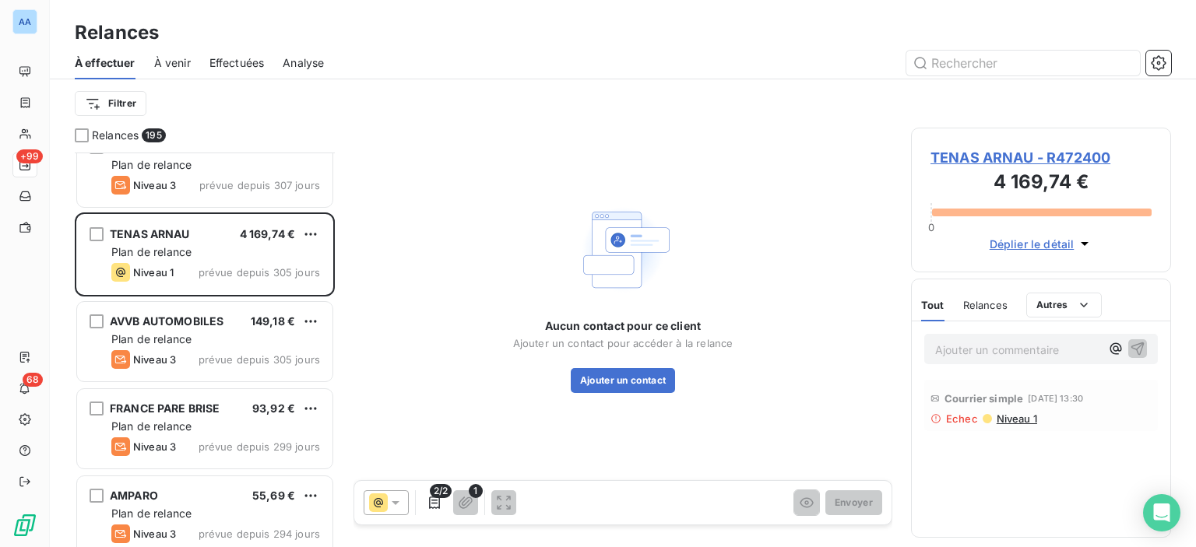
click at [389, 506] on icon at bounding box center [396, 503] width 16 height 16
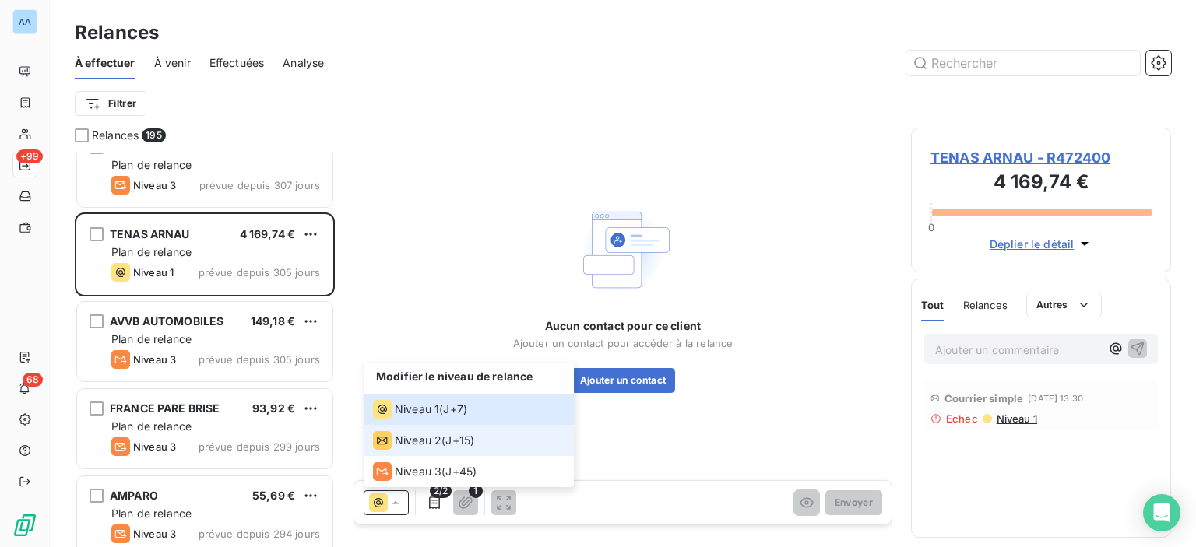
click at [473, 441] on span "J+15 )" at bounding box center [459, 441] width 29 height 16
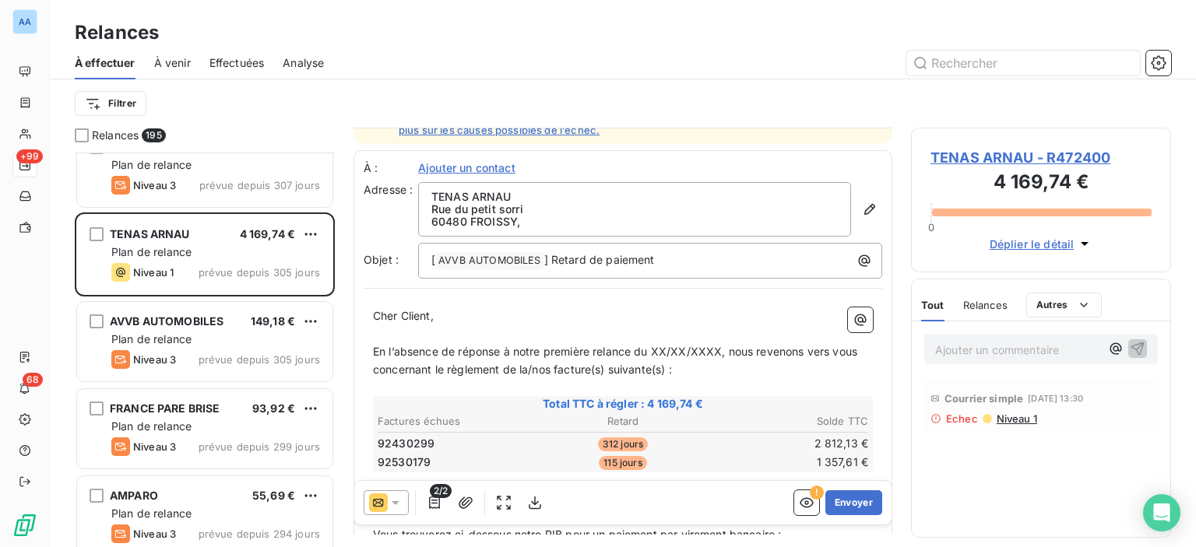
scroll to position [78, 0]
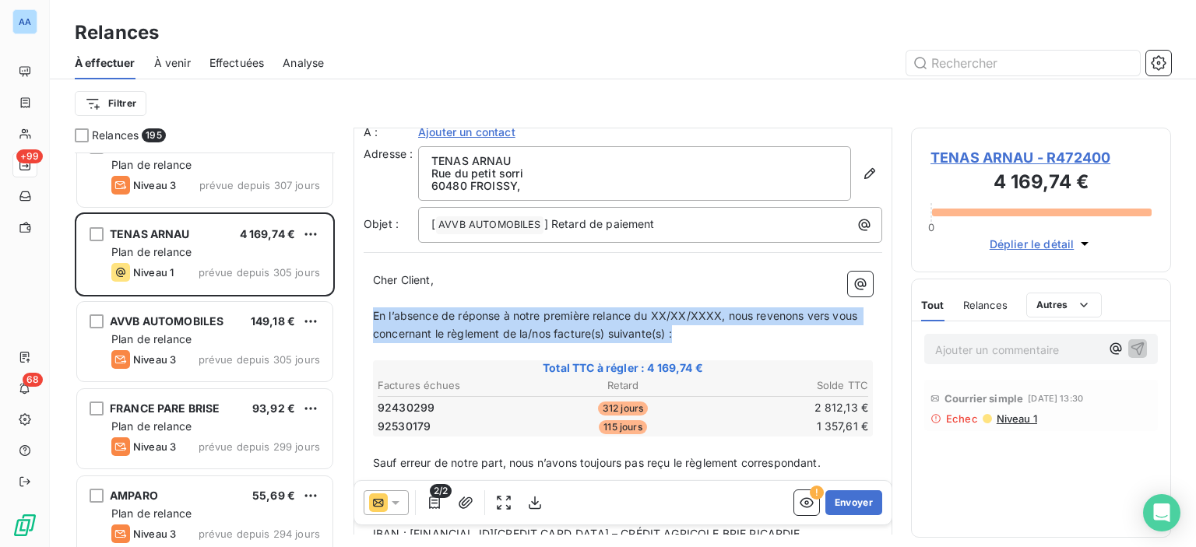
drag, startPoint x: 682, startPoint y: 329, endPoint x: 369, endPoint y: 308, distance: 313.7
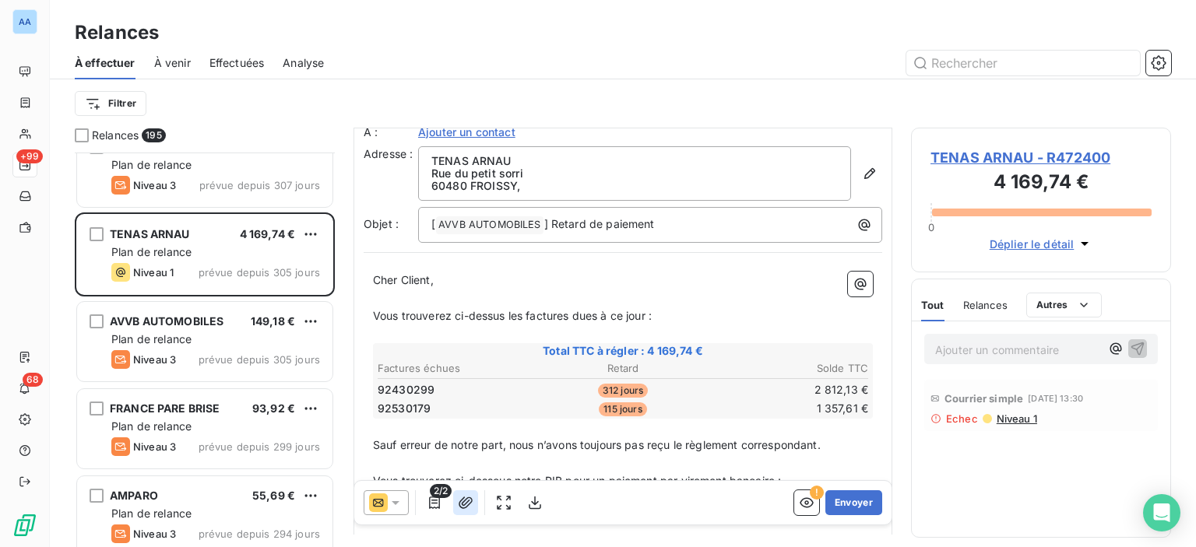
click at [456, 506] on button "button" at bounding box center [465, 503] width 25 height 25
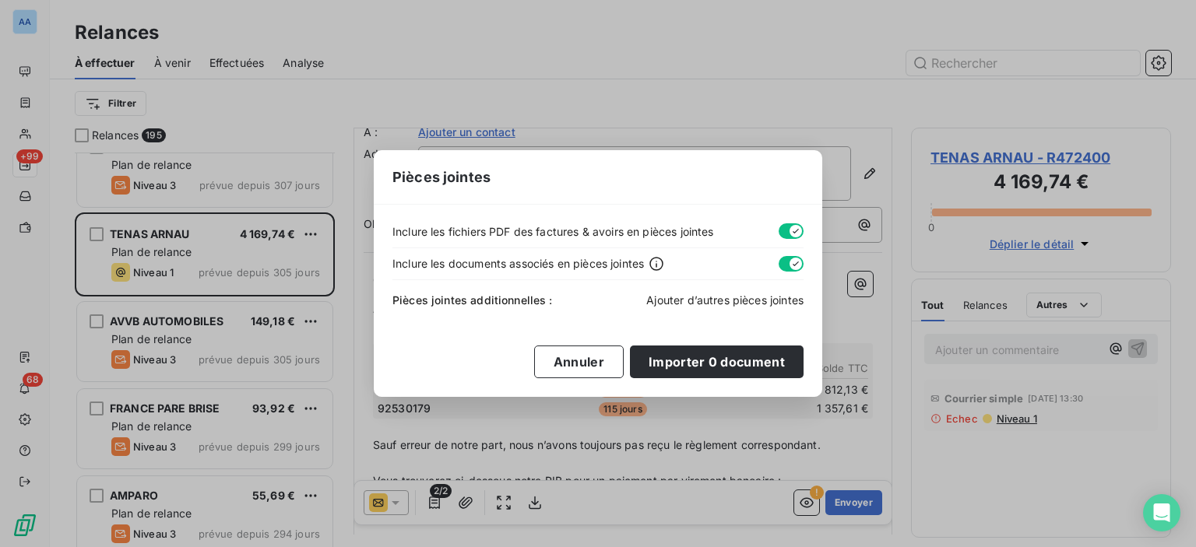
click at [679, 304] on span "Ajouter d’autres pièces jointes" at bounding box center [724, 300] width 157 height 13
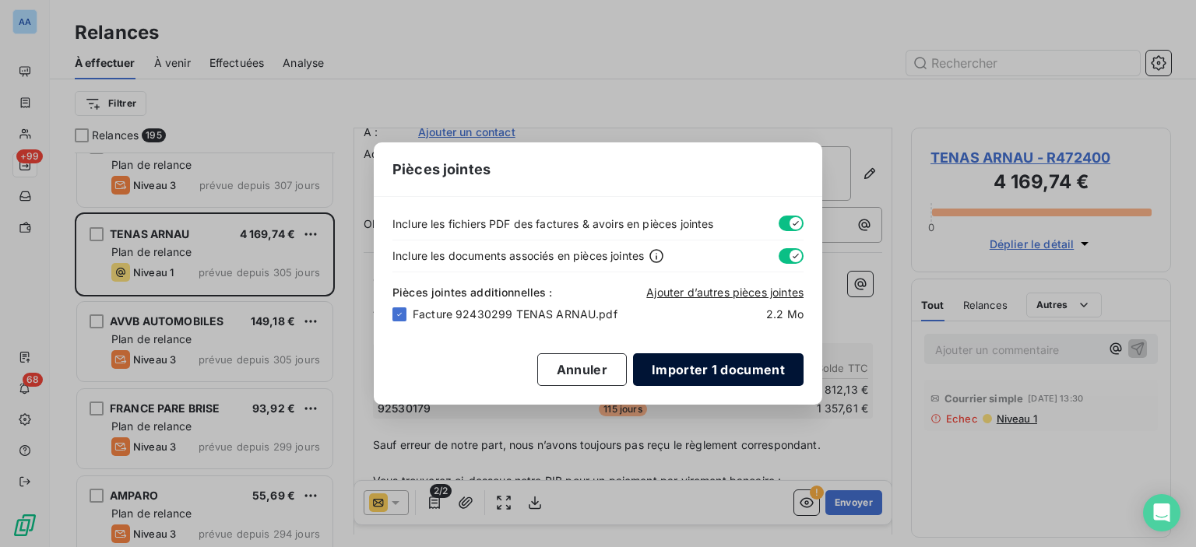
click at [675, 361] on button "Importer 1 document" at bounding box center [718, 370] width 171 height 33
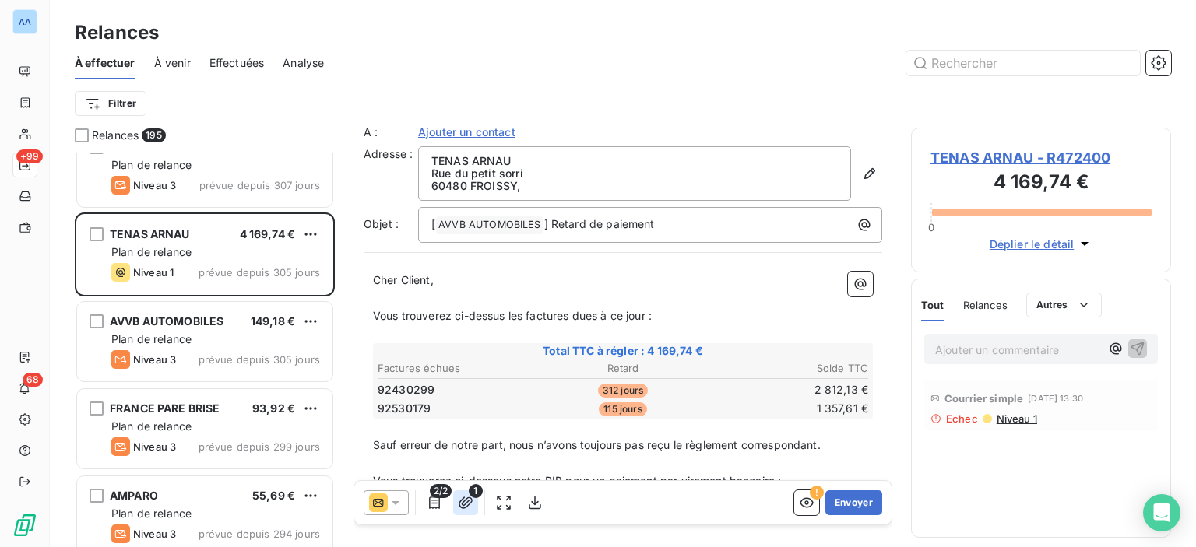
click at [470, 501] on icon "button" at bounding box center [466, 503] width 16 height 16
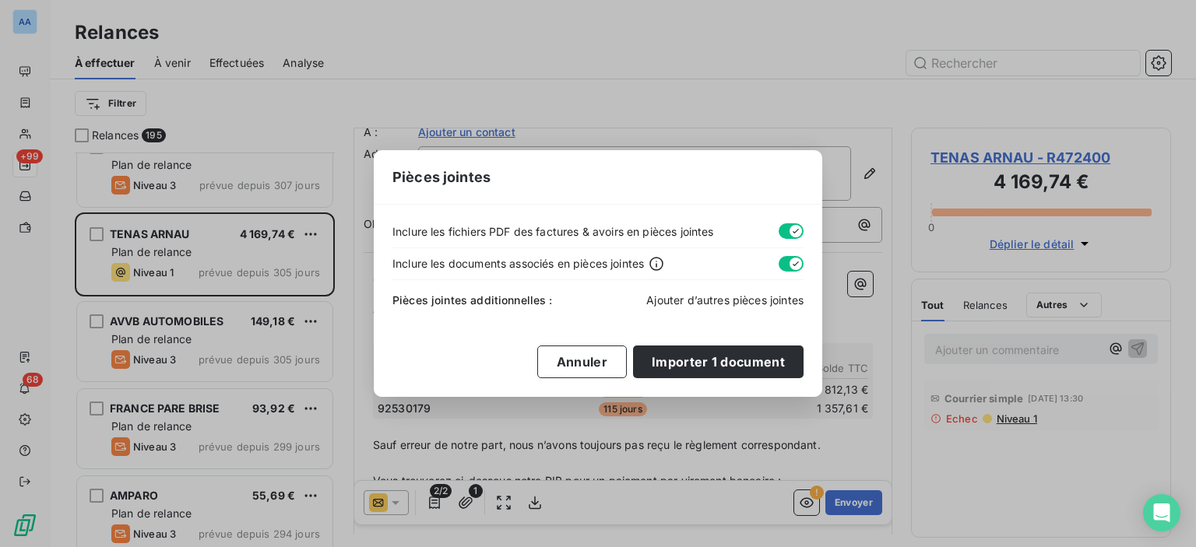
click at [754, 301] on span "Ajouter d’autres pièces jointes" at bounding box center [724, 300] width 157 height 13
click at [723, 301] on span "Ajouter d’autres pièces jointes" at bounding box center [724, 300] width 157 height 13
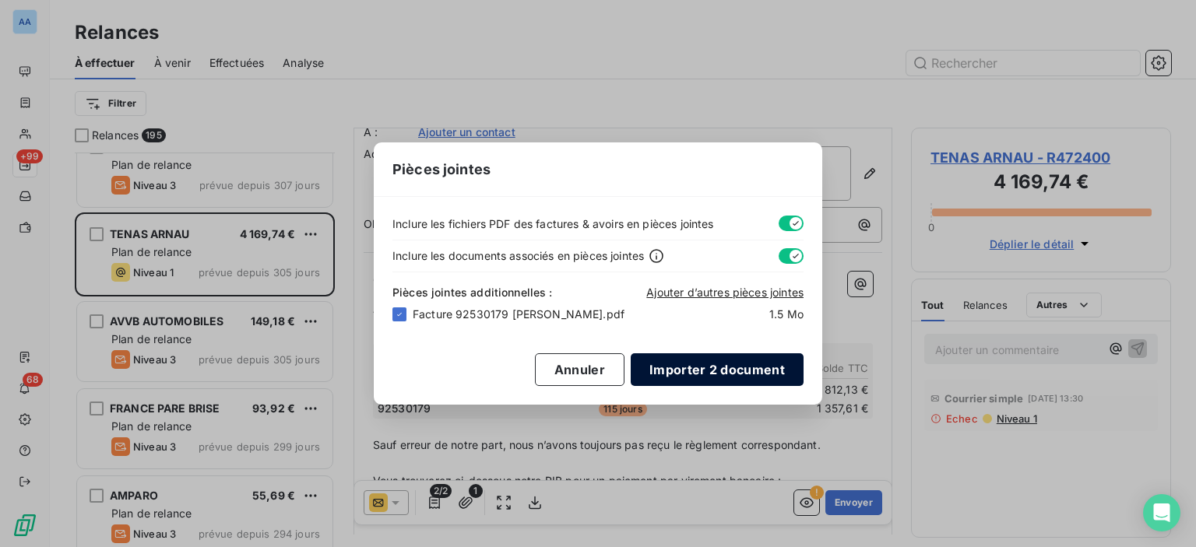
click at [710, 368] on button "Importer 2 document" at bounding box center [717, 370] width 173 height 33
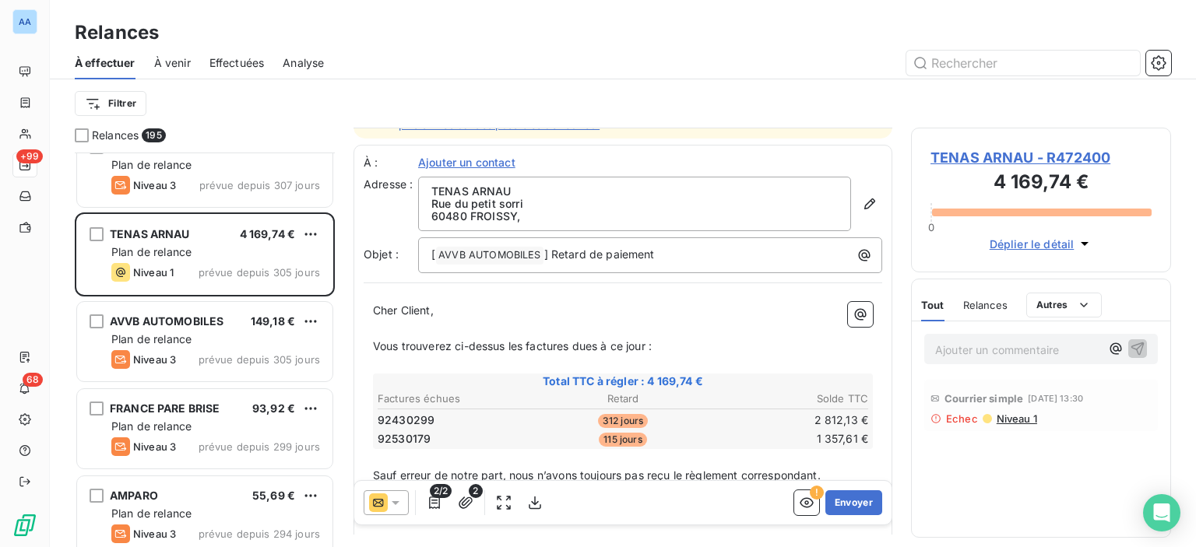
scroll to position [0, 0]
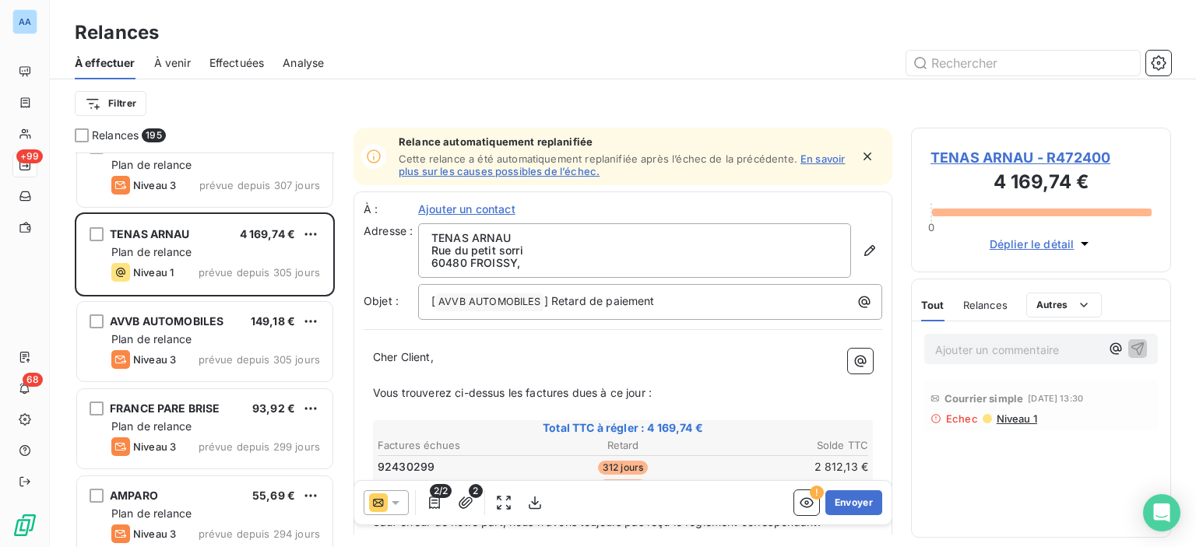
click at [850, 263] on div "TENAS ARNAU Rue du petit sorri 60480 FROISSY ," at bounding box center [650, 250] width 464 height 55
click at [862, 255] on icon "button" at bounding box center [870, 251] width 16 height 16
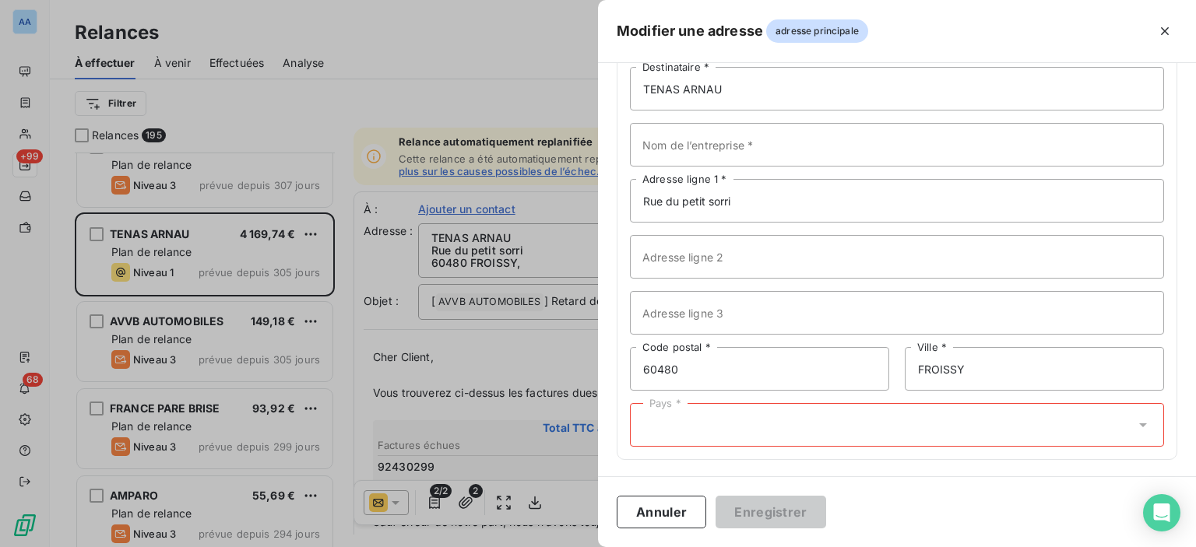
scroll to position [101, 0]
click at [728, 447] on div "TENAS ARNAU Destinataire * Nom de l’entreprise * [GEOGRAPHIC_DATA] Adresse lign…" at bounding box center [896, 256] width 559 height 405
click at [713, 407] on div "Pays *" at bounding box center [897, 425] width 534 height 44
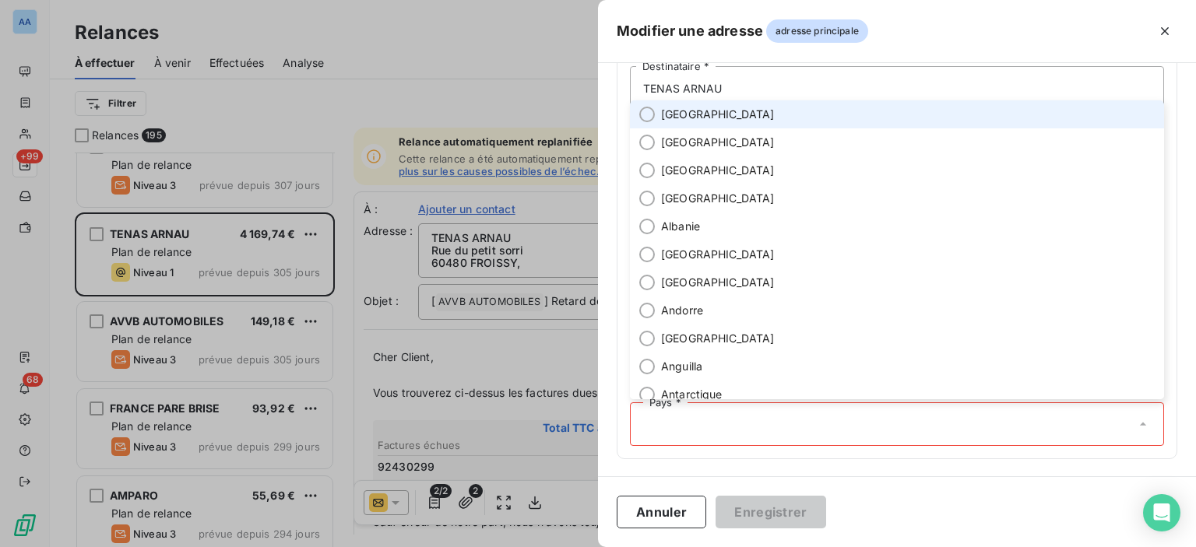
click at [685, 111] on span "[GEOGRAPHIC_DATA]" at bounding box center [718, 115] width 114 height 16
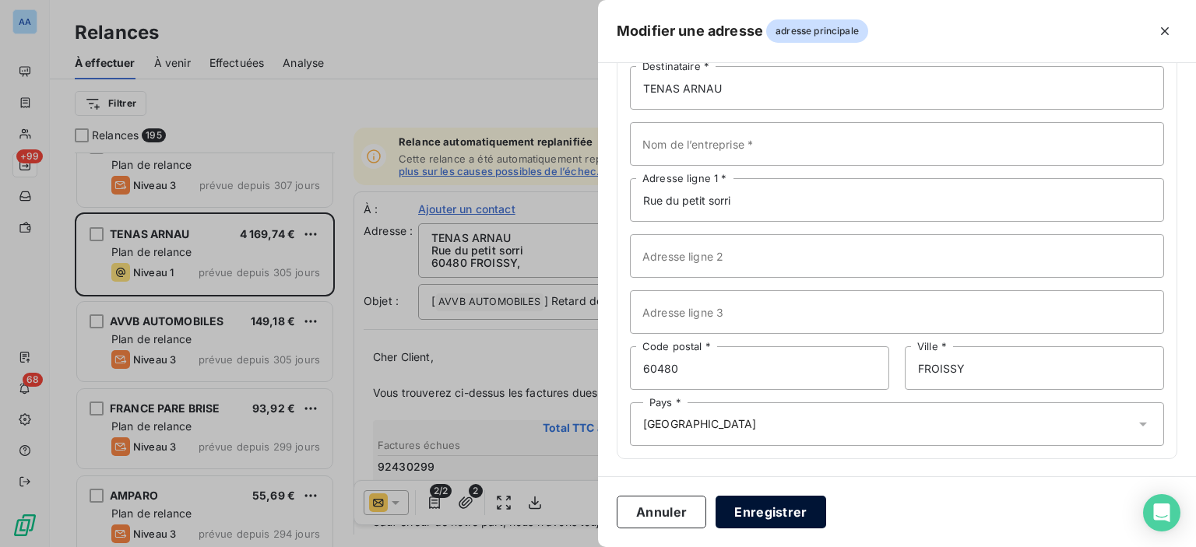
click at [756, 512] on button "Enregistrer" at bounding box center [771, 512] width 111 height 33
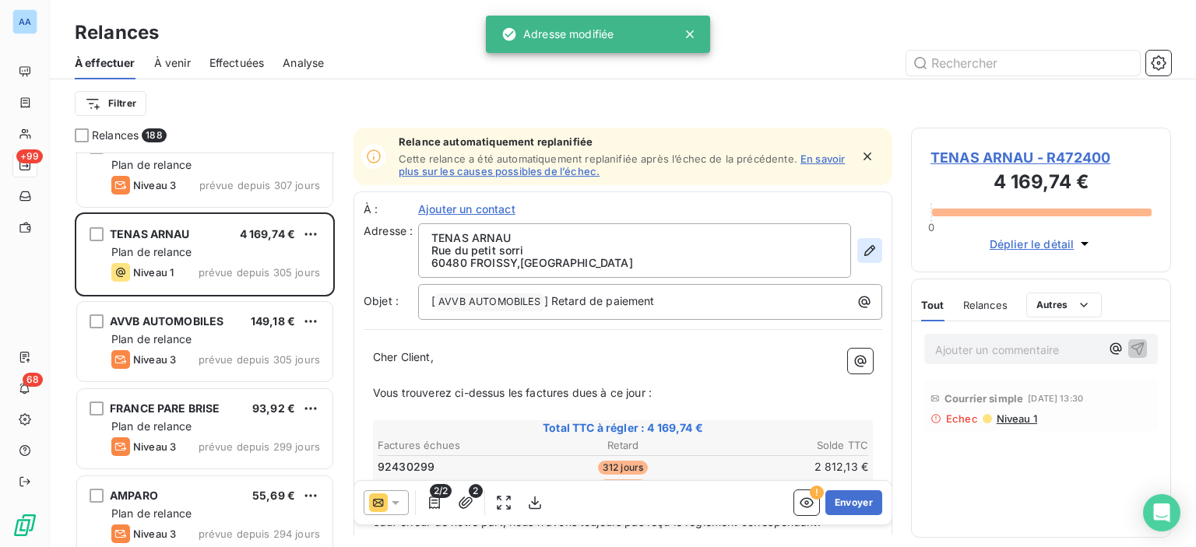
click at [867, 255] on button "button" at bounding box center [869, 250] width 25 height 25
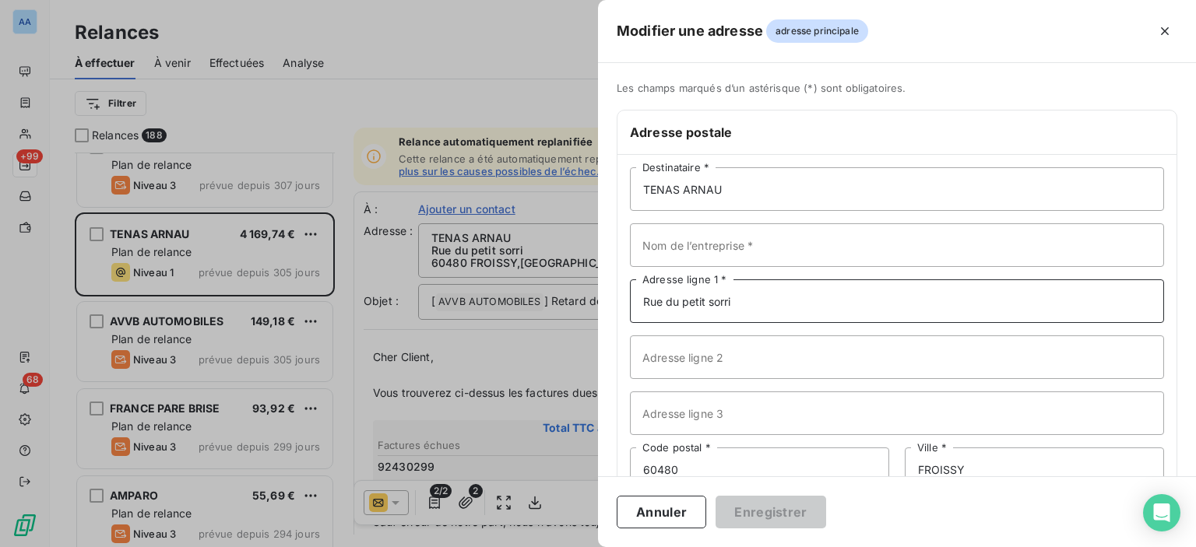
drag, startPoint x: 757, startPoint y: 308, endPoint x: 558, endPoint y: 315, distance: 199.4
click at [558, 547] on div "Modifier une adresse adresse principale Les champs marqués d’un [DEMOGRAPHIC_DA…" at bounding box center [598, 547] width 1196 height 0
type input "[STREET_ADDRESS]"
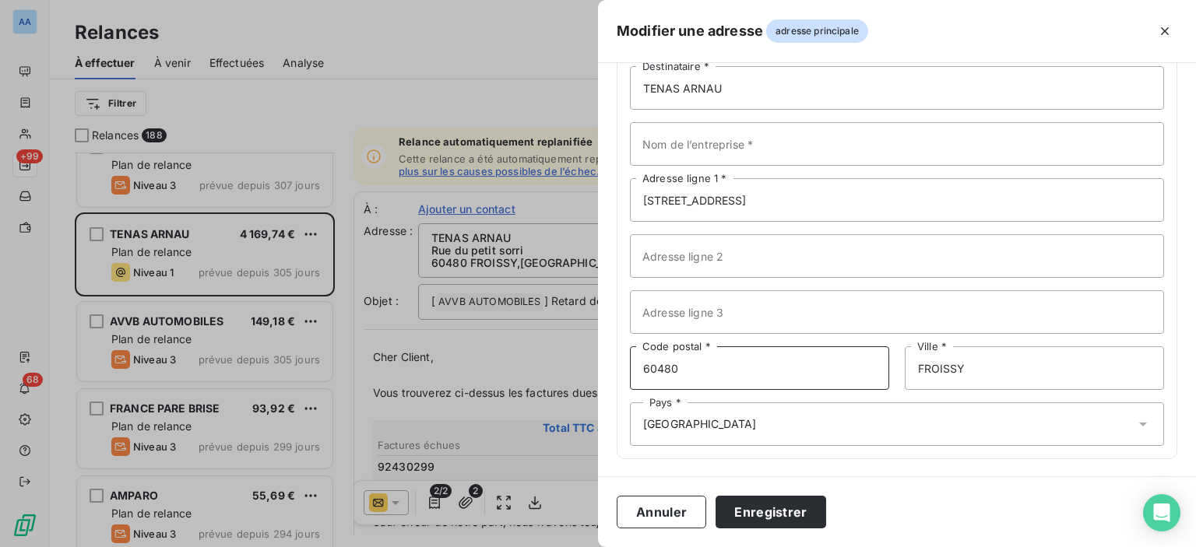
drag, startPoint x: 698, startPoint y: 370, endPoint x: 589, endPoint y: 353, distance: 111.1
click at [589, 547] on div "Modifier une adresse adresse principale Les champs marqués d’un [DEMOGRAPHIC_DA…" at bounding box center [598, 547] width 1196 height 0
type input "92200"
drag, startPoint x: 807, startPoint y: 382, endPoint x: 662, endPoint y: 399, distance: 146.6
click at [662, 399] on div "TENAS ARNAU Destinataire * Nom de l’entreprise * [STREET_ADDRESS] Adresse ligne…" at bounding box center [896, 256] width 559 height 405
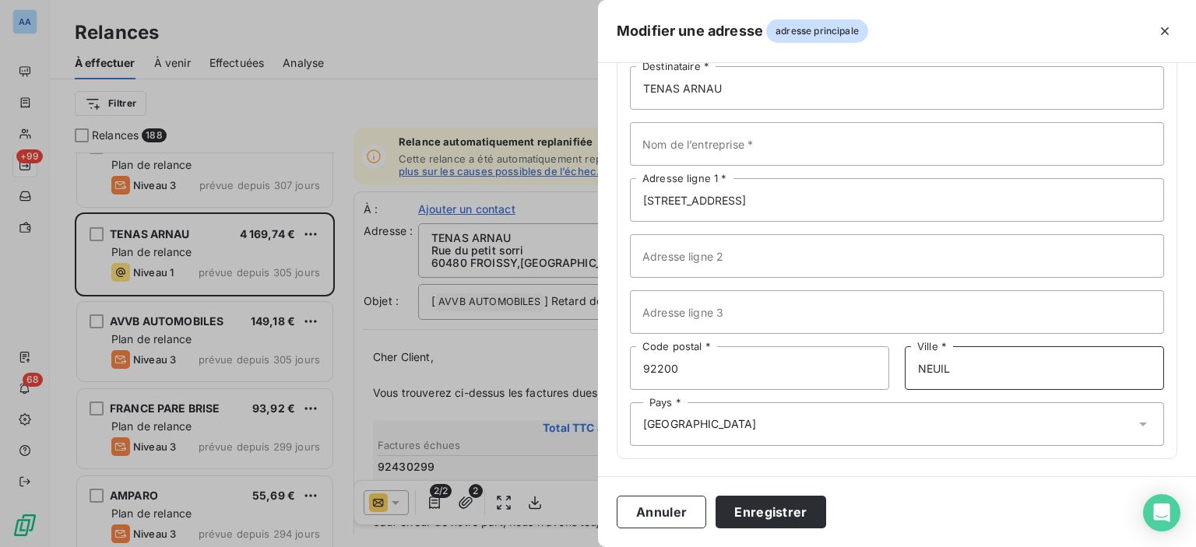
type input "NEUILLY SUR SEINE"
click at [795, 507] on button "Enregistrer" at bounding box center [771, 512] width 111 height 33
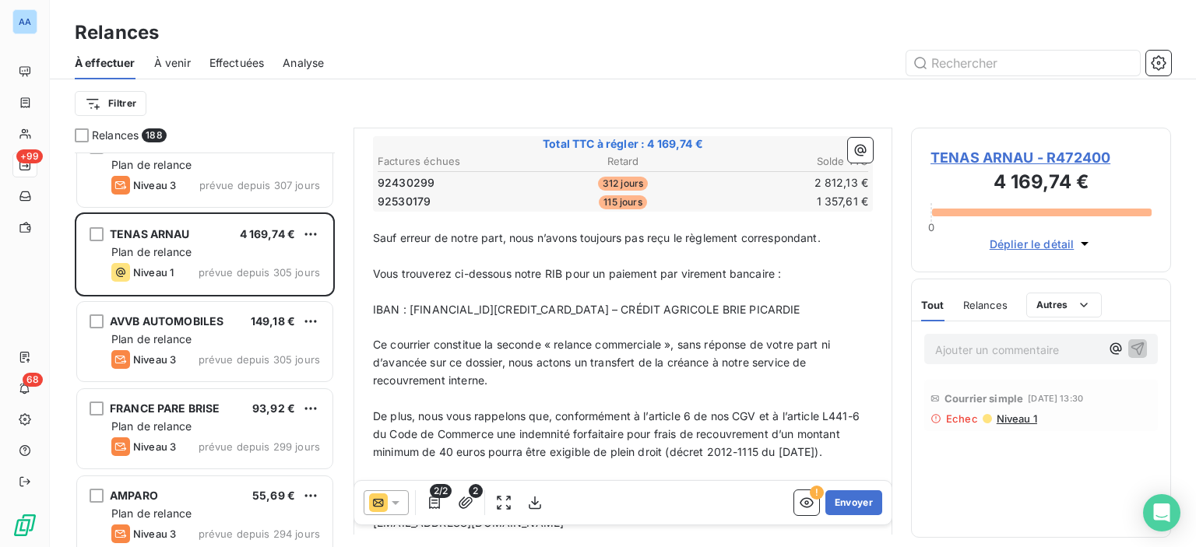
scroll to position [311, 0]
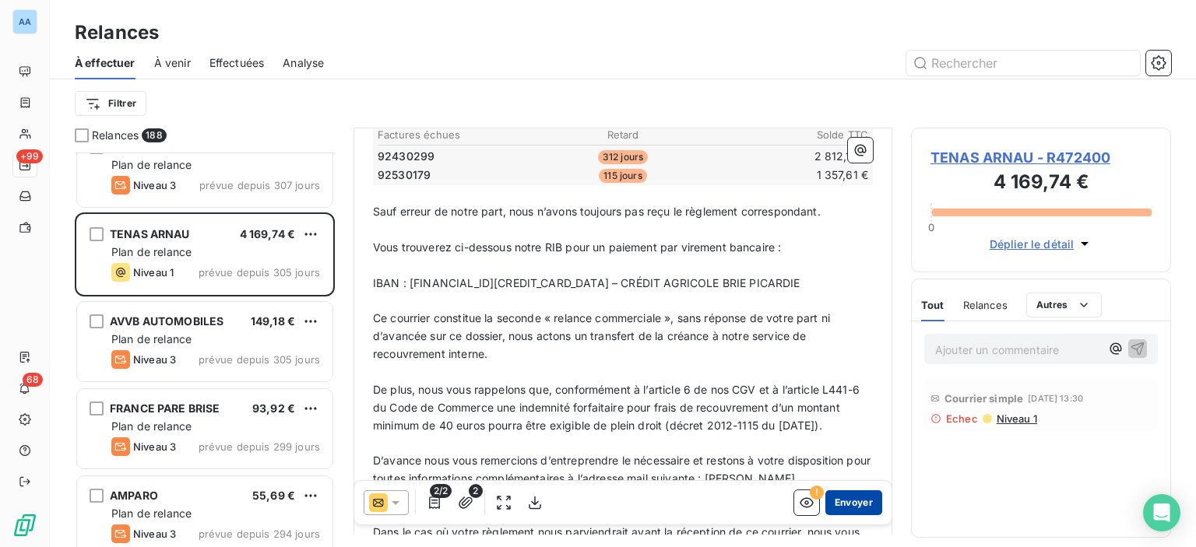
click at [843, 495] on button "Envoyer" at bounding box center [853, 503] width 57 height 25
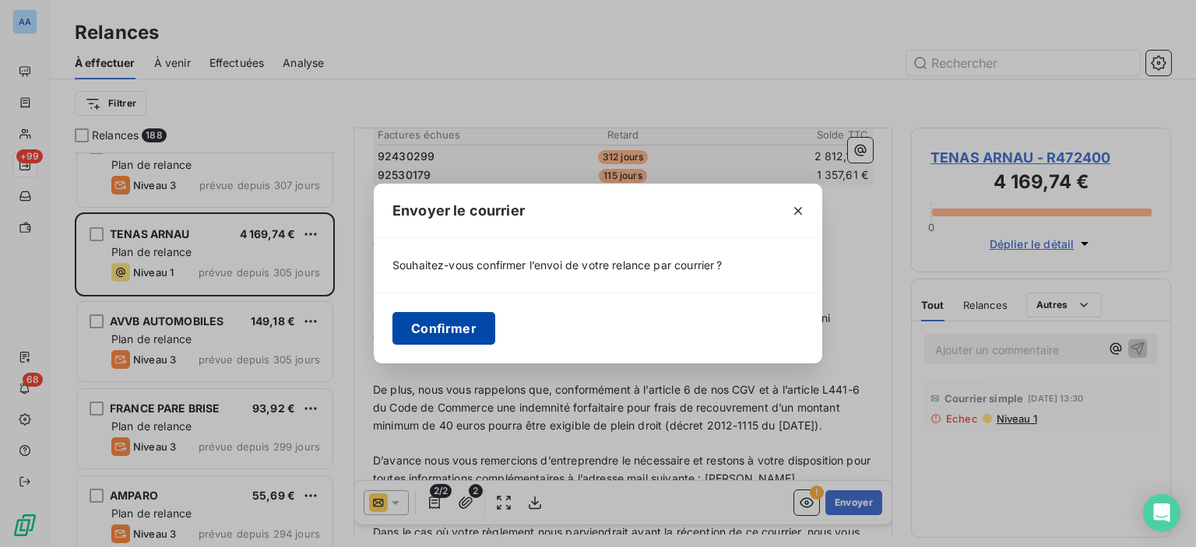
click at [440, 312] on button "Confirmer" at bounding box center [443, 328] width 103 height 33
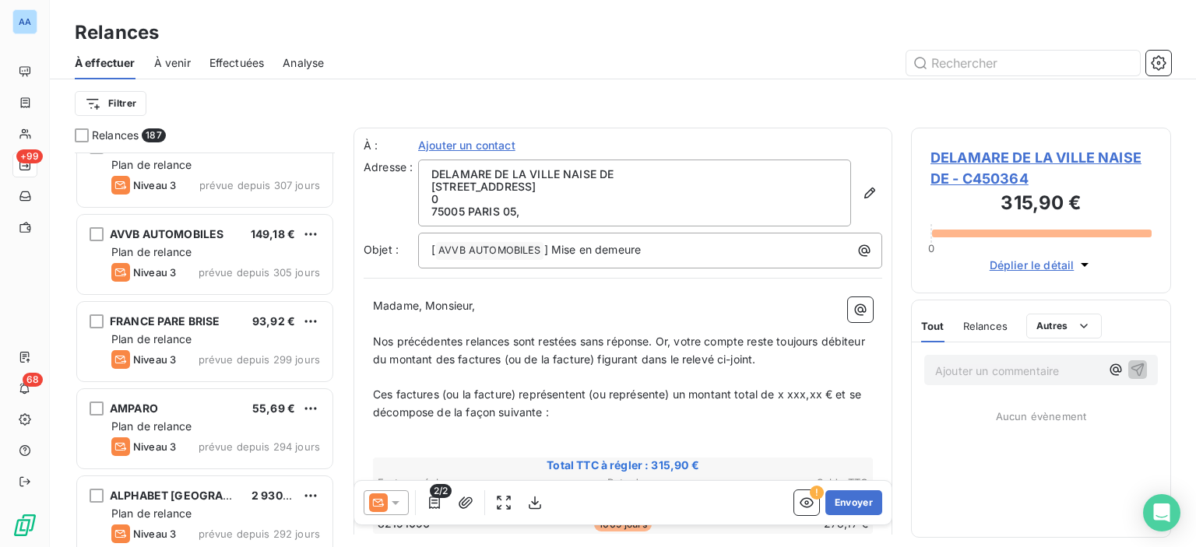
click at [227, 65] on span "Effectuées" at bounding box center [236, 63] width 55 height 16
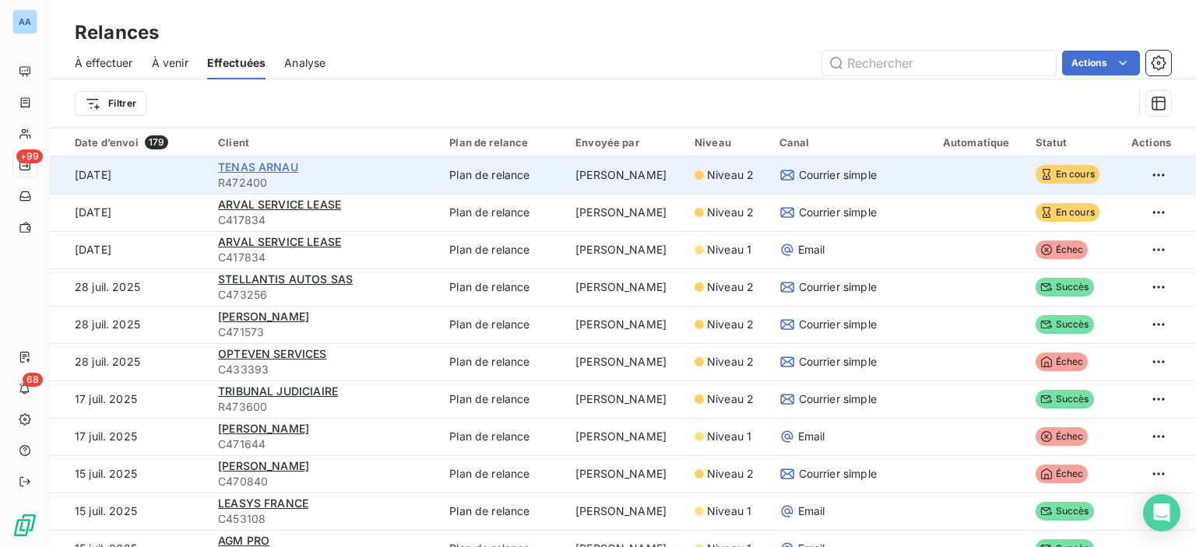
click at [247, 166] on span "TENAS ARNAU" at bounding box center [258, 166] width 80 height 13
